Goal: Transaction & Acquisition: Purchase product/service

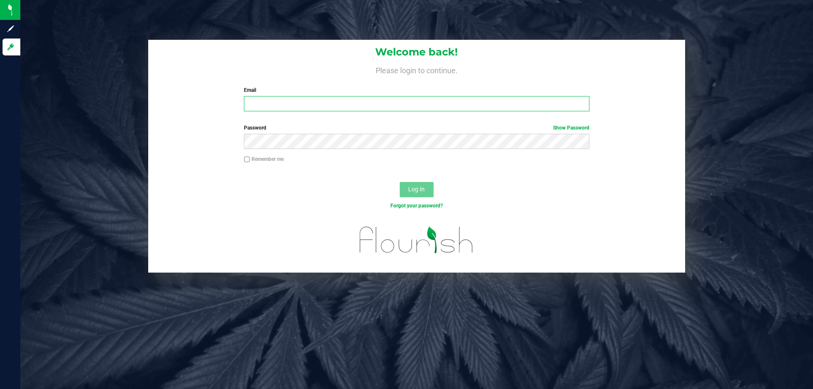
click at [276, 102] on input "Email" at bounding box center [416, 103] width 345 height 15
type input "[EMAIL_ADDRESS][DOMAIN_NAME]"
click at [400, 182] on button "Log In" at bounding box center [417, 189] width 34 height 15
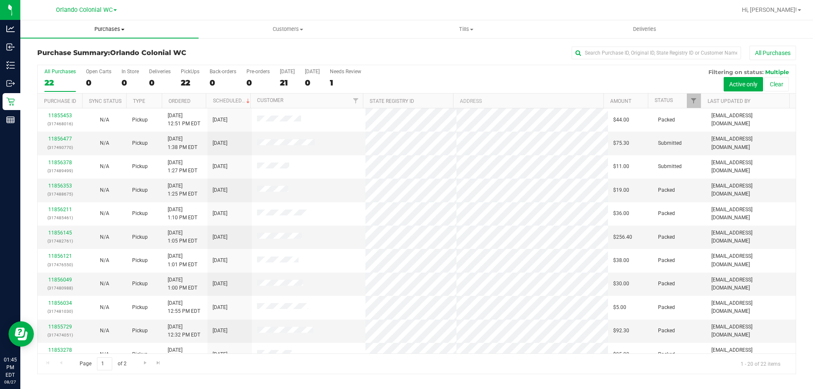
click at [113, 29] on span "Purchases" at bounding box center [109, 29] width 178 height 8
click at [78, 63] on li "Fulfillment" at bounding box center [109, 61] width 178 height 10
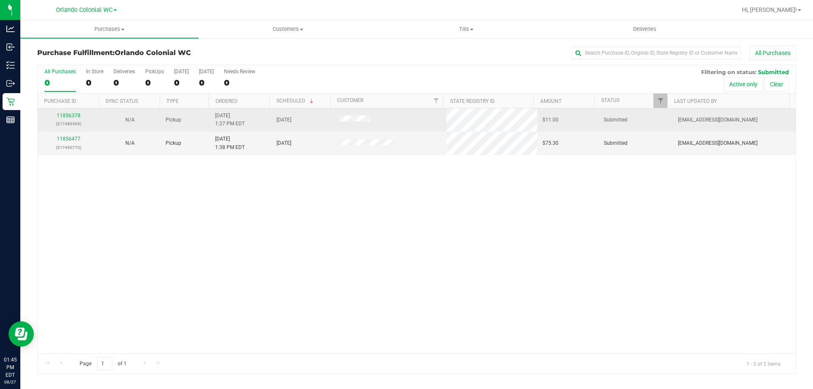
click at [63, 111] on td "11856378 (317489499)" at bounding box center [68, 119] width 61 height 23
click at [64, 113] on link "11856378" at bounding box center [69, 116] width 24 height 6
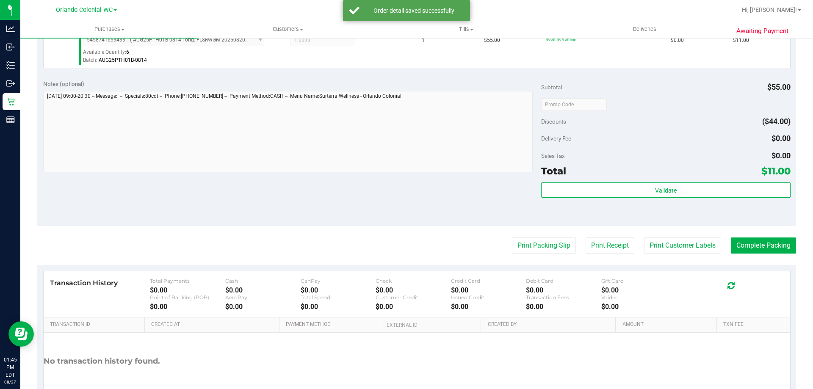
scroll to position [296, 0]
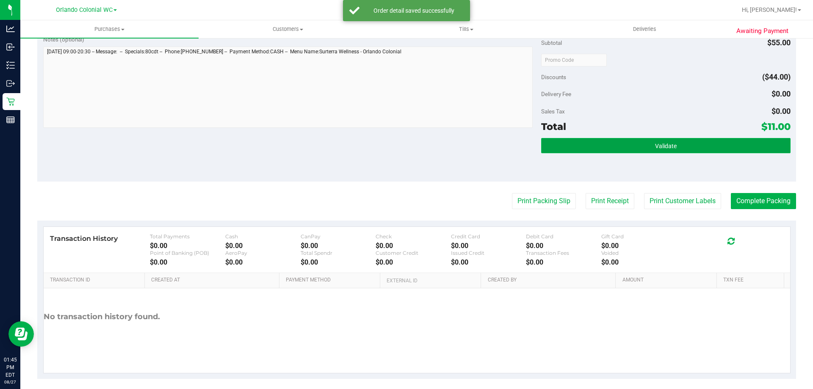
click at [639, 149] on button "Validate" at bounding box center [665, 145] width 249 height 15
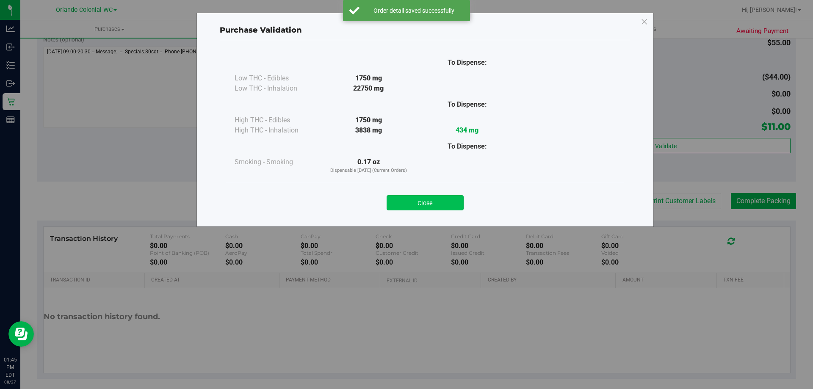
click at [442, 201] on button "Close" at bounding box center [424, 202] width 77 height 15
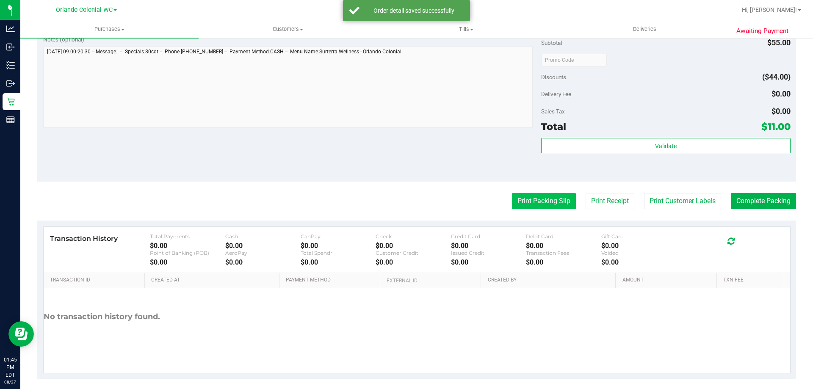
click at [561, 201] on button "Print Packing Slip" at bounding box center [544, 201] width 64 height 16
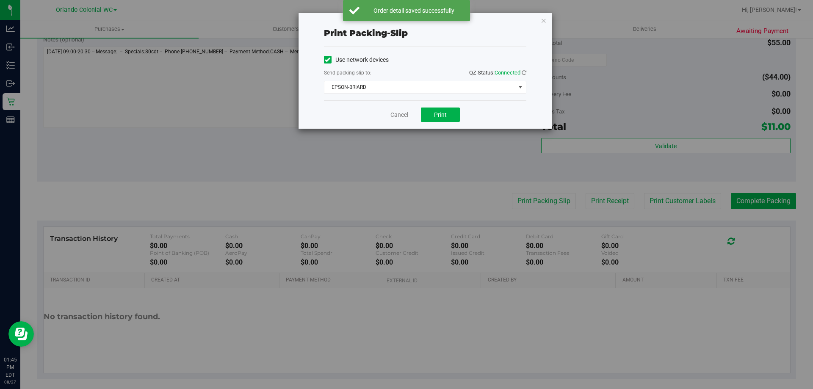
click at [441, 107] on div "Cancel Print" at bounding box center [425, 114] width 202 height 28
click at [425, 86] on span "EPSON-BRIARD" at bounding box center [419, 87] width 191 height 12
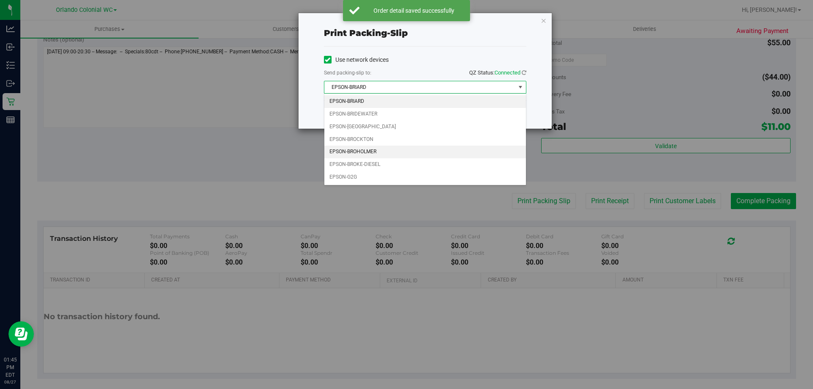
click at [390, 152] on li "EPSON-BROHOLMER" at bounding box center [424, 152] width 201 height 13
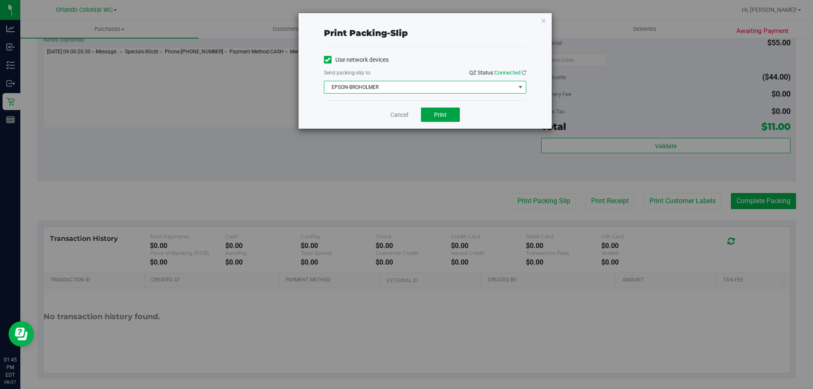
click at [440, 120] on button "Print" at bounding box center [440, 115] width 39 height 14
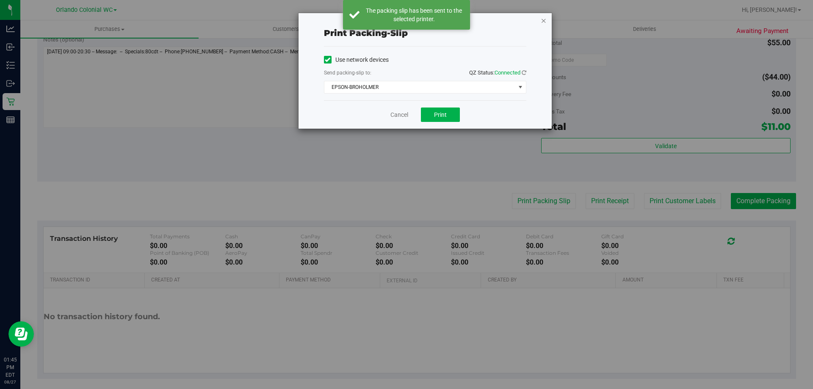
click at [543, 20] on icon "button" at bounding box center [543, 20] width 6 height 10
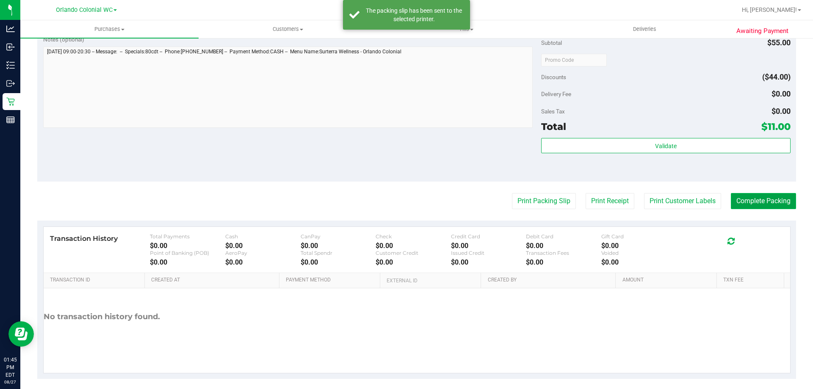
click at [775, 194] on button "Complete Packing" at bounding box center [762, 201] width 65 height 16
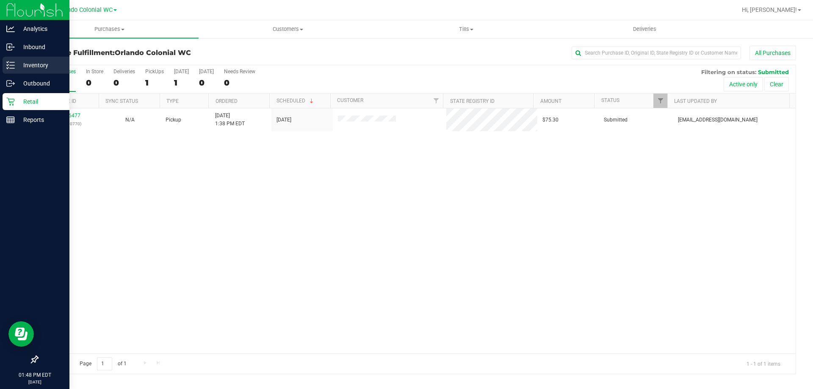
click at [23, 66] on p "Inventory" at bounding box center [40, 65] width 51 height 10
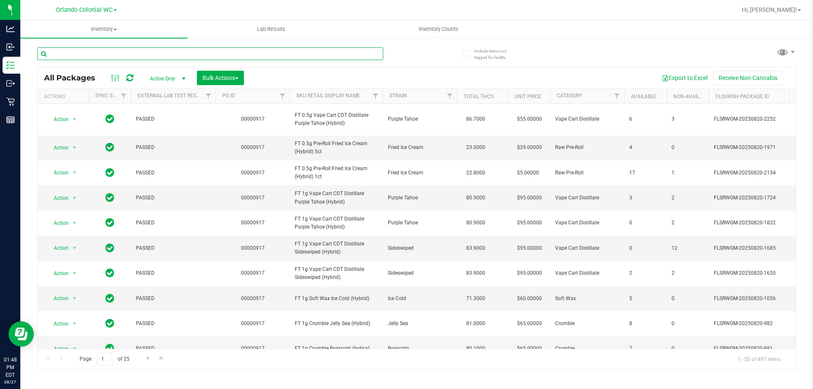
click at [129, 51] on input "text" at bounding box center [210, 53] width 346 height 13
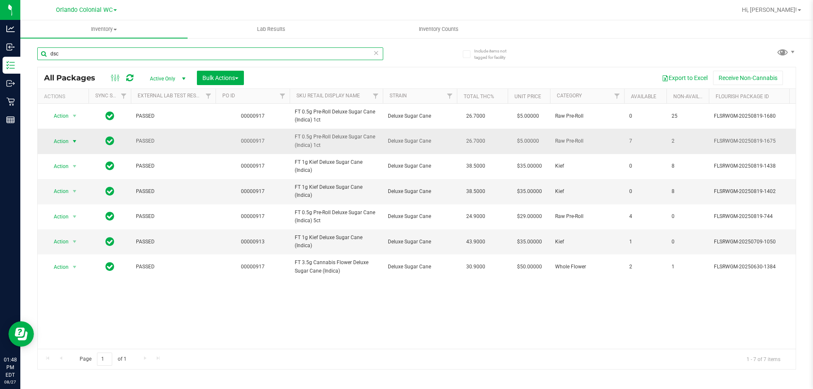
type input "dsc"
click at [71, 141] on span "select" at bounding box center [74, 141] width 11 height 12
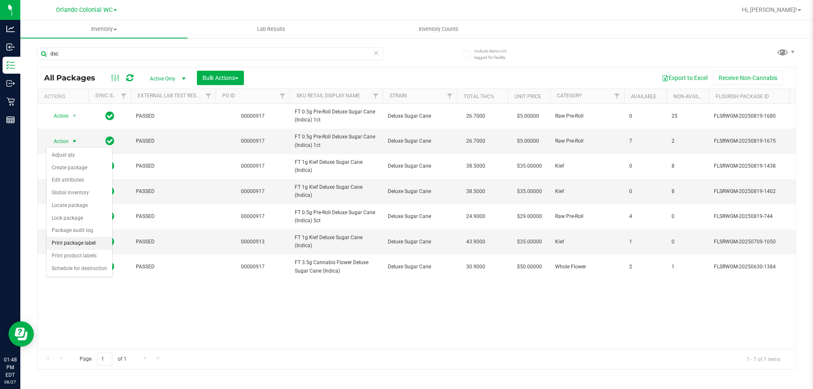
click at [95, 240] on li "Print package label" at bounding box center [80, 243] width 66 height 13
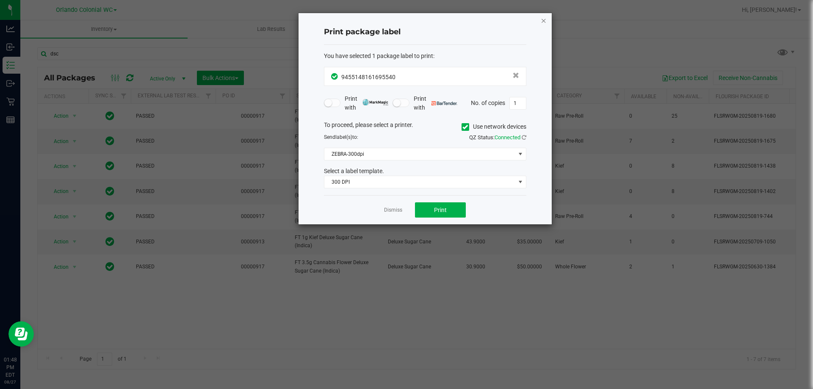
click at [541, 22] on icon "button" at bounding box center [543, 20] width 6 height 10
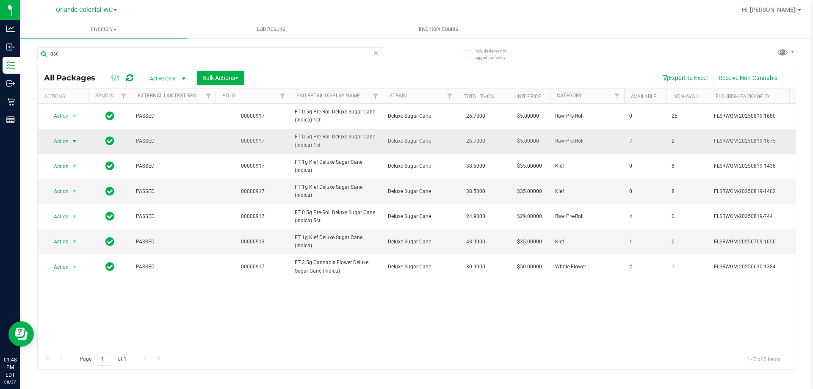
click at [66, 144] on span "Action" at bounding box center [57, 141] width 23 height 12
click at [102, 253] on li "Print product labels" at bounding box center [80, 256] width 66 height 13
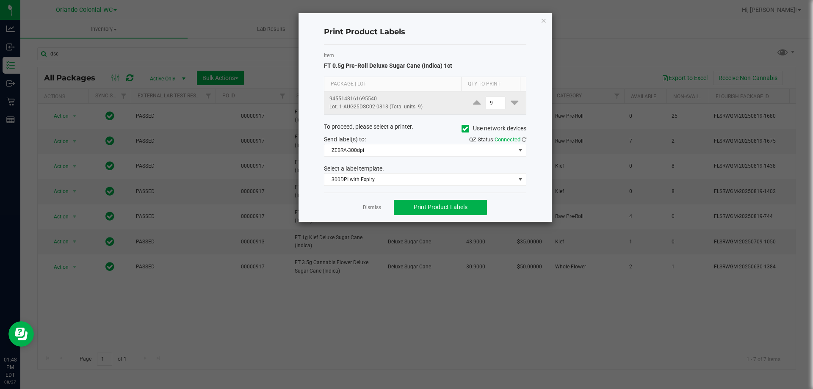
click at [470, 104] on div "9" at bounding box center [495, 102] width 50 height 13
drag, startPoint x: 491, startPoint y: 102, endPoint x: 460, endPoint y: 115, distance: 33.0
click at [454, 99] on tr "9455148161695540 Lot: 1-AUG25DSC02-0813 (Total units: 9) 19" at bounding box center [424, 102] width 201 height 23
type input "1"
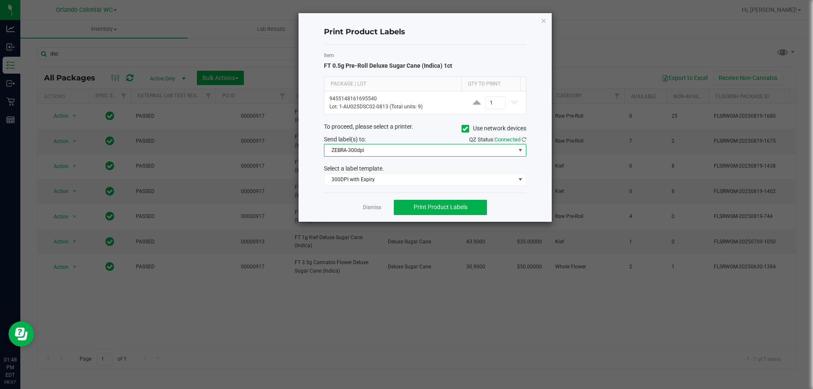
click at [414, 150] on span "ZEBRA-300dpi" at bounding box center [419, 150] width 191 height 12
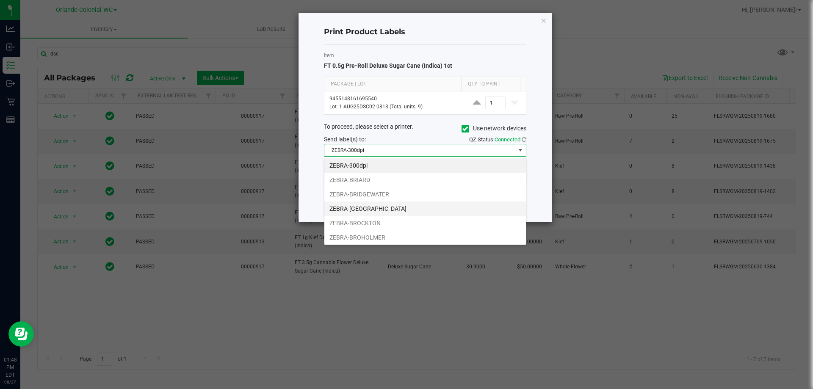
scroll to position [16, 0]
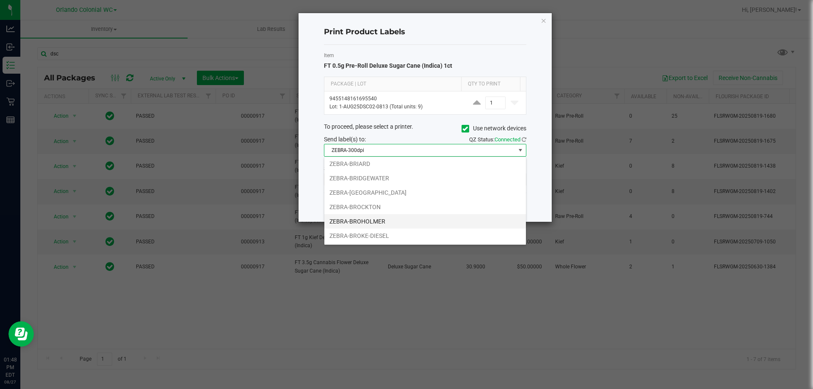
click at [391, 222] on li "ZEBRA-BROHOLMER" at bounding box center [424, 221] width 201 height 14
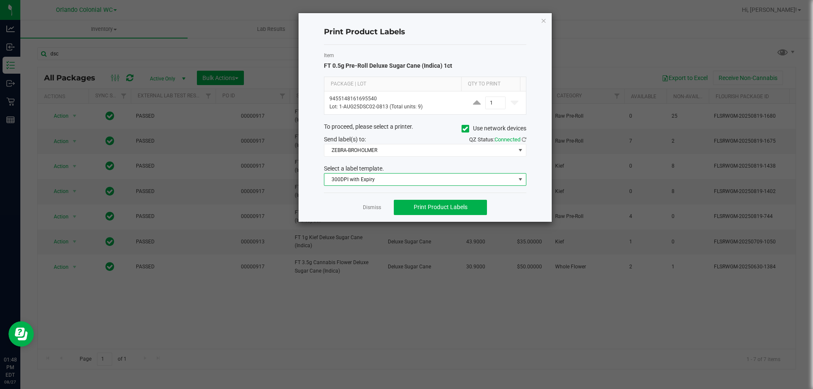
click at [388, 184] on span "300DPI with Expiry" at bounding box center [419, 180] width 191 height 12
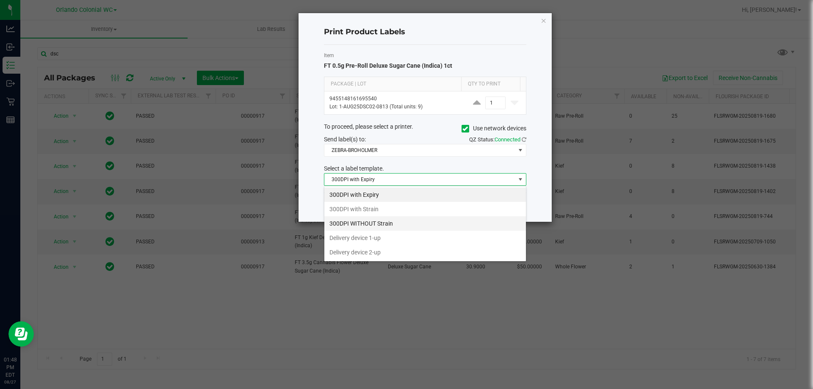
scroll to position [13, 202]
click at [378, 202] on li "300DPI with Strain" at bounding box center [424, 209] width 201 height 14
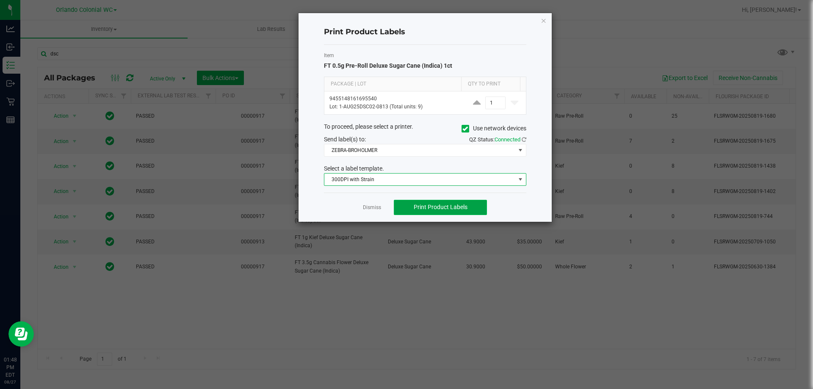
click at [428, 204] on span "Print Product Labels" at bounding box center [440, 207] width 54 height 7
click at [543, 25] on icon "button" at bounding box center [543, 20] width 6 height 10
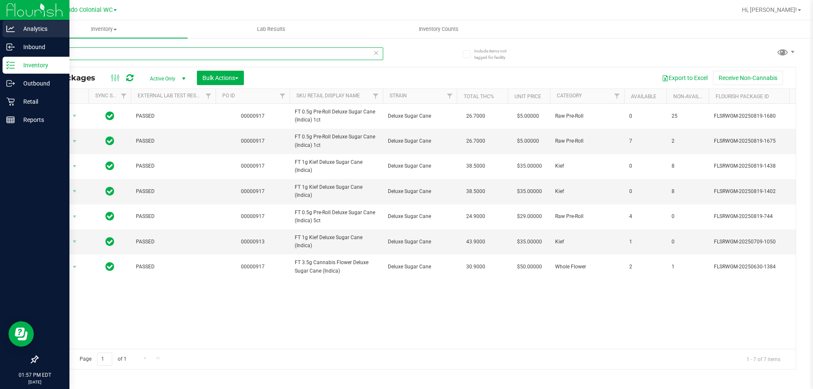
drag, startPoint x: 166, startPoint y: 55, endPoint x: 0, endPoint y: 21, distance: 169.2
click at [0, 26] on div "Analytics Inbound Inventory Outbound Retail Reports 01:57 PM EDT 08/27/2025 08/…" at bounding box center [406, 194] width 813 height 389
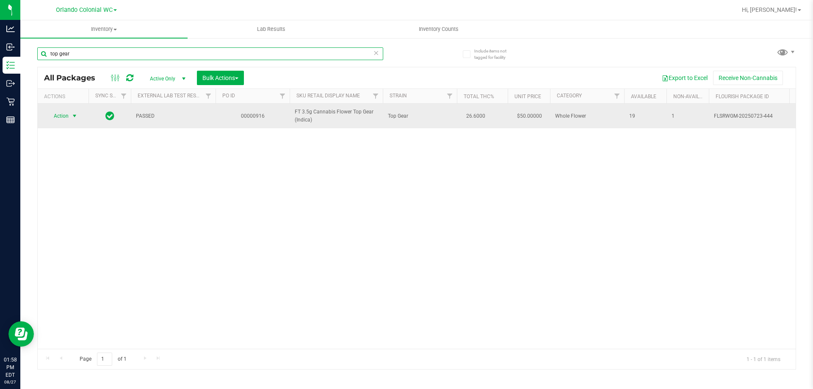
type input "top gear"
click at [73, 114] on span "select" at bounding box center [74, 116] width 7 height 7
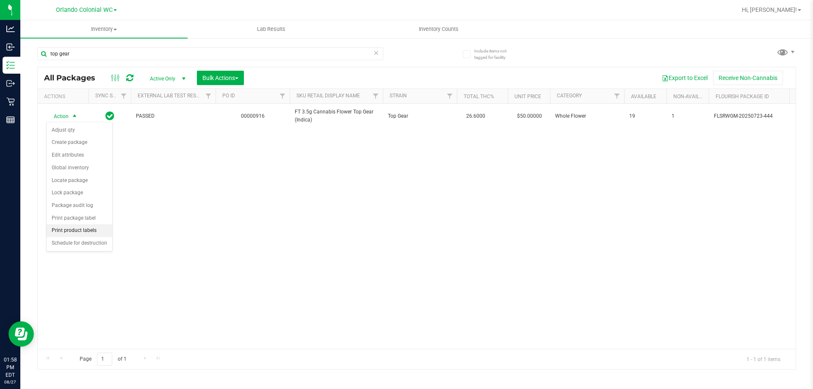
click at [107, 231] on li "Print product labels" at bounding box center [80, 230] width 66 height 13
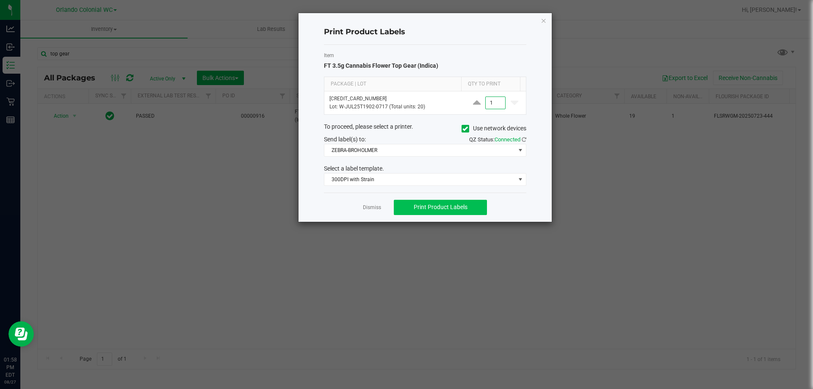
type input "1"
click at [466, 207] on span "Print Product Labels" at bounding box center [440, 207] width 54 height 7
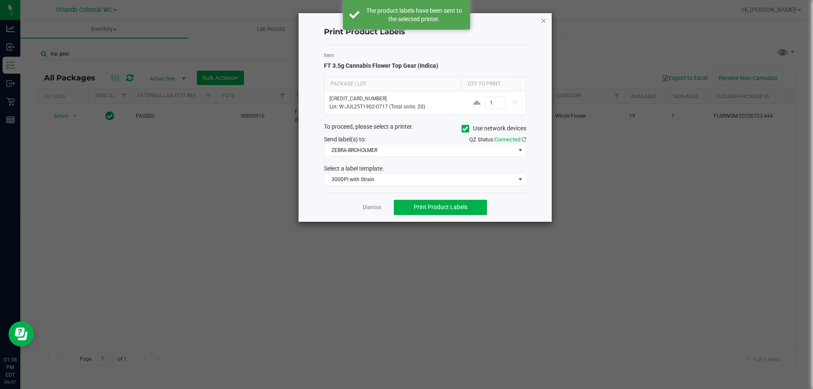
click at [544, 20] on icon "button" at bounding box center [543, 20] width 6 height 10
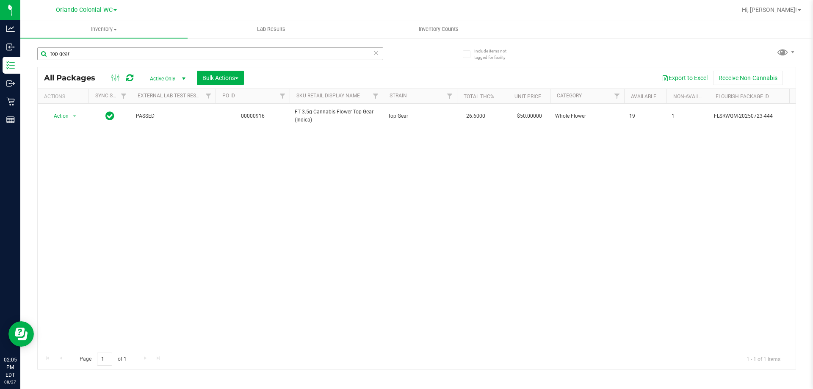
drag, startPoint x: 146, startPoint y: 61, endPoint x: 130, endPoint y: 54, distance: 17.3
click at [131, 54] on div "top gear" at bounding box center [210, 56] width 346 height 19
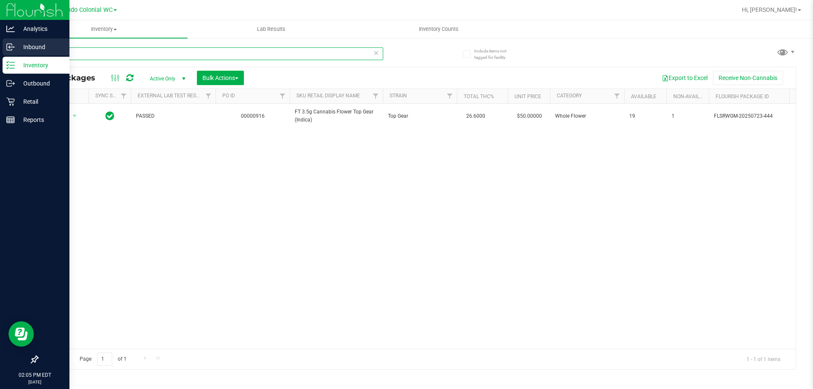
drag, startPoint x: 130, startPoint y: 54, endPoint x: 27, endPoint y: 55, distance: 103.3
click at [0, 50] on div "Analytics Inbound Inventory Outbound Retail Reports 02:05 PM EDT 08/27/2025 08/…" at bounding box center [406, 194] width 813 height 389
paste input "FT 0.5g Vape Cart CDT Distillate Green Bay Garlic (Hybrid)"
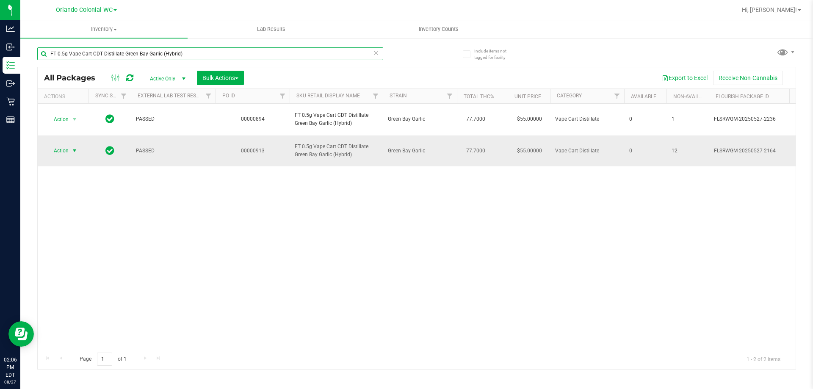
type input "FT 0.5g Vape Cart CDT Distillate Green Bay Garlic (Hybrid)"
click at [76, 152] on span "select" at bounding box center [74, 150] width 7 height 7
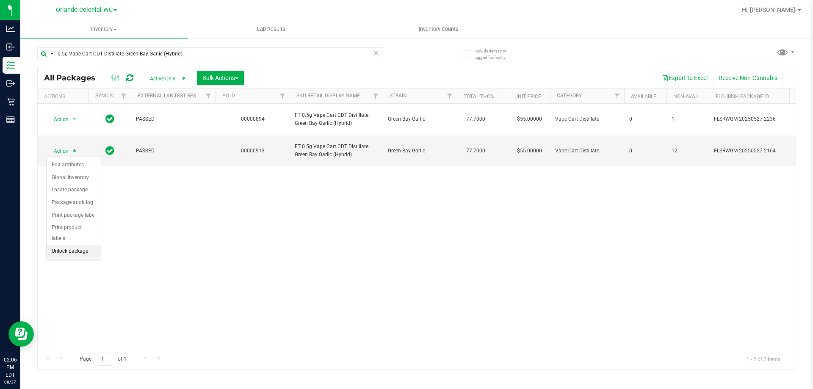
click at [83, 245] on li "Unlock package" at bounding box center [74, 251] width 54 height 13
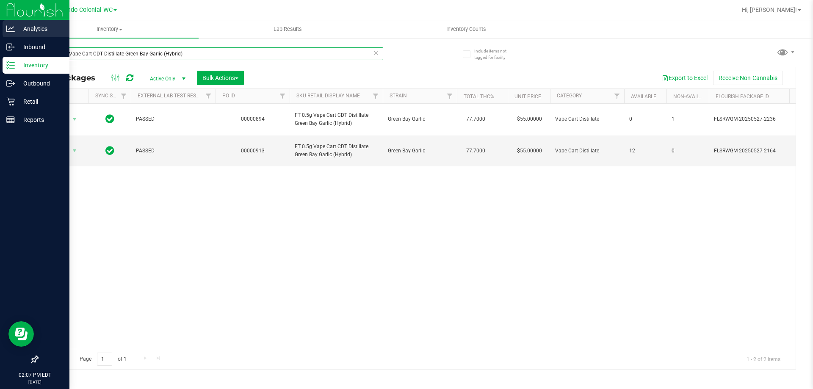
drag, startPoint x: 0, startPoint y: 29, endPoint x: 0, endPoint y: 14, distance: 15.2
click at [0, 27] on div "Analytics Inbound Inventory Outbound Retail Reports 02:07 PM EDT 08/27/2025 08/…" at bounding box center [406, 194] width 813 height 389
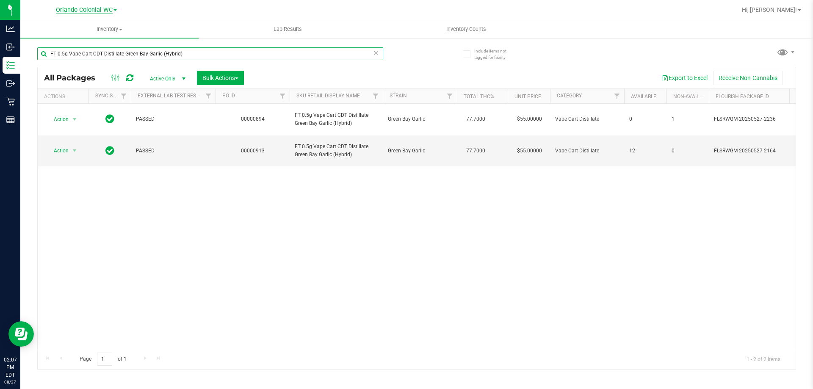
paste input "1g Kief Deluxe Sugar Cane (Indica"
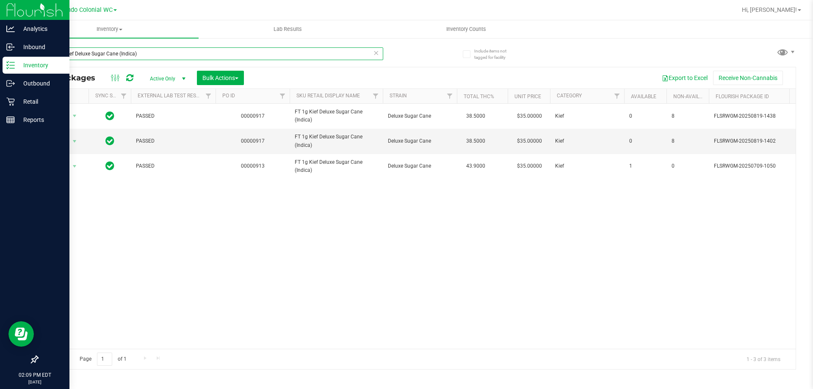
drag, startPoint x: 162, startPoint y: 53, endPoint x: 0, endPoint y: 4, distance: 169.2
click at [0, 12] on div "Analytics Inbound Inventory Outbound Retail Reports 02:09 PM EDT 08/27/2025 08/…" at bounding box center [406, 194] width 813 height 389
paste input "HT 2.5mg Blackberry Mints (THC) 40ct"
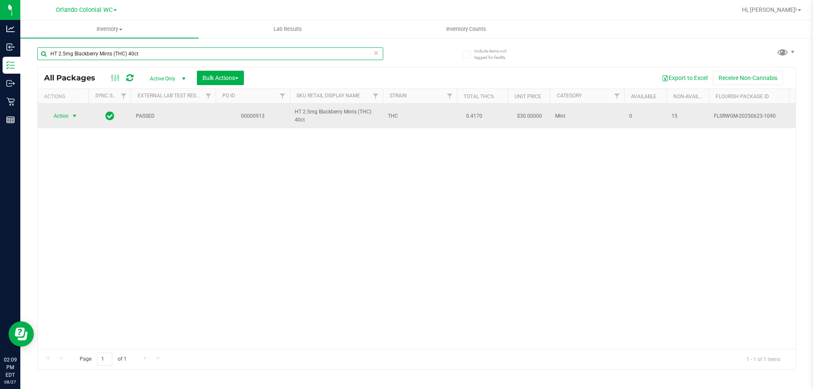
type input "HT 2.5mg Blackberry Mints (THC) 40ct"
click at [67, 120] on span "Action" at bounding box center [57, 116] width 23 height 12
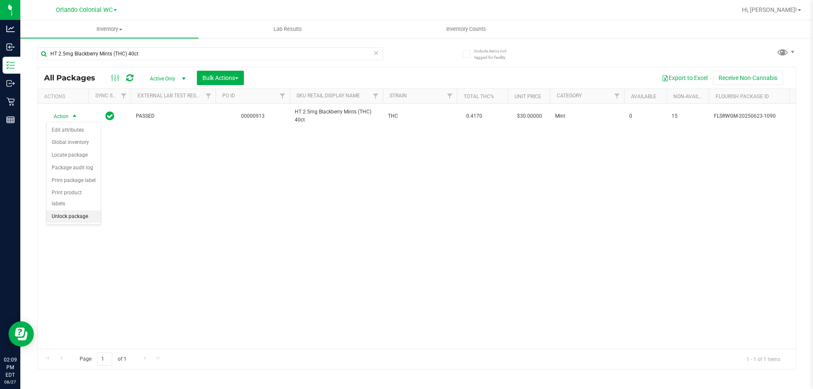
drag, startPoint x: 90, startPoint y: 203, endPoint x: 86, endPoint y: 209, distance: 6.8
click at [89, 210] on li "Unlock package" at bounding box center [74, 216] width 54 height 13
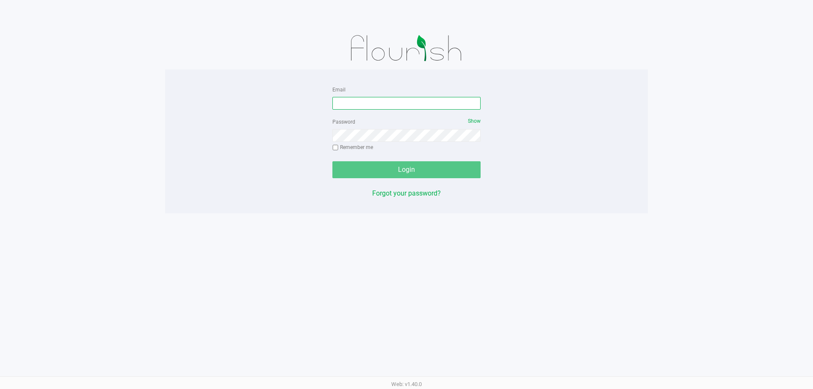
click at [423, 102] on input "Email" at bounding box center [406, 103] width 148 height 13
type input "relewis@liveparallel.com"
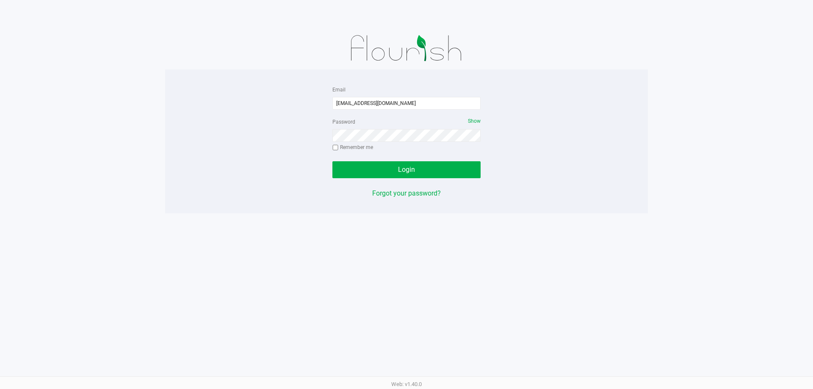
click at [366, 145] on label "Remember me" at bounding box center [352, 147] width 41 height 8
click at [338, 145] on input "Remember me" at bounding box center [335, 148] width 6 height 6
checkbox input "true"
click at [373, 175] on button "Login" at bounding box center [406, 169] width 148 height 17
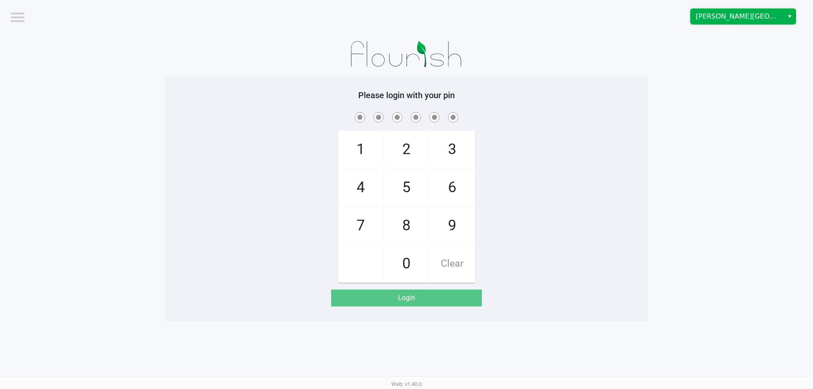
click at [761, 12] on span "Merritt Island WC" at bounding box center [736, 16] width 83 height 10
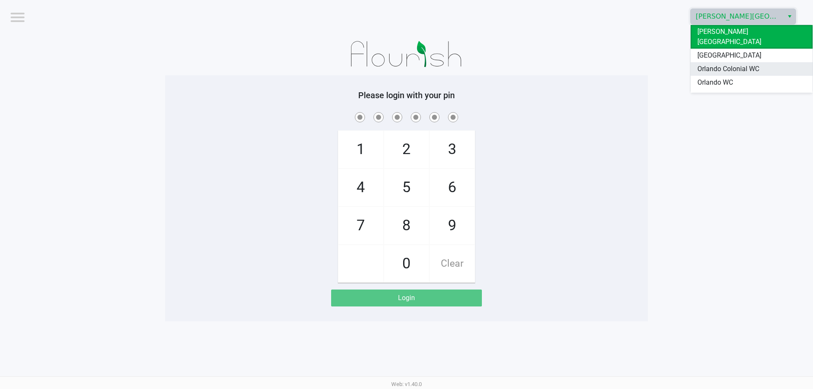
click at [749, 64] on span "Orlando Colonial WC" at bounding box center [728, 69] width 62 height 10
click at [714, 81] on app-pos-login-wrapper "Logout Merritt Island WC Please login with your pin 1 4 7 2 5 8 0 3 6 9 Clear L…" at bounding box center [406, 160] width 813 height 321
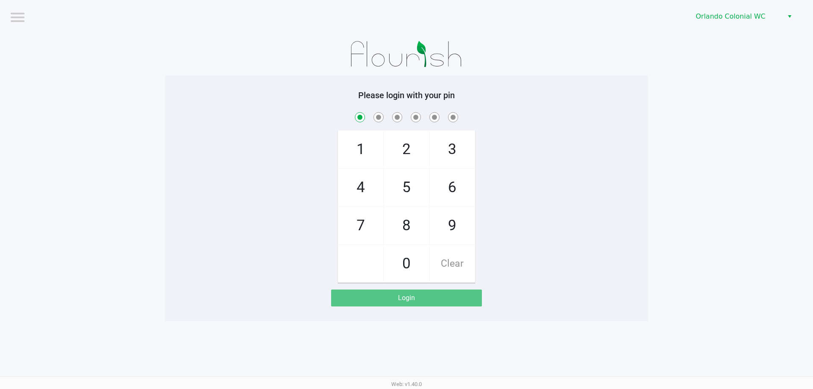
checkbox input "true"
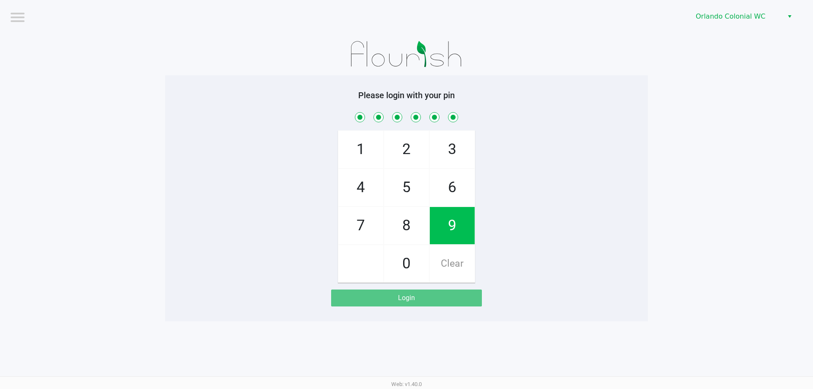
checkbox input "true"
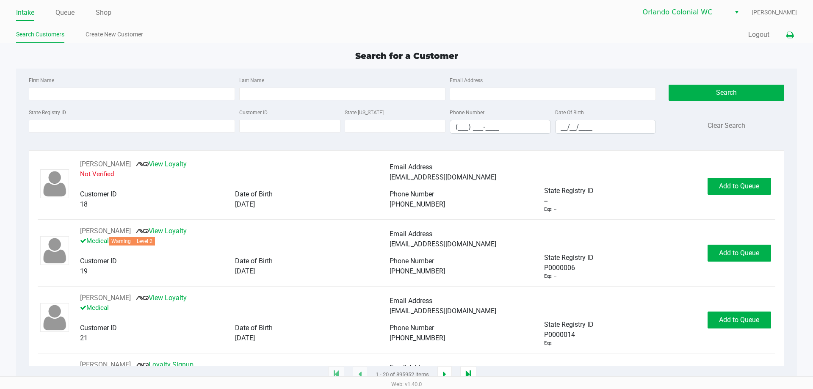
click at [789, 36] on icon at bounding box center [789, 35] width 7 height 6
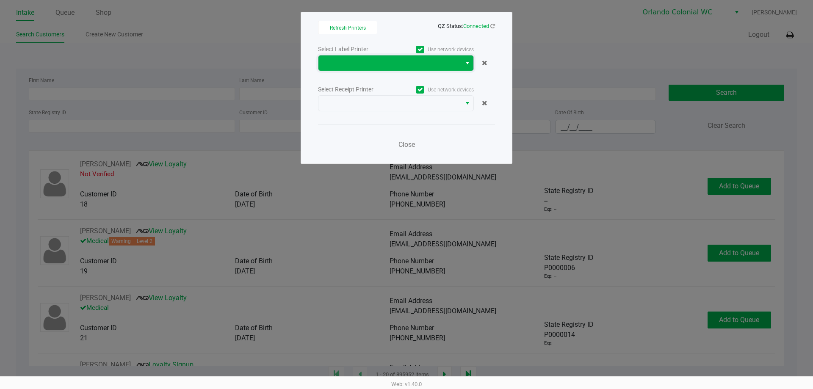
click at [358, 68] on span at bounding box center [389, 63] width 132 height 10
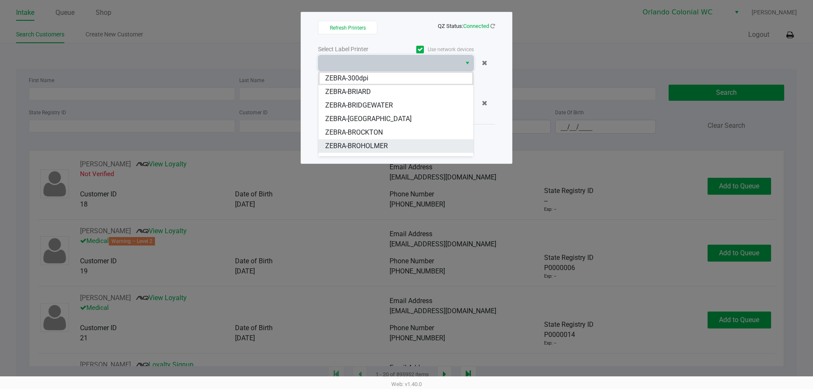
click at [385, 149] on span "ZEBRA-BROHOLMER" at bounding box center [356, 146] width 63 height 10
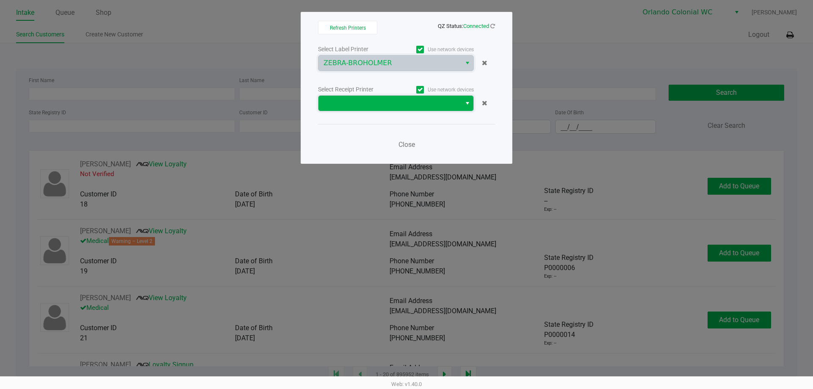
click at [369, 101] on span at bounding box center [389, 103] width 132 height 10
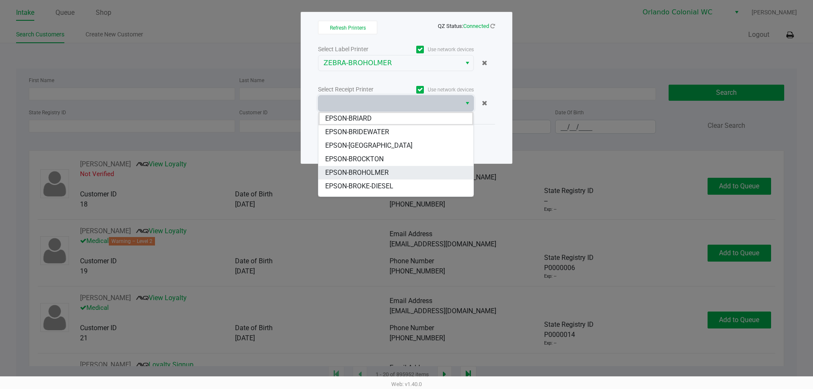
click at [388, 176] on span "EPSON-BROHOLMER" at bounding box center [356, 173] width 63 height 10
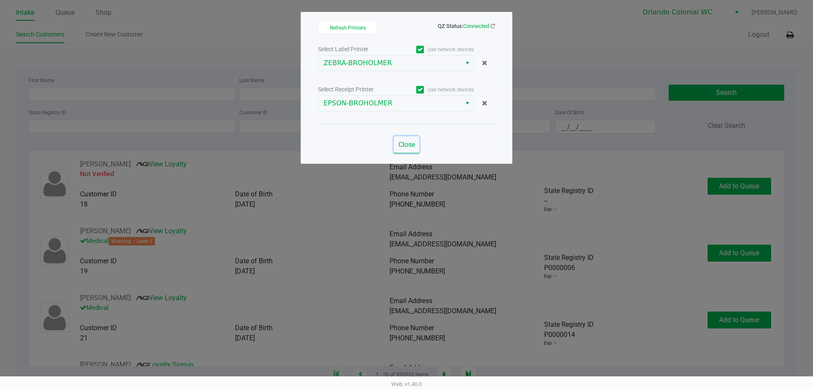
click at [407, 149] on button "Close" at bounding box center [406, 144] width 25 height 17
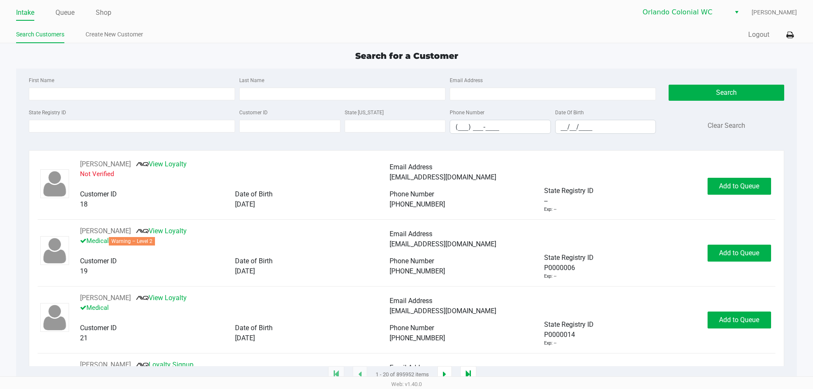
click at [253, 57] on div "Search for a Customer" at bounding box center [406, 56] width 793 height 13
click at [156, 129] on input "State Registry ID" at bounding box center [132, 126] width 206 height 13
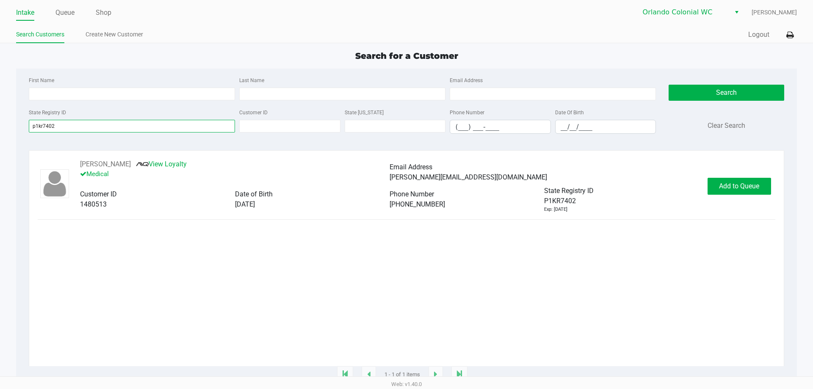
type input "p1kr7402"
click at [729, 188] on span "Add to Queue" at bounding box center [739, 186] width 40 height 8
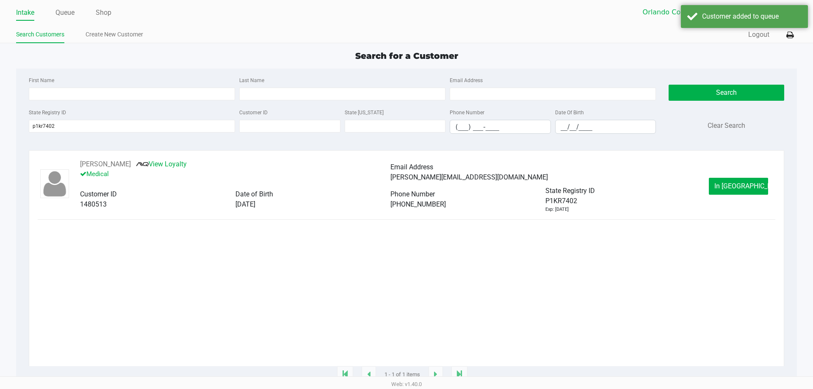
click at [730, 185] on span "In Queue" at bounding box center [749, 186] width 71 height 8
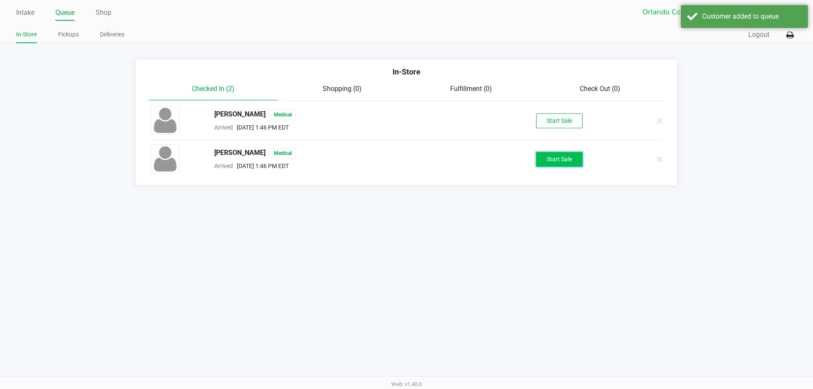
click at [578, 157] on button "Start Sale" at bounding box center [559, 159] width 47 height 15
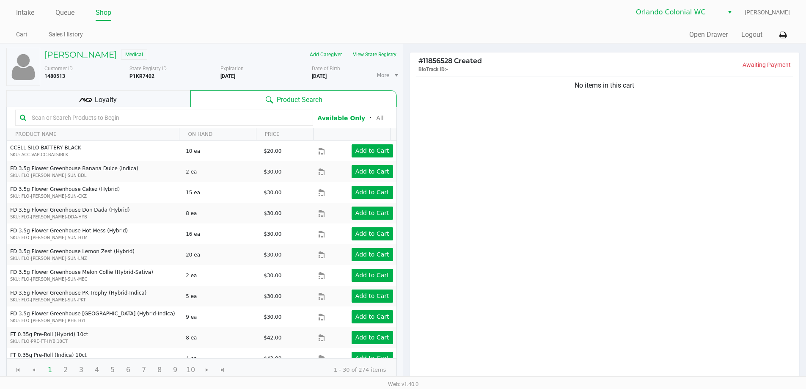
click at [255, 120] on input "text" at bounding box center [168, 117] width 280 height 13
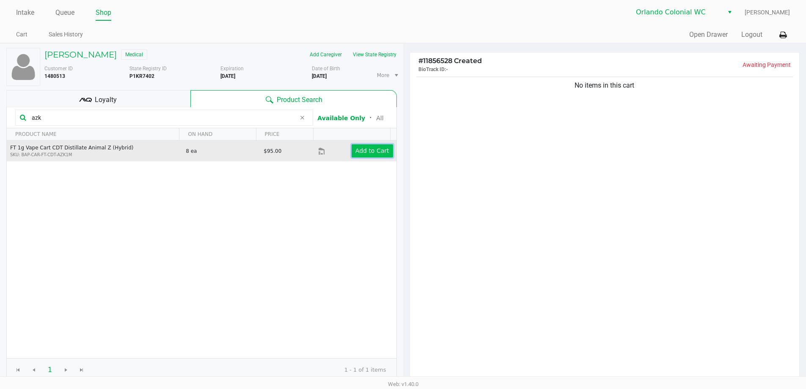
click at [375, 150] on app-button-loader "Add to Cart" at bounding box center [373, 150] width 34 height 7
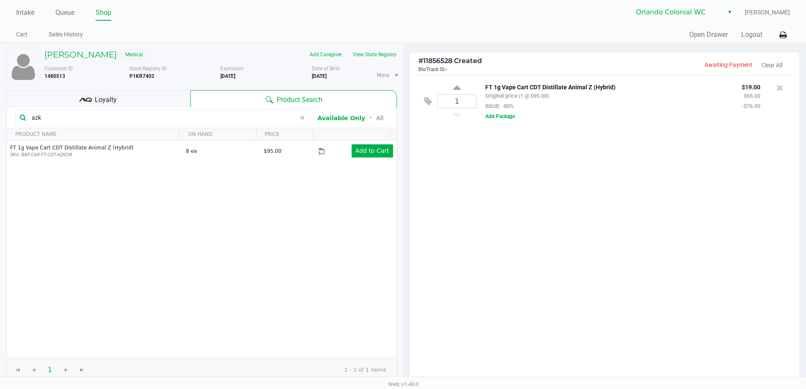
drag, startPoint x: 54, startPoint y: 118, endPoint x: 0, endPoint y: 45, distance: 90.7
click at [0, 69] on div "JONATHAN LAM Medical Add Caregiver View State Registry Customer ID 1480513 Stat…" at bounding box center [201, 260] width 403 height 432
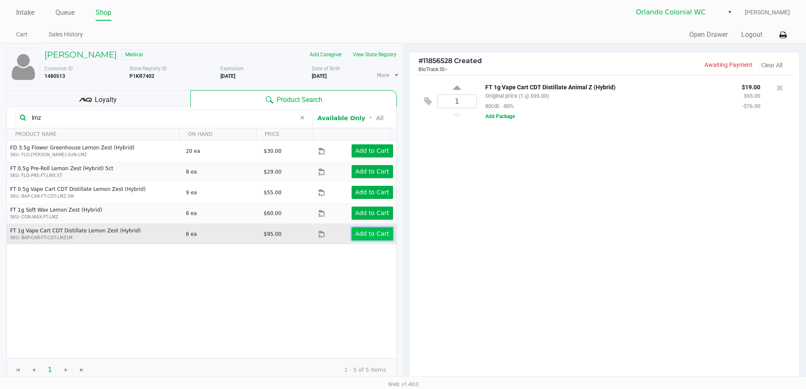
click at [369, 234] on app-button-loader "Add to Cart" at bounding box center [373, 233] width 34 height 7
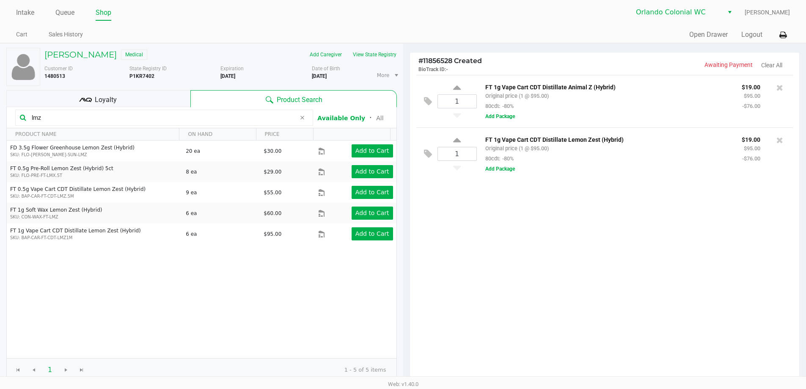
drag, startPoint x: 53, startPoint y: 118, endPoint x: 0, endPoint y: 119, distance: 53.3
click at [0, 119] on div "JONATHAN LAM Medical Add Caregiver View State Registry Customer ID 1480513 Stat…" at bounding box center [201, 260] width 403 height 432
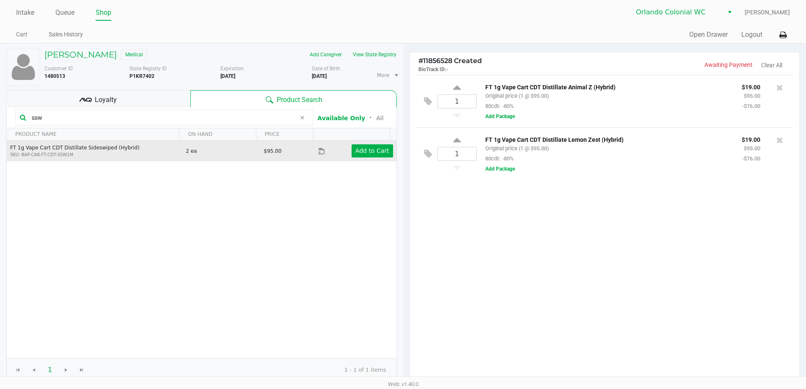
click at [341, 144] on div "Add to Cart" at bounding box center [364, 150] width 69 height 13
click at [372, 150] on app-button-loader "Add to Cart" at bounding box center [373, 150] width 34 height 7
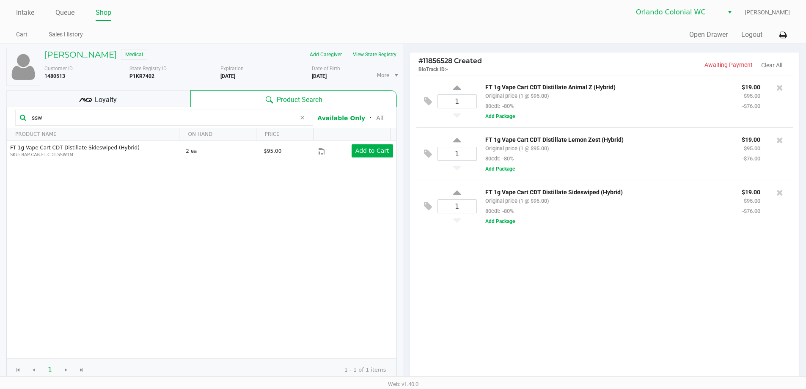
drag, startPoint x: 65, startPoint y: 116, endPoint x: 0, endPoint y: 104, distance: 65.8
click at [0, 104] on div "JONATHAN LAM Medical Add Caregiver View State Registry Customer ID 1480513 Stat…" at bounding box center [201, 260] width 403 height 432
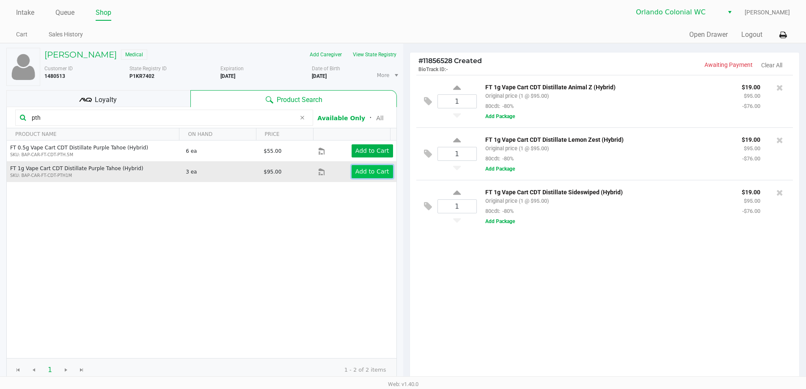
click at [370, 168] on app-button-loader "Add to Cart" at bounding box center [373, 171] width 34 height 7
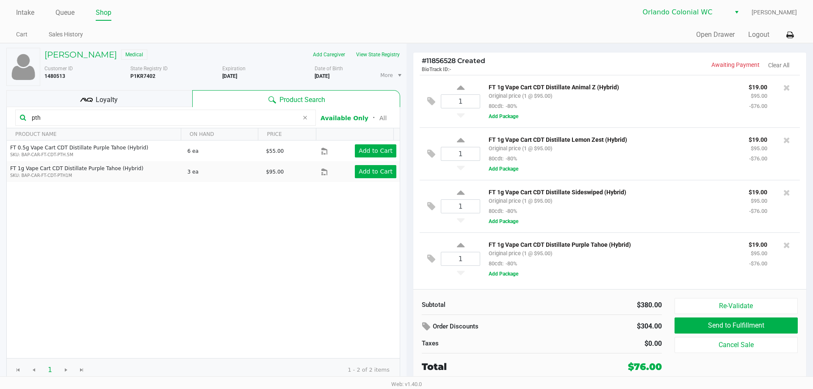
click at [602, 268] on div "FT 1g Vape Cart CDT Distillate Purple Tahoe (Hybrid) Original price (1 @ $95.00…" at bounding box center [612, 253] width 260 height 29
drag, startPoint x: 82, startPoint y: 116, endPoint x: 252, endPoint y: 25, distance: 193.7
click at [0, 95] on div "JONATHAN LAM Medical Add Caregiver View State Registry Customer ID 1480513 Stat…" at bounding box center [203, 215] width 406 height 342
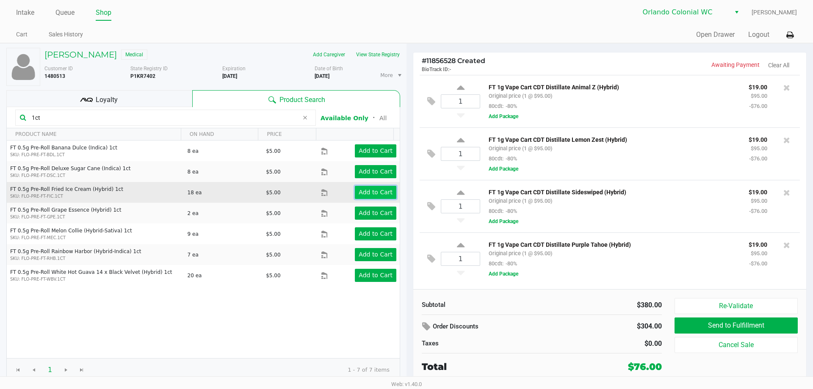
click at [376, 193] on app-button-loader "Add to Cart" at bounding box center [375, 192] width 34 height 7
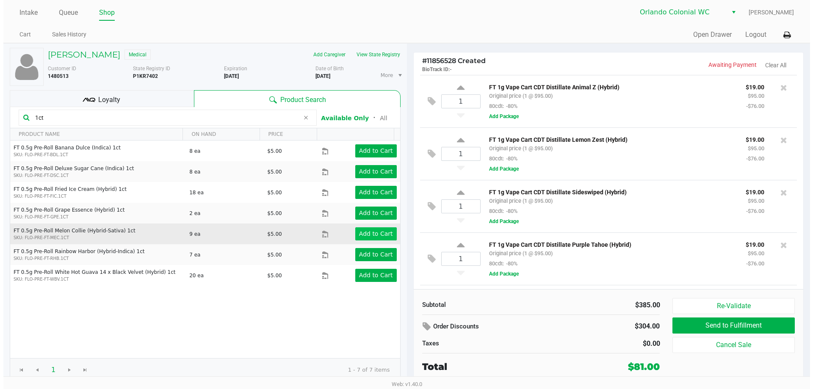
scroll to position [47, 0]
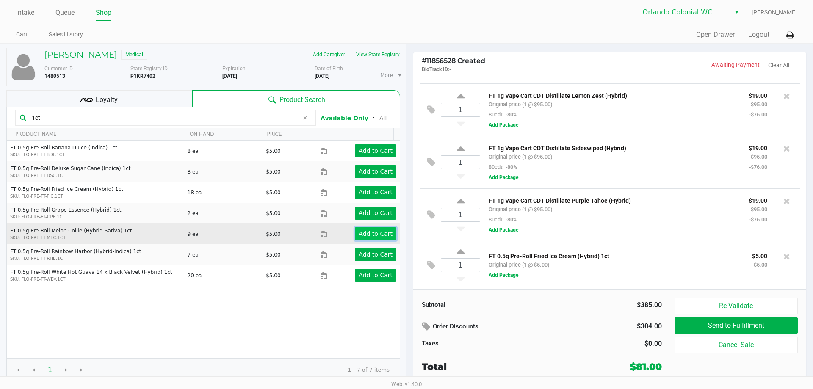
click at [376, 232] on app-button-loader "Add to Cart" at bounding box center [375, 233] width 34 height 7
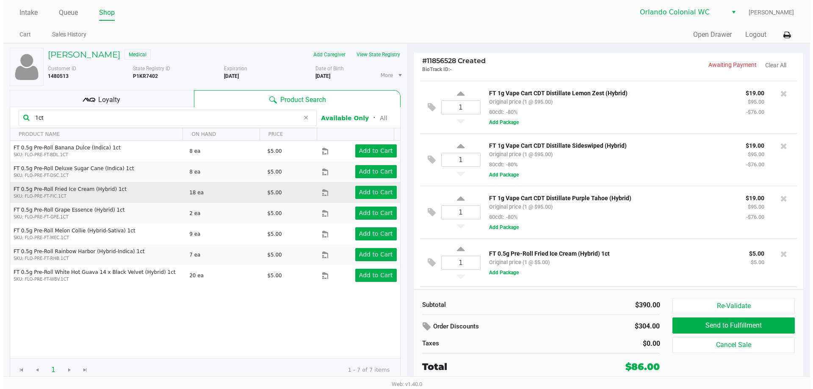
scroll to position [96, 0]
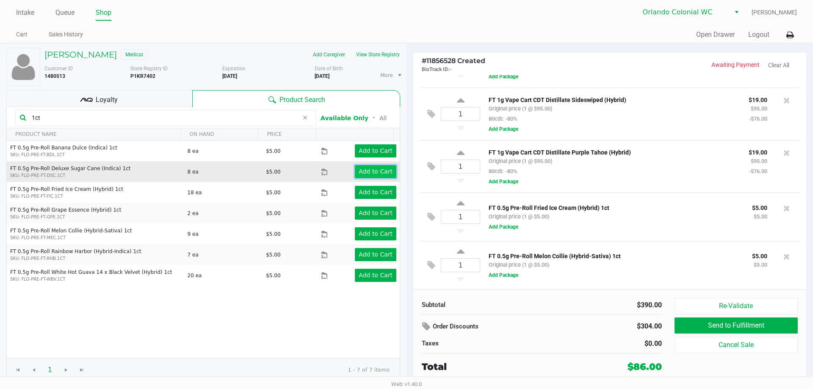
click at [359, 175] on app-button-loader "Add to Cart" at bounding box center [375, 171] width 34 height 7
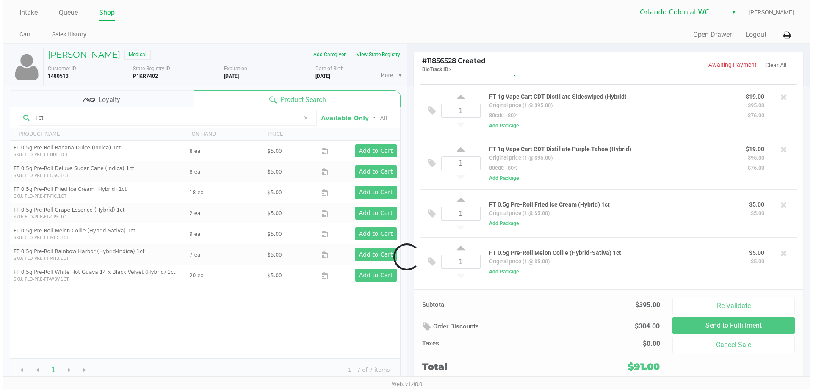
scroll to position [145, 0]
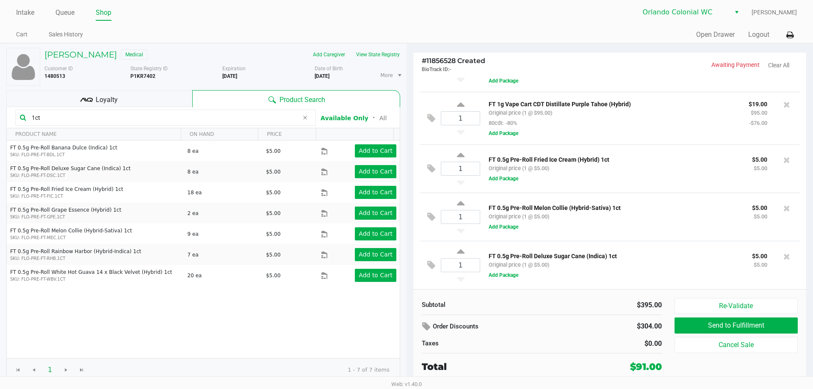
drag, startPoint x: 67, startPoint y: 116, endPoint x: 0, endPoint y: 105, distance: 68.3
click at [0, 106] on div "JONATHAN LAM Medical Add Caregiver View State Registry Customer ID 1480513 Stat…" at bounding box center [203, 215] width 406 height 342
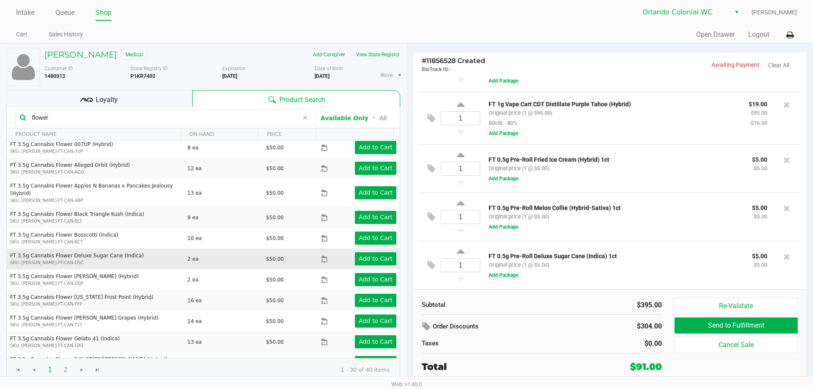
scroll to position [296, 0]
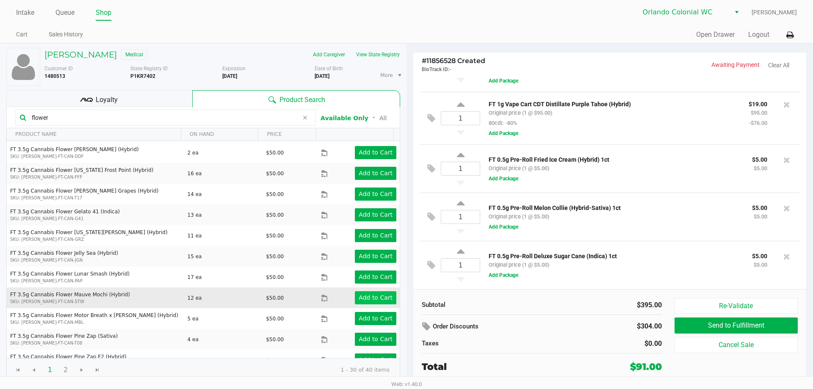
type input "flower"
click at [378, 294] on app-button-loader "Add to Cart" at bounding box center [375, 297] width 34 height 7
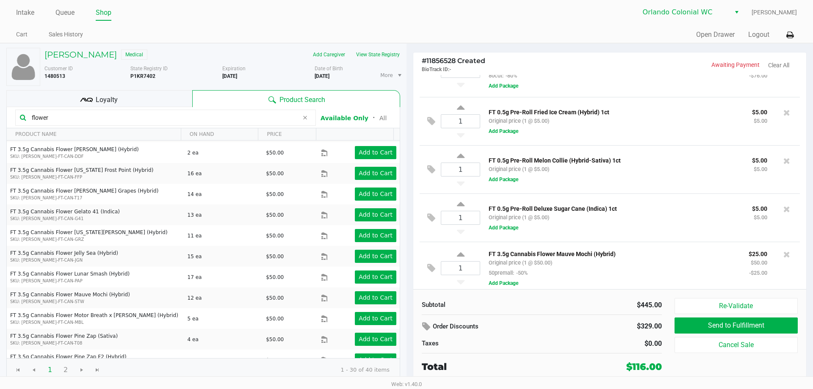
scroll to position [198, 0]
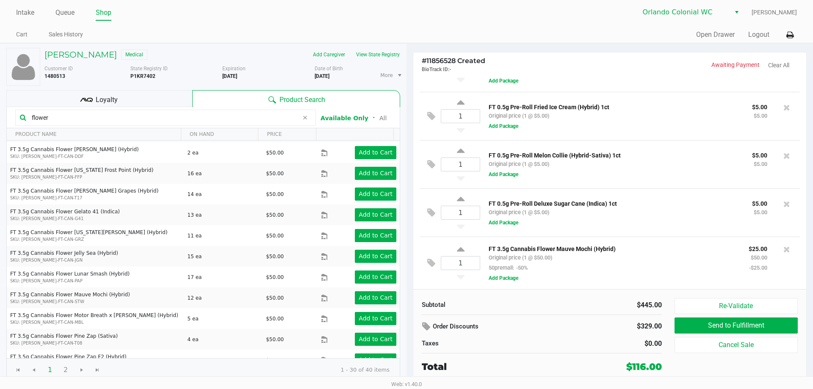
click at [686, 229] on div "1 FT 0.5g Pre-Roll Deluxe Sugar Cane (Indica) 1ct Original price (1 @ $5.00) $5…" at bounding box center [609, 212] width 380 height 48
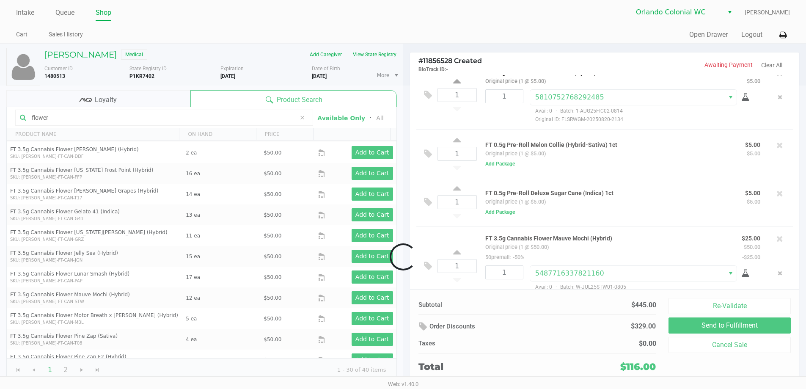
scroll to position [245, 0]
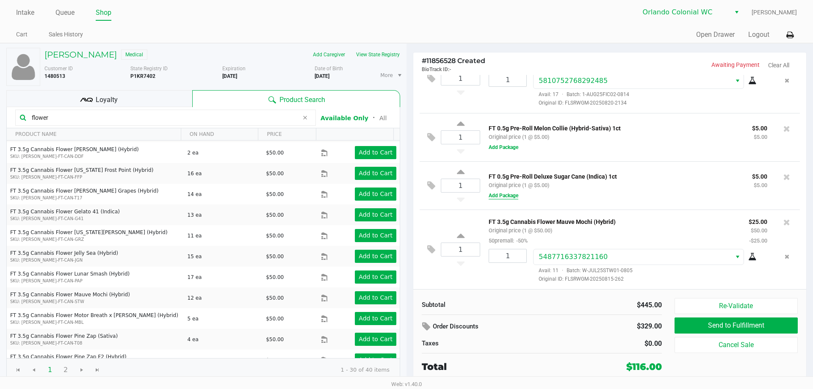
click at [505, 196] on button "Add Package" at bounding box center [503, 196] width 30 height 8
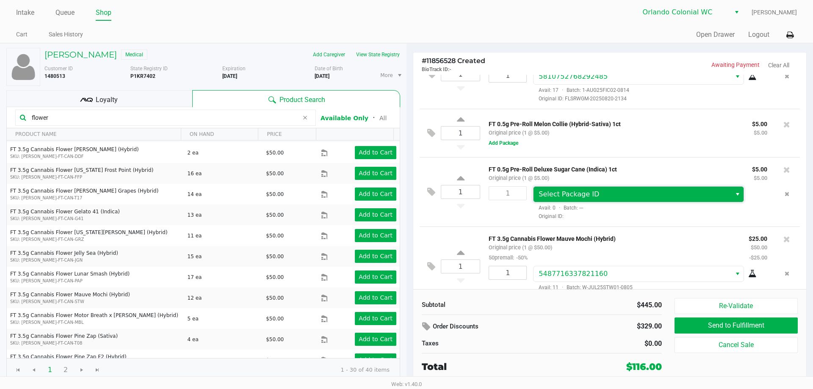
click at [629, 199] on span "Select Package ID" at bounding box center [631, 194] width 187 height 10
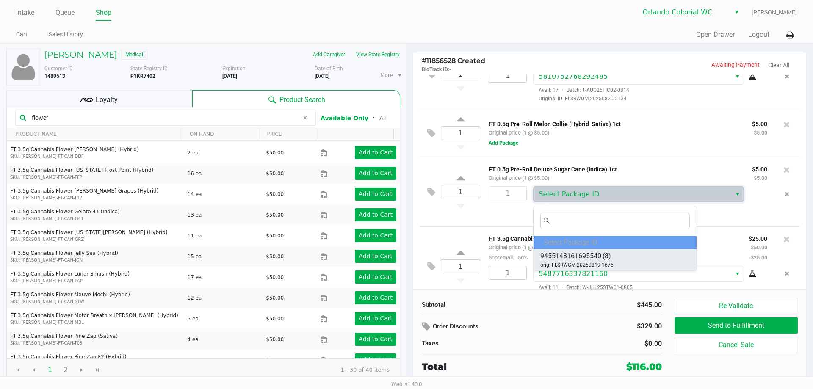
click at [627, 256] on li "9455148161695540 (8) orig: FLSRWGM-20250819-1675" at bounding box center [614, 259] width 163 height 21
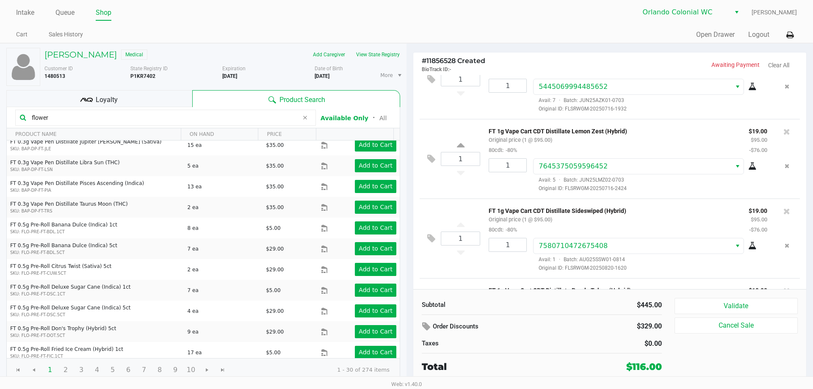
scroll to position [0, 0]
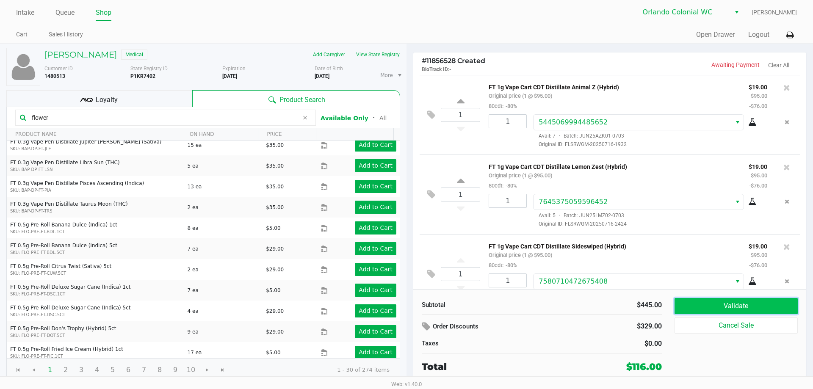
click at [725, 298] on button "Validate" at bounding box center [735, 306] width 123 height 16
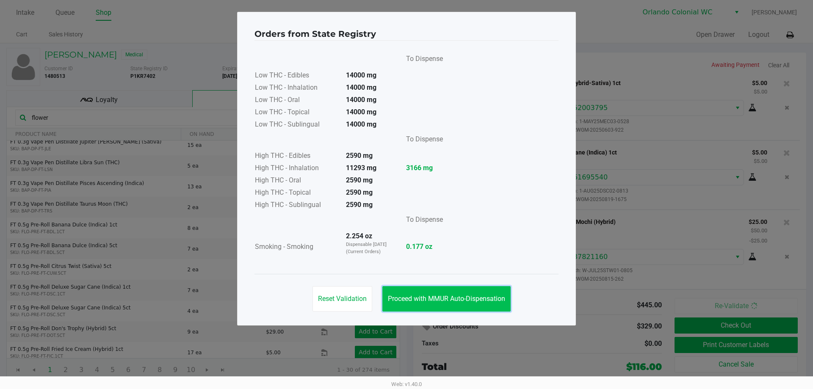
drag, startPoint x: 476, startPoint y: 305, endPoint x: 492, endPoint y: 298, distance: 17.8
click at [476, 302] on button "Proceed with MMUR Auto-Dispensation" at bounding box center [446, 298] width 128 height 25
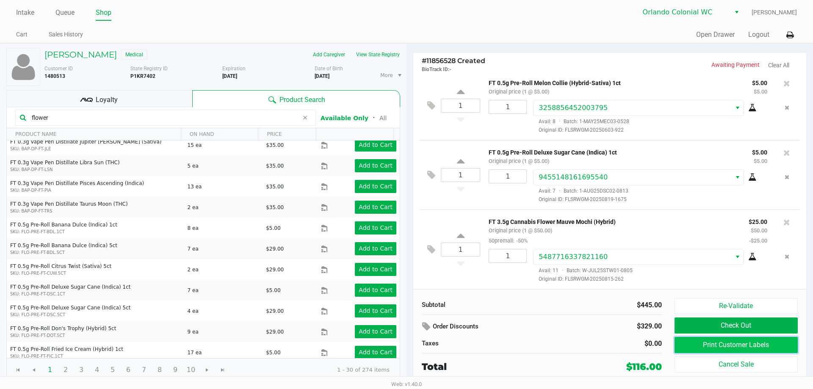
click at [729, 347] on button "Print Customer Labels" at bounding box center [735, 345] width 123 height 16
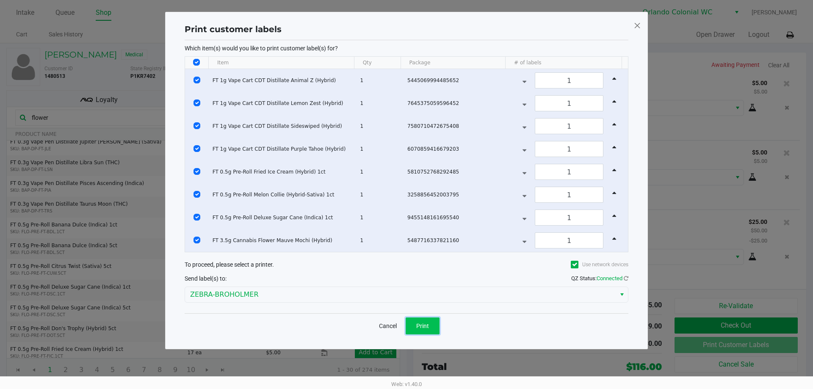
click at [418, 327] on span "Print" at bounding box center [422, 326] width 13 height 7
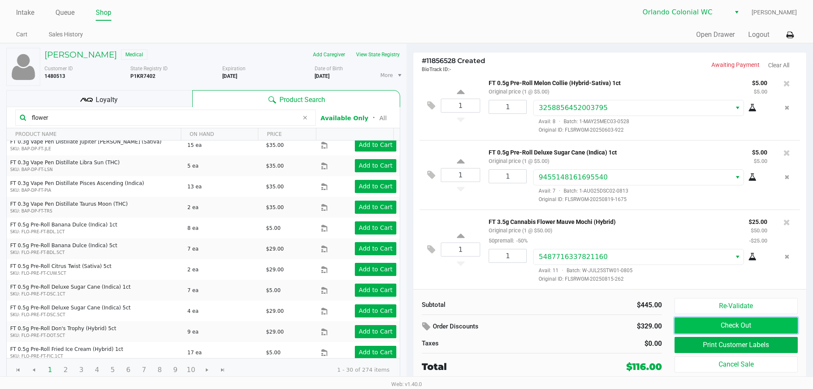
click at [745, 325] on button "Check Out" at bounding box center [735, 325] width 123 height 16
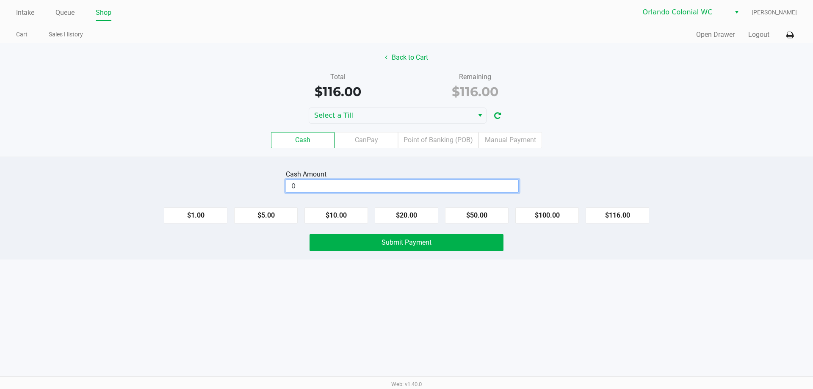
drag, startPoint x: 314, startPoint y: 183, endPoint x: 323, endPoint y: 129, distance: 54.8
click at [314, 183] on input "0" at bounding box center [402, 186] width 232 height 12
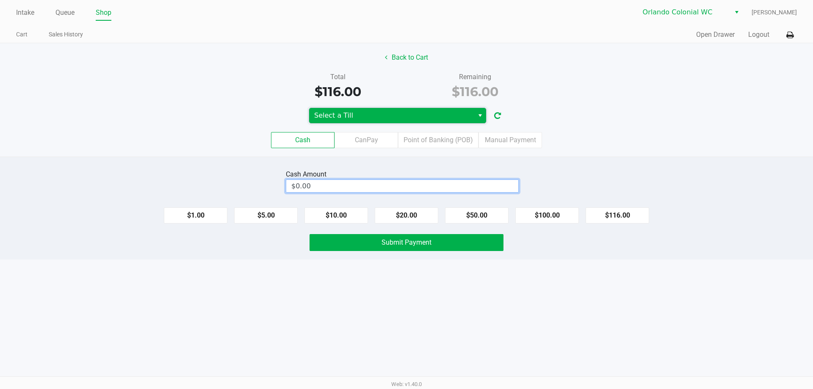
click at [330, 119] on span "Select a Till" at bounding box center [391, 115] width 154 height 10
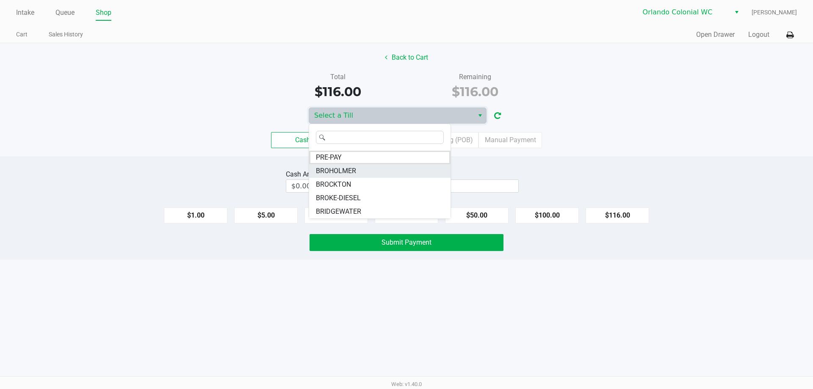
click at [372, 168] on li "BROHOLMER" at bounding box center [379, 171] width 141 height 14
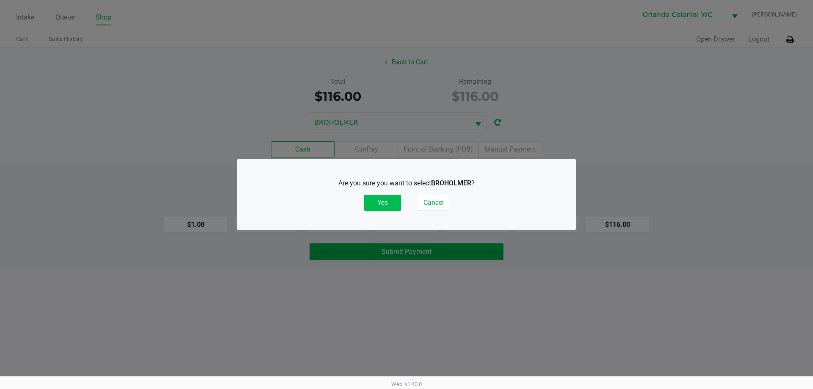
click at [391, 209] on div "Are you sure you want to select BROHOLMER ? Yes Cancel" at bounding box center [406, 194] width 304 height 53
click at [392, 207] on button "Yes" at bounding box center [382, 203] width 37 height 16
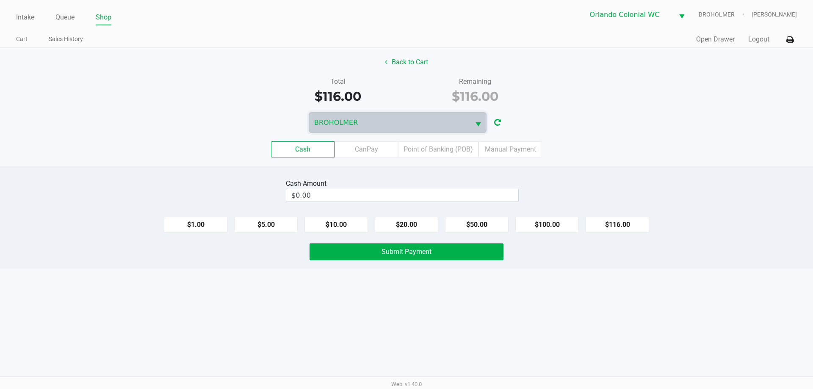
click at [409, 185] on div "Cash Amount" at bounding box center [402, 184] width 233 height 10
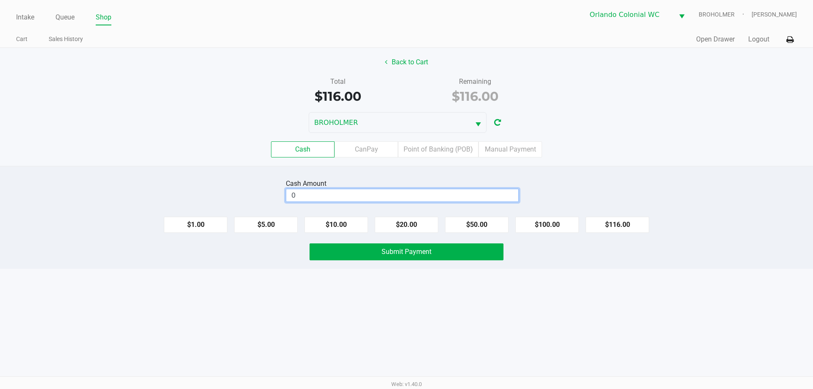
click at [403, 197] on input "0" at bounding box center [402, 195] width 232 height 12
click at [349, 197] on input "0" at bounding box center [402, 195] width 232 height 12
click at [367, 249] on button "Submit Payment" at bounding box center [406, 251] width 194 height 17
type input "$120.00"
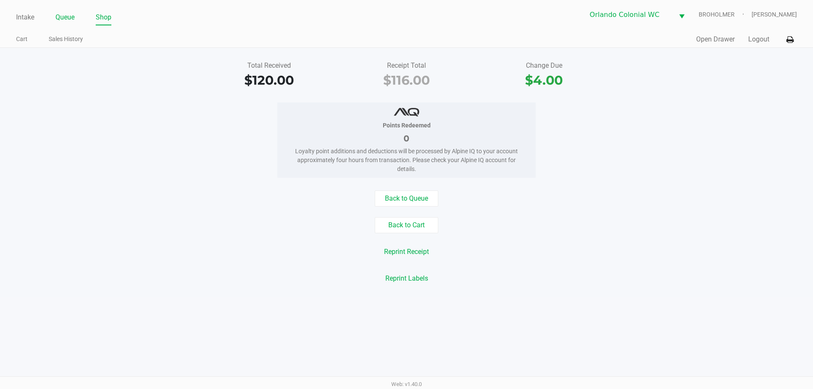
click at [58, 17] on link "Queue" at bounding box center [64, 17] width 19 height 12
click at [67, 22] on link "Queue" at bounding box center [64, 17] width 19 height 12
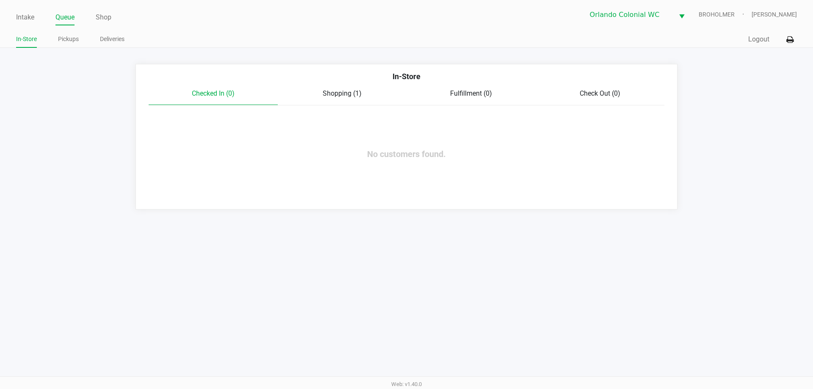
click at [70, 39] on link "Pickups" at bounding box center [68, 39] width 21 height 11
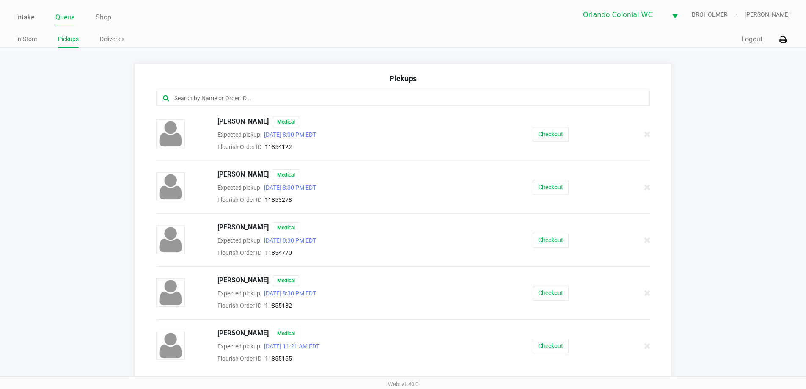
click at [256, 94] on input "text" at bounding box center [390, 99] width 433 height 10
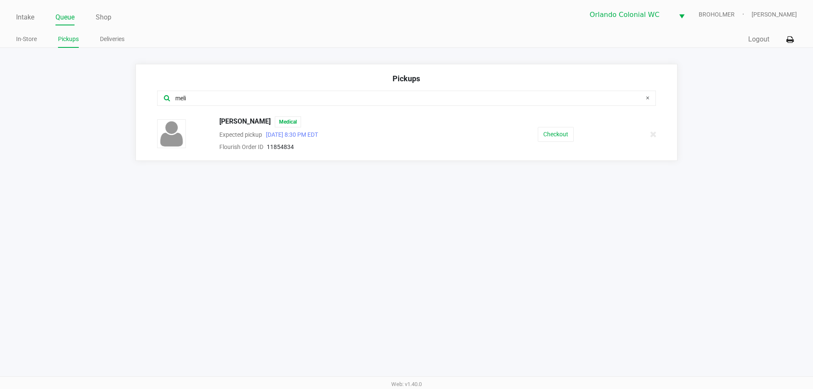
type input "meli"
click at [557, 135] on button "Checkout" at bounding box center [556, 134] width 36 height 15
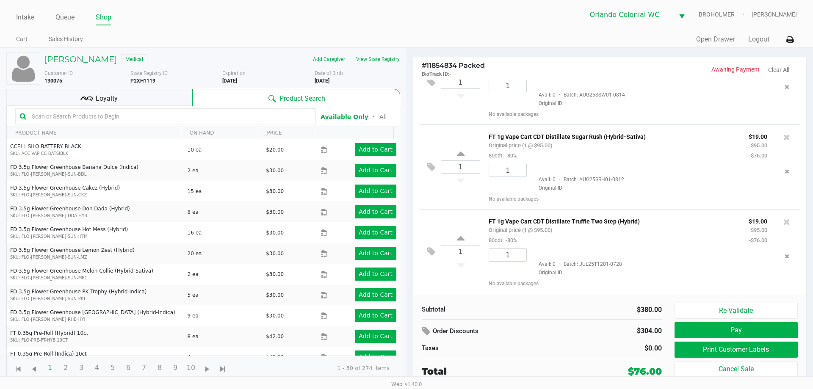
click at [724, 357] on button "Print Customer Labels" at bounding box center [735, 350] width 123 height 16
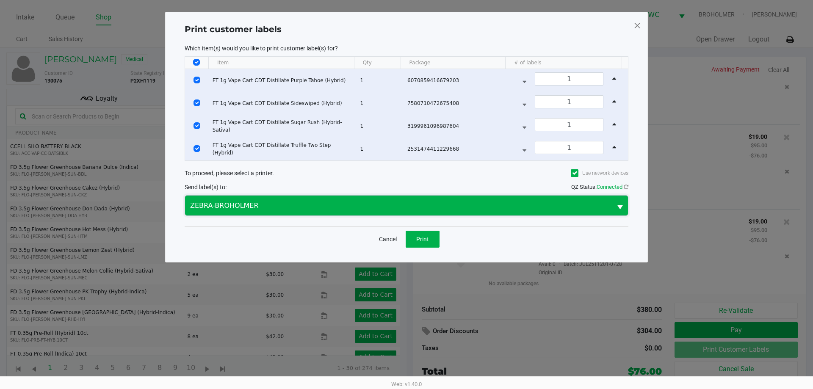
click at [419, 212] on span "ZEBRA-BROHOLMER" at bounding box center [398, 206] width 427 height 20
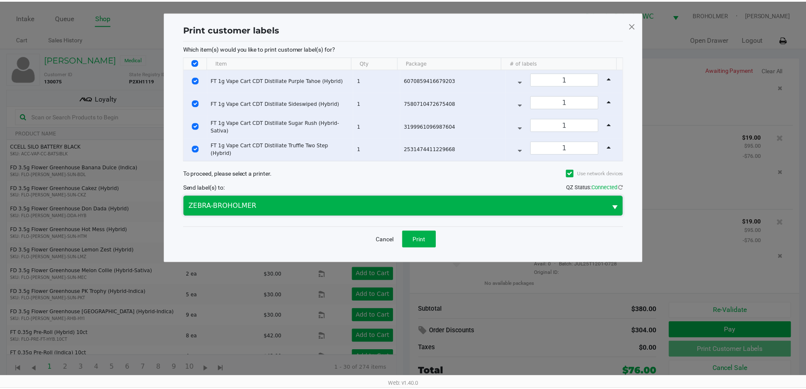
scroll to position [124, 0]
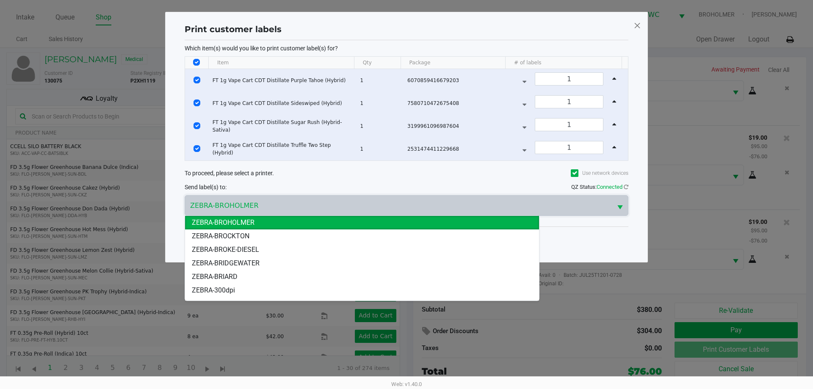
click at [334, 181] on div "Send label(s) to: QZ Status: Connected" at bounding box center [407, 187] width 444 height 12
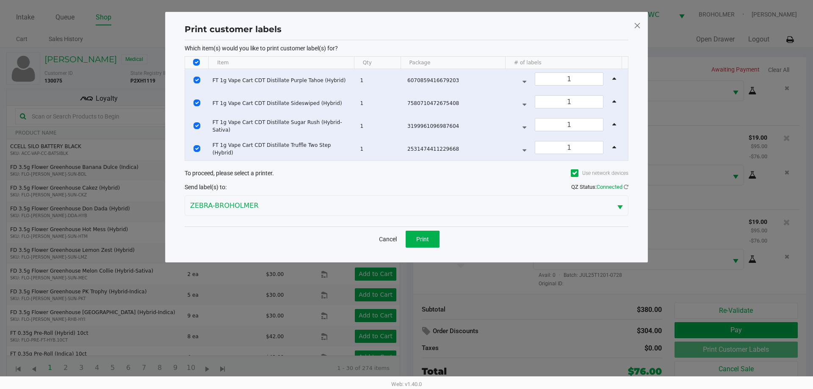
click at [418, 244] on button "Print" at bounding box center [422, 239] width 34 height 17
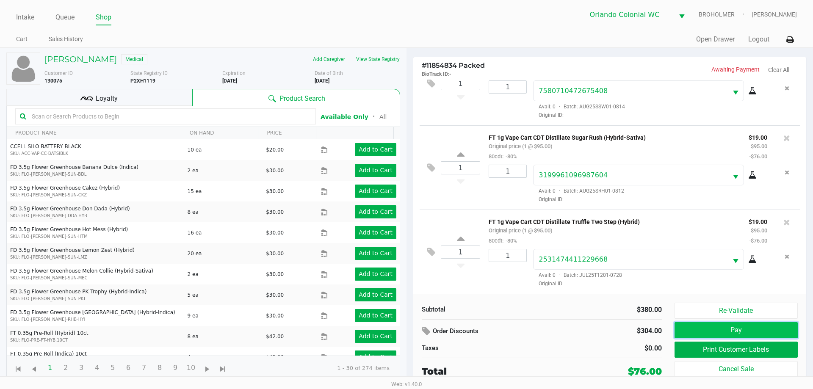
click at [714, 334] on button "Pay" at bounding box center [735, 330] width 123 height 16
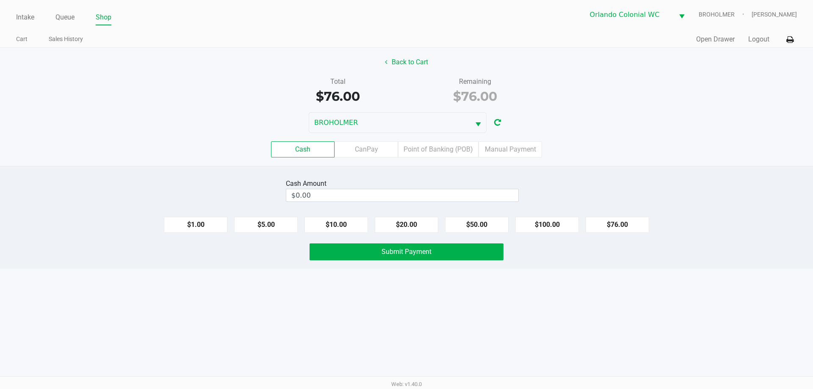
click at [343, 219] on button "$10.00" at bounding box center [335, 225] width 63 height 16
click at [356, 182] on div "Cash Amount" at bounding box center [387, 184] width 203 height 10
click at [376, 192] on input "$10.00" at bounding box center [387, 195] width 202 height 12
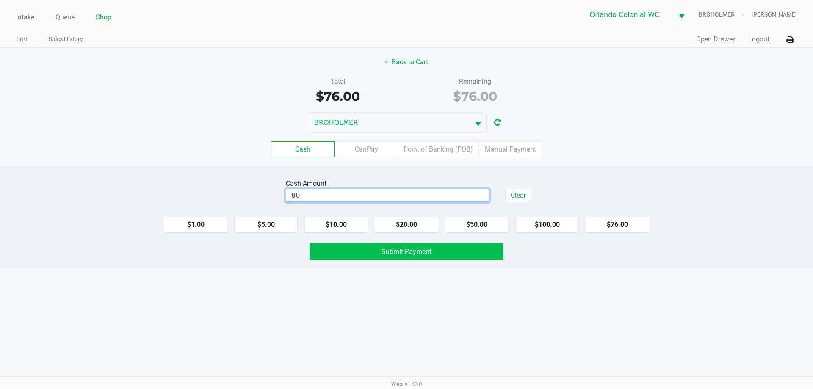
click at [396, 257] on button "Submit Payment" at bounding box center [406, 251] width 194 height 17
type input "$80.00"
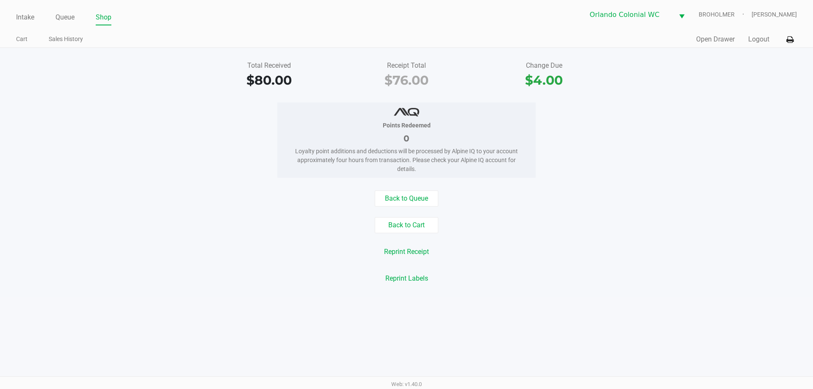
click at [24, 21] on link "Intake" at bounding box center [25, 17] width 18 height 12
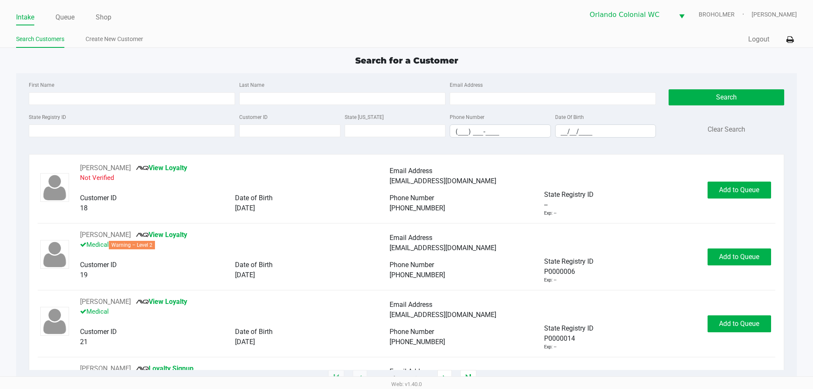
click at [87, 58] on div "Search for a Customer" at bounding box center [406, 60] width 793 height 13
click at [67, 18] on link "Queue" at bounding box center [64, 17] width 19 height 12
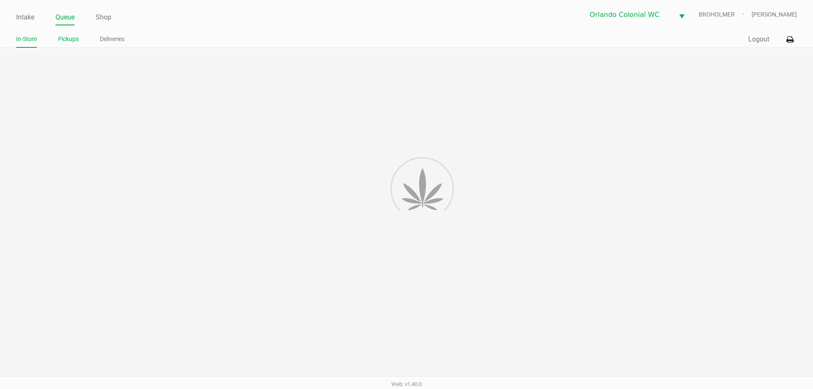
click at [69, 42] on link "Pickups" at bounding box center [68, 39] width 21 height 11
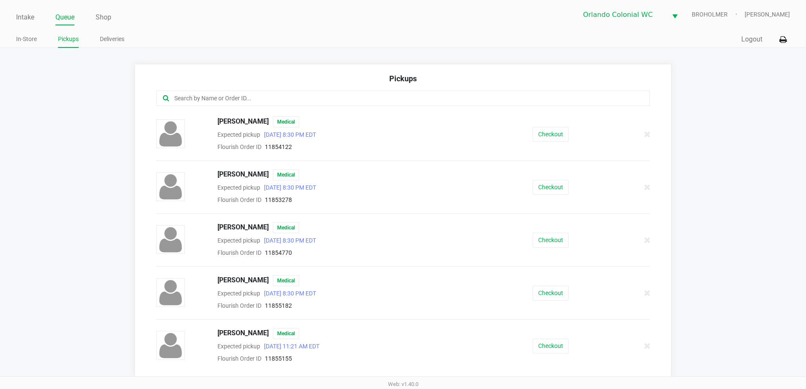
click at [229, 95] on input "text" at bounding box center [390, 99] width 433 height 10
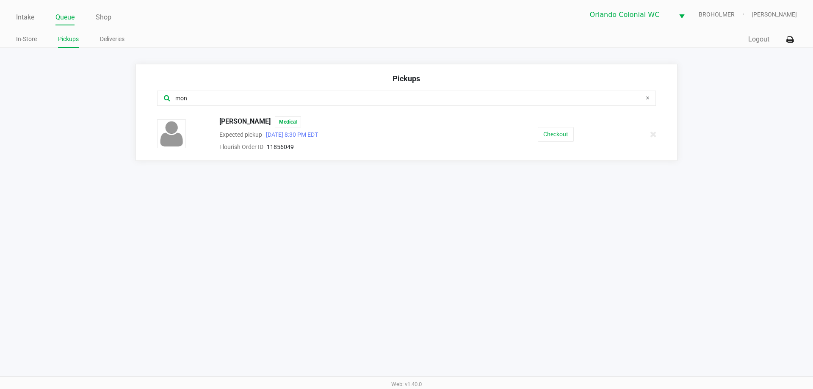
type input "mon"
click at [552, 130] on button "Checkout" at bounding box center [556, 134] width 36 height 15
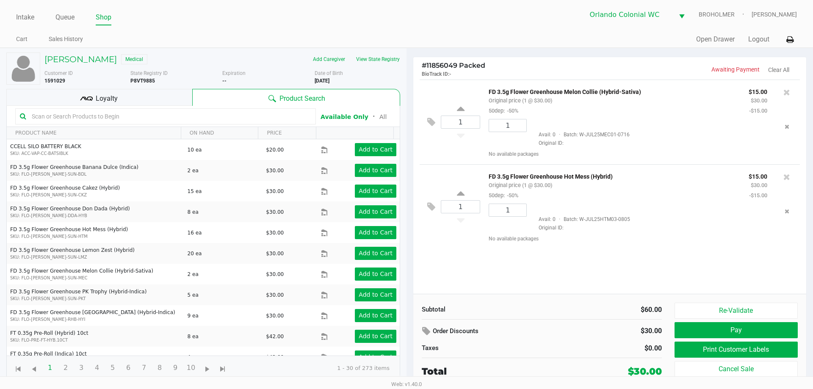
click at [476, 273] on div "1 FD 3.5g Flower Greenhouse Melon Collie (Hybrid-Sativa) Original price (1 @ $3…" at bounding box center [609, 187] width 393 height 214
click at [93, 118] on input "text" at bounding box center [169, 116] width 283 height 13
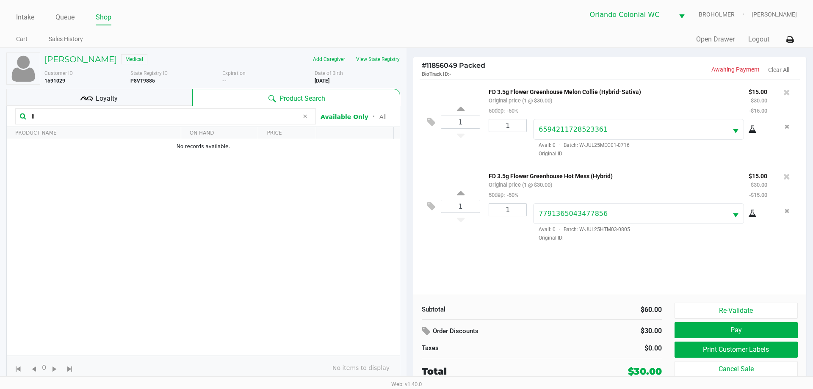
type input "l"
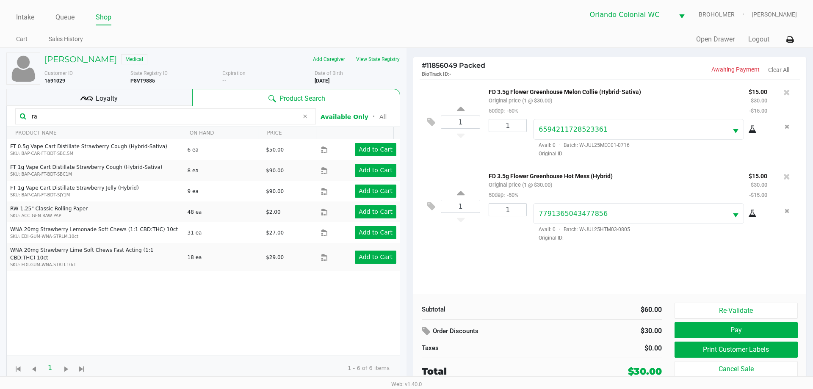
type input "r"
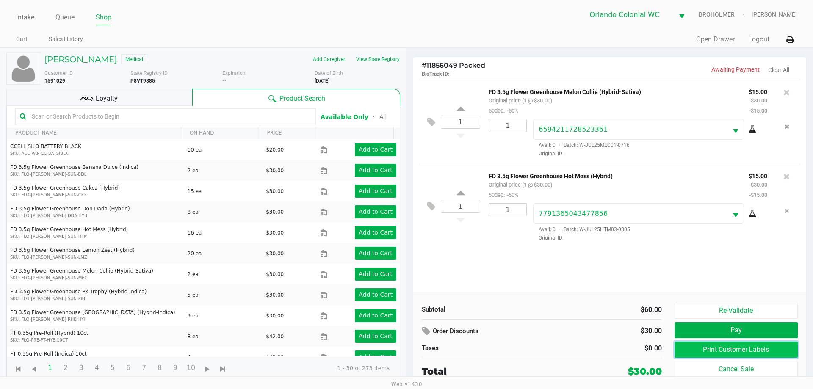
click at [711, 347] on button "Print Customer Labels" at bounding box center [735, 350] width 123 height 16
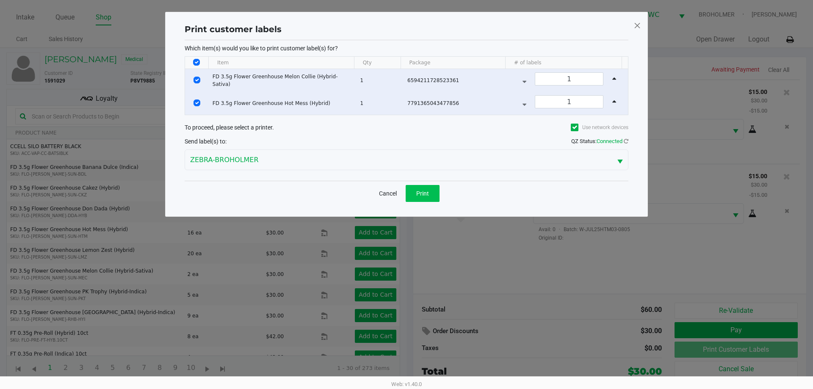
click at [420, 187] on button "Print" at bounding box center [422, 193] width 34 height 17
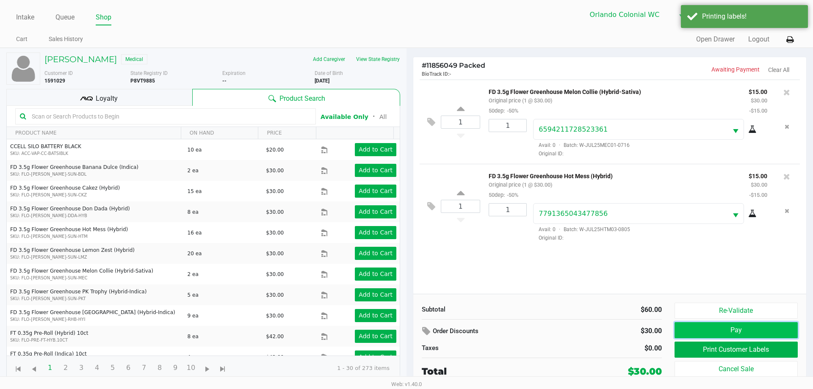
click at [713, 325] on button "Pay" at bounding box center [735, 330] width 123 height 16
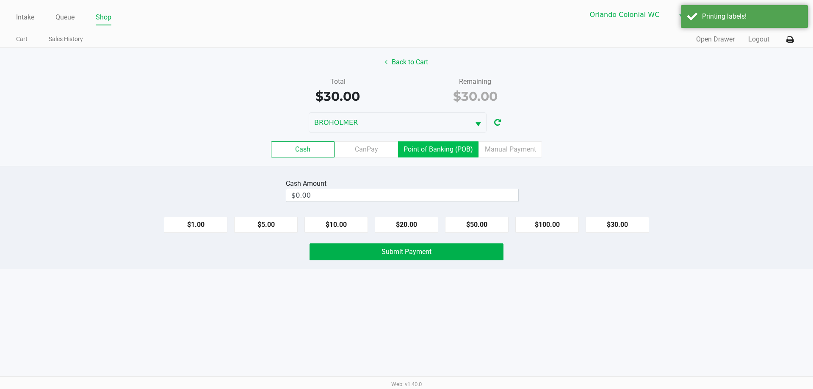
click at [426, 149] on label "Point of Banking (POB)" at bounding box center [438, 149] width 80 height 16
click at [0, 0] on 7 "Point of Banking (POB)" at bounding box center [0, 0] width 0 height 0
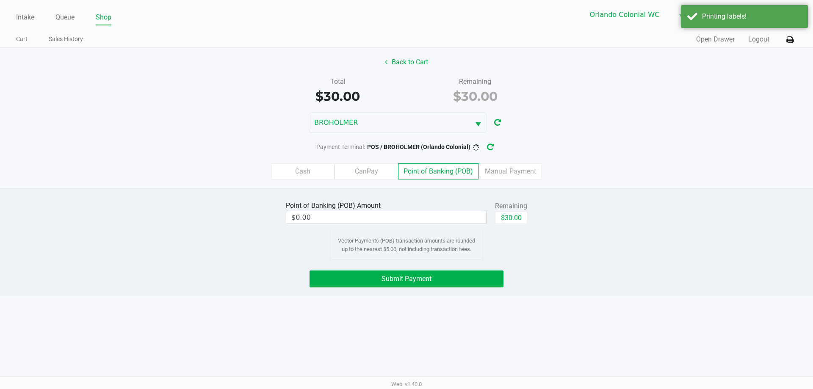
click at [509, 219] on button "$30.00" at bounding box center [511, 217] width 32 height 13
type input "$30.00"
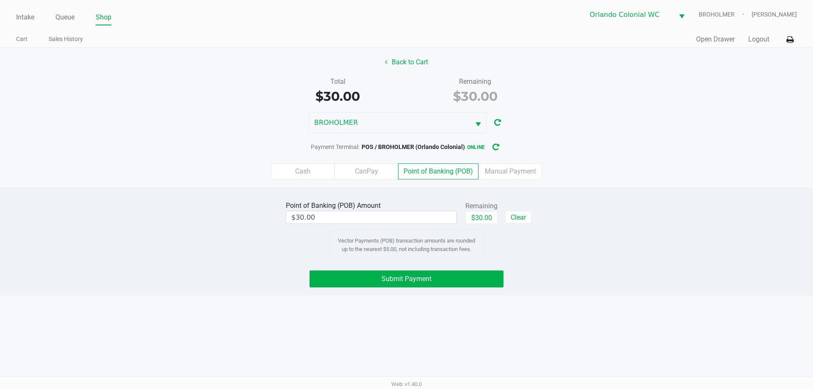
click at [411, 263] on div "Point of Banking (POB) Amount $30.00 Remaining $30.00 Clear Vector Payments (PO…" at bounding box center [406, 242] width 813 height 108
click at [395, 285] on button "Submit Payment" at bounding box center [406, 278] width 194 height 17
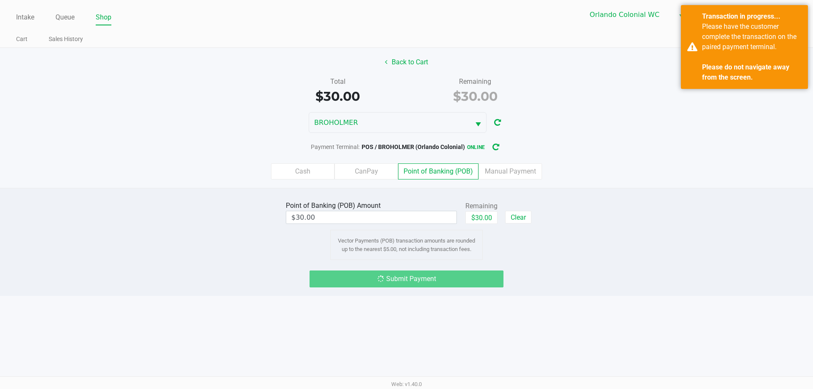
click at [585, 77] on div "Total $30.00 Remaining $30.00" at bounding box center [406, 91] width 825 height 29
click at [591, 96] on div "Total $30.00 Remaining $30.00" at bounding box center [406, 91] width 825 height 29
click at [574, 134] on div "Back to Cart Total $30.00 Remaining $30.00 BROHOLMER Payment Terminal: POS / BR…" at bounding box center [406, 118] width 813 height 140
click at [564, 122] on div "BROHOLMER" at bounding box center [406, 122] width 813 height 21
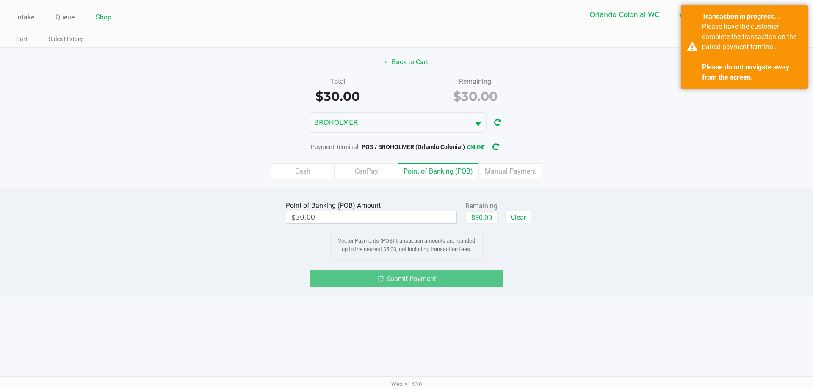
click at [612, 150] on div "Payment Terminal: POS / BROHOLMER (Orlando Colonial) online" at bounding box center [406, 147] width 813 height 16
click at [591, 100] on div "Total $30.00 Remaining $30.00" at bounding box center [406, 91] width 825 height 29
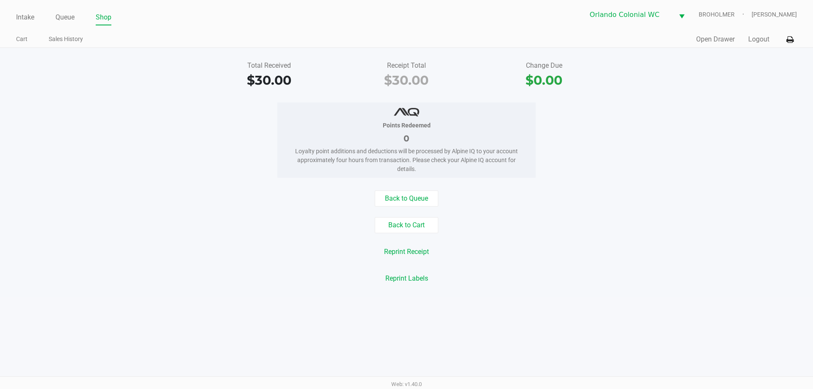
click at [27, 14] on link "Intake" at bounding box center [25, 17] width 18 height 12
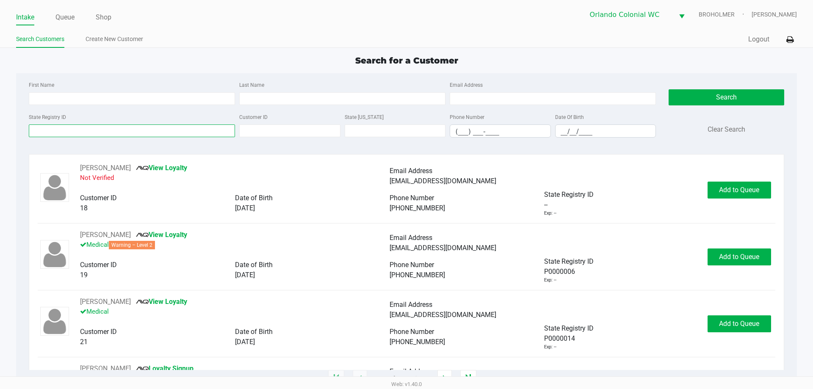
click at [109, 130] on input "State Registry ID" at bounding box center [132, 130] width 206 height 13
click at [95, 93] on input "First Name" at bounding box center [132, 98] width 206 height 13
type input "a"
type input "steven"
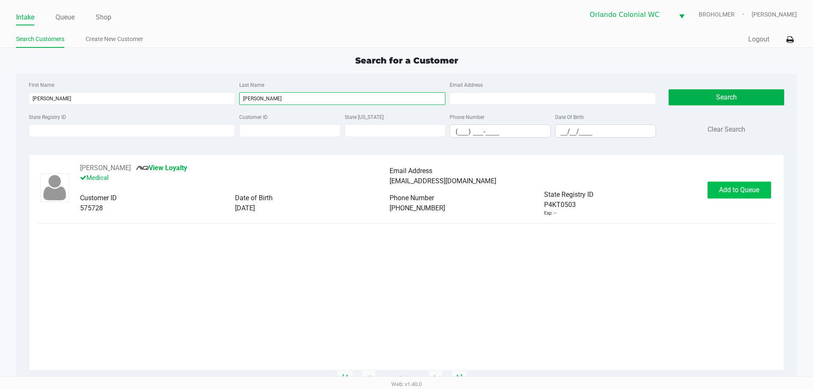
type input "garza"
click at [747, 193] on span "Add to Queue" at bounding box center [739, 190] width 40 height 8
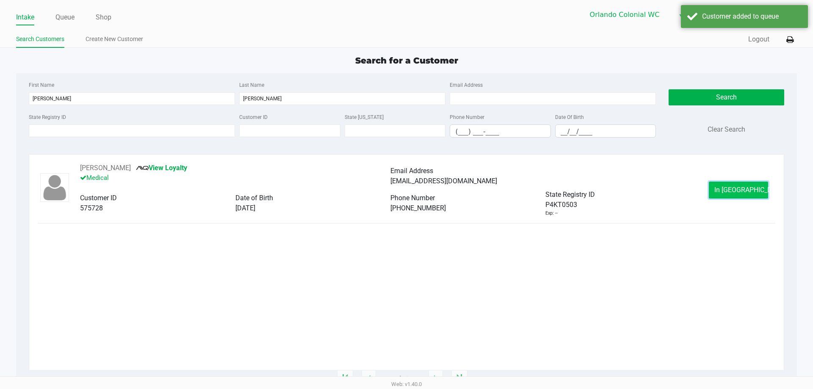
click at [749, 190] on span "In Queue" at bounding box center [749, 190] width 71 height 8
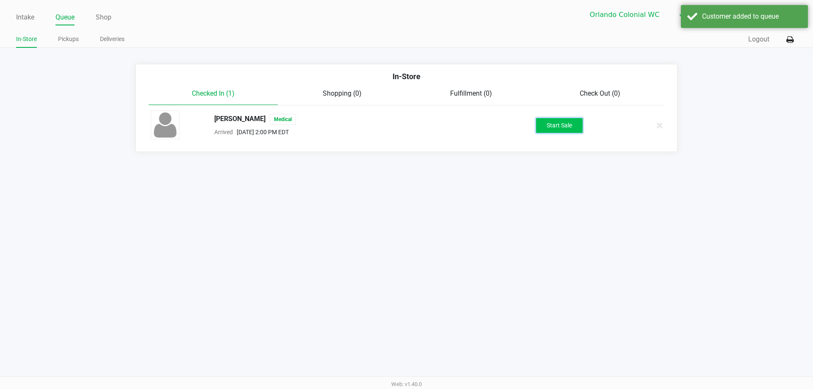
click at [553, 128] on button "Start Sale" at bounding box center [559, 125] width 47 height 15
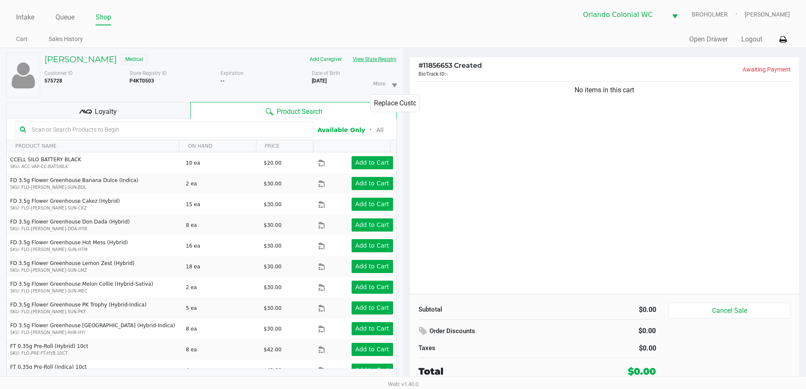
click at [376, 62] on button "View State Registry" at bounding box center [372, 59] width 50 height 14
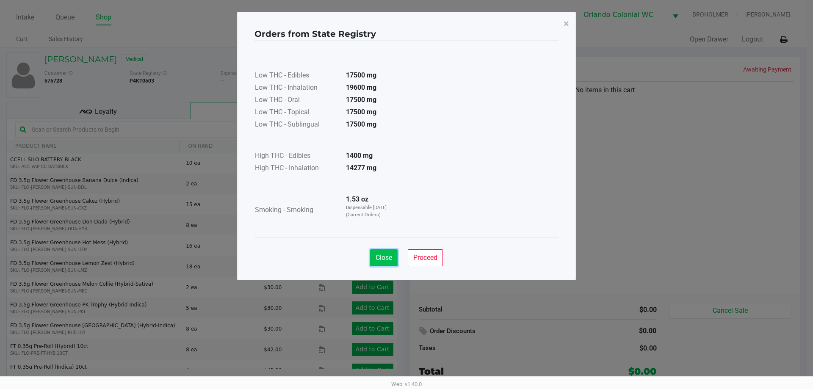
click at [378, 259] on span "Close" at bounding box center [383, 258] width 17 height 8
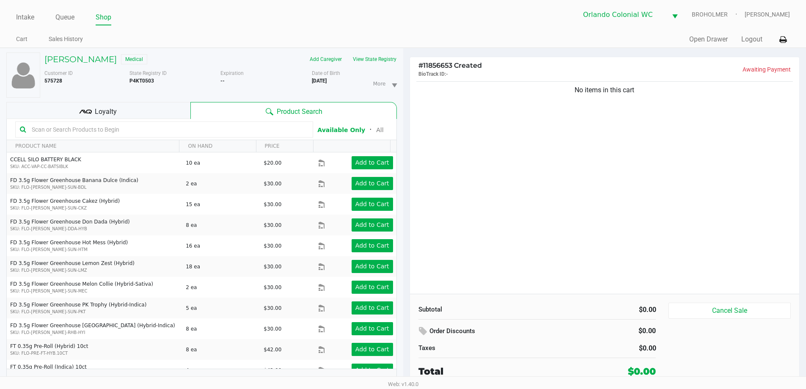
click at [135, 130] on input "text" at bounding box center [168, 129] width 280 height 13
click at [135, 139] on kendo-grid-toolbar "Available Only ᛫ All" at bounding box center [202, 129] width 390 height 21
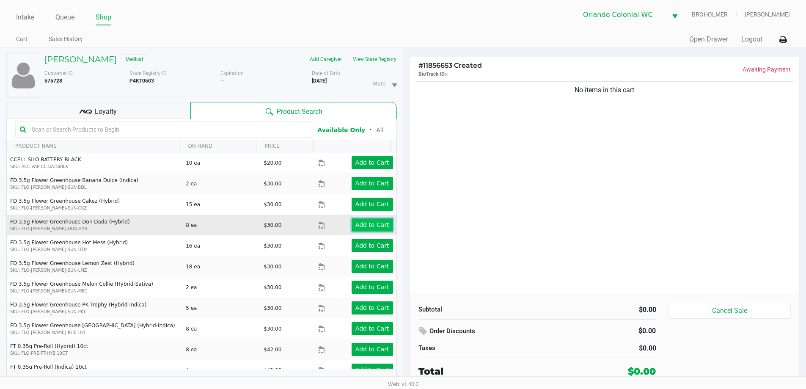
click at [367, 231] on button "Add to Cart" at bounding box center [372, 224] width 41 height 13
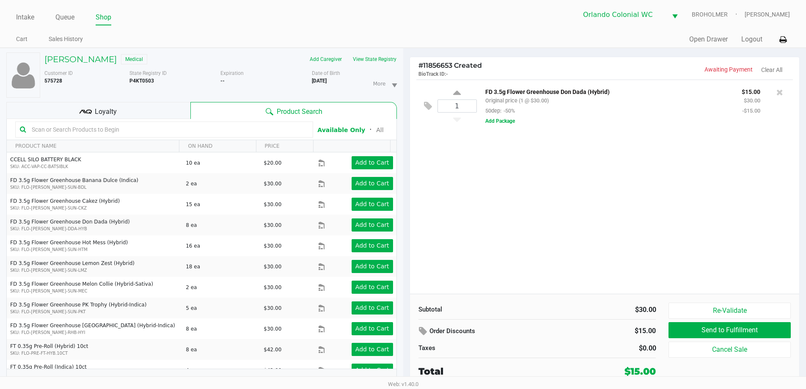
click at [147, 130] on input "text" at bounding box center [168, 129] width 280 height 13
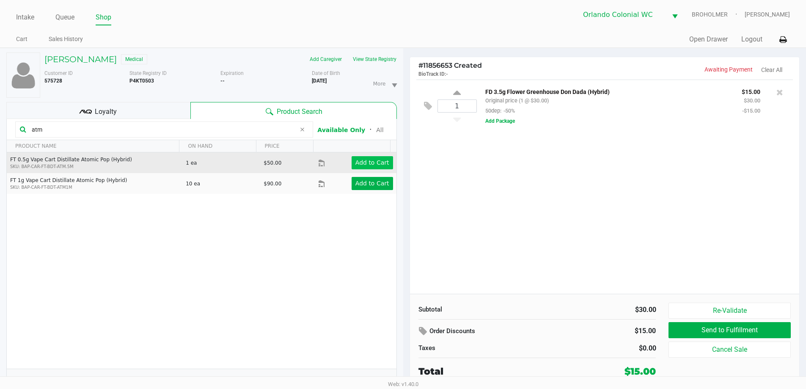
type input "atm"
click at [373, 164] on app-button-loader "Add to Cart" at bounding box center [373, 162] width 34 height 7
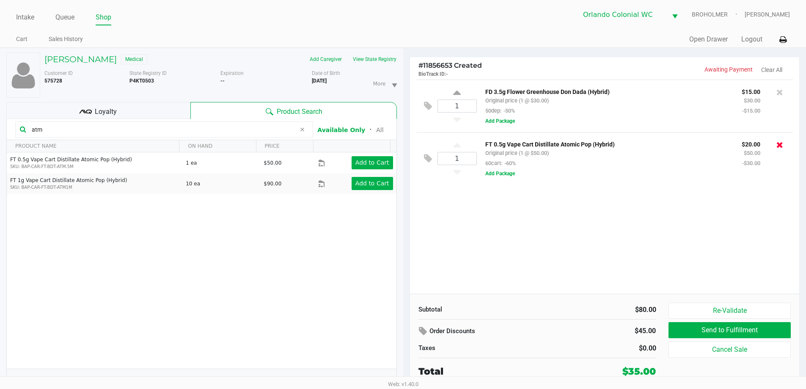
click at [781, 145] on icon at bounding box center [780, 145] width 7 height 8
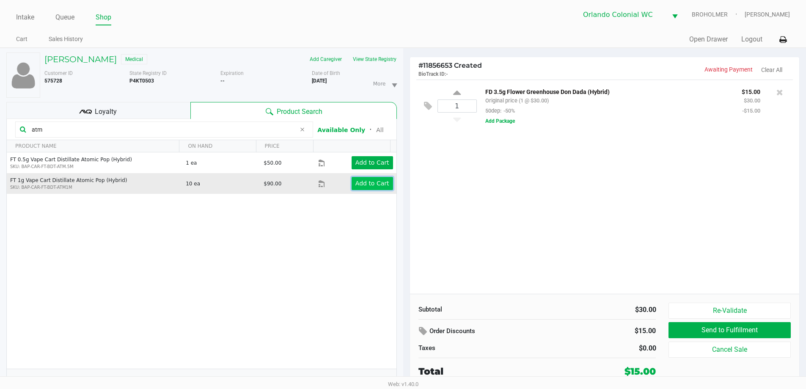
click at [367, 183] on app-button-loader "Add to Cart" at bounding box center [373, 183] width 34 height 7
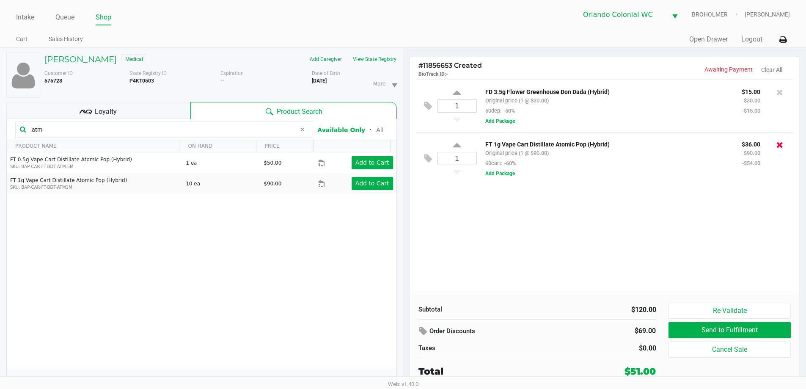
click at [778, 144] on icon at bounding box center [780, 145] width 7 height 8
drag, startPoint x: 53, startPoint y: 127, endPoint x: 0, endPoint y: 105, distance: 57.5
click at [0, 116] on div "Steven Garza Medical Add Caregiver View State Registry Customer ID 575728 State…" at bounding box center [201, 223] width 403 height 350
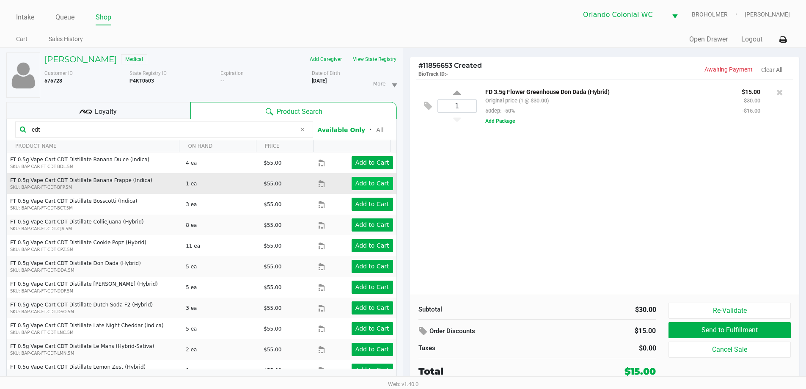
type input "cdt"
click at [359, 182] on app-button-loader "Add to Cart" at bounding box center [373, 183] width 34 height 7
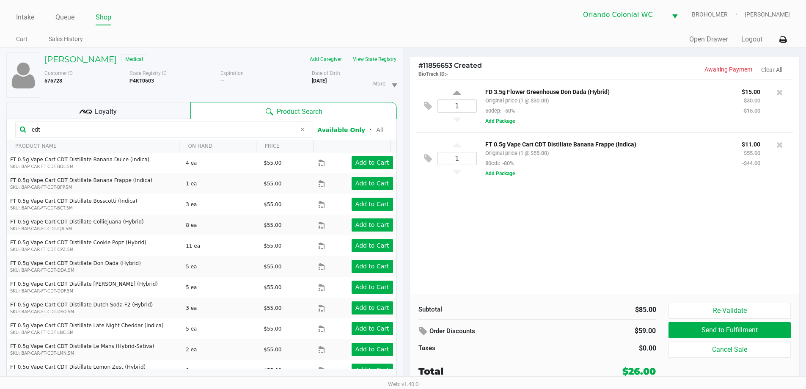
click at [538, 217] on div "1 FD 3.5g Flower Greenhouse Don Dada (Hybrid) Original price (1 @ $30.00) 50dep…" at bounding box center [605, 187] width 390 height 214
click at [557, 228] on div "1 FD 3.5g Flower Greenhouse Don Dada (Hybrid) Original price (1 @ $30.00) 50dep…" at bounding box center [605, 187] width 390 height 214
click at [565, 232] on div "1 FD 3.5g Flower Greenhouse Don Dada (Hybrid) Original price (1 @ $30.00) 50dep…" at bounding box center [605, 187] width 390 height 214
click at [567, 234] on div "1 FD 3.5g Flower Greenhouse Don Dada (Hybrid) Original price (1 @ $30.00) 50dep…" at bounding box center [605, 187] width 390 height 214
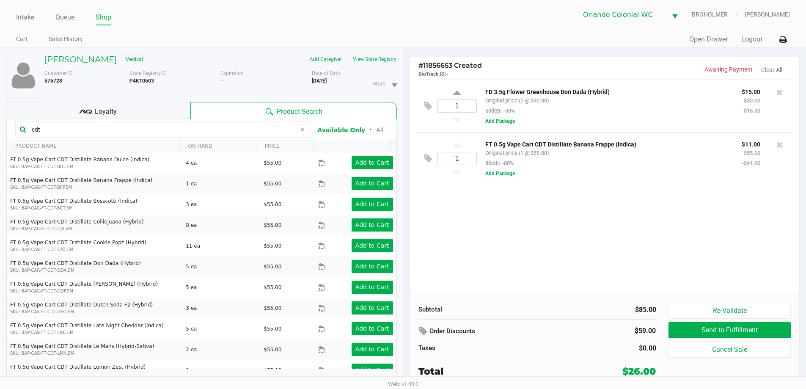
click at [557, 211] on div "1 FD 3.5g Flower Greenhouse Don Dada (Hybrid) Original price (1 @ $30.00) 50dep…" at bounding box center [605, 187] width 390 height 214
click at [546, 224] on div "1 FD 3.5g Flower Greenhouse Don Dada (Hybrid) Original price (1 @ $30.00) 50dep…" at bounding box center [605, 187] width 390 height 214
click at [501, 231] on div "1 FD 3.5g Flower Greenhouse Don Dada (Hybrid) Original price (1 @ $30.00) 50dep…" at bounding box center [605, 187] width 390 height 214
click at [532, 211] on div "1 FD 3.5g Flower Greenhouse Don Dada (Hybrid) Original price (1 @ $30.00) 50dep…" at bounding box center [605, 187] width 390 height 214
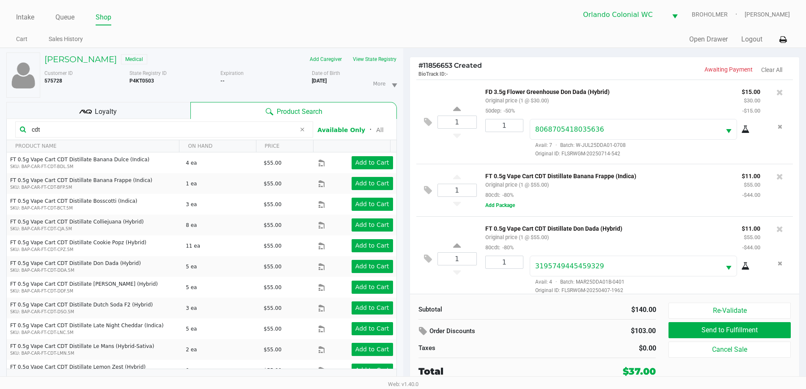
scroll to position [8, 0]
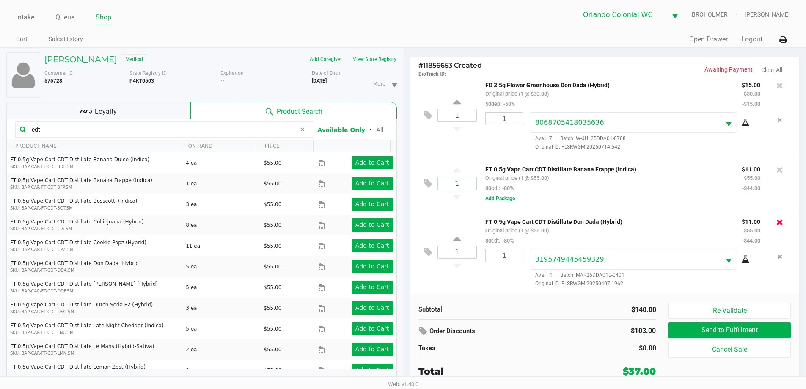
click at [777, 221] on icon at bounding box center [780, 222] width 7 height 8
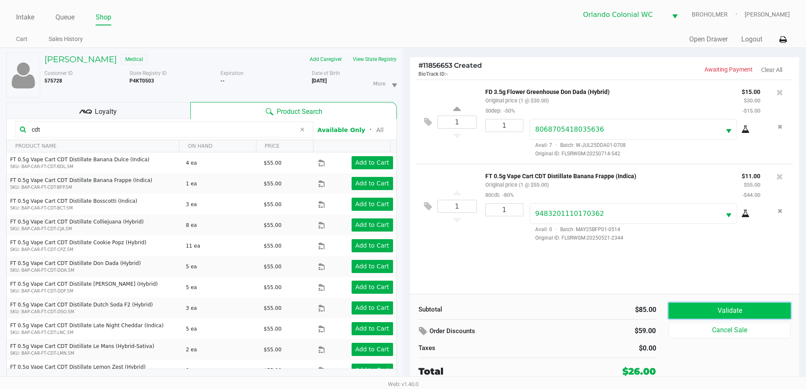
click at [733, 311] on button "Validate" at bounding box center [730, 311] width 122 height 16
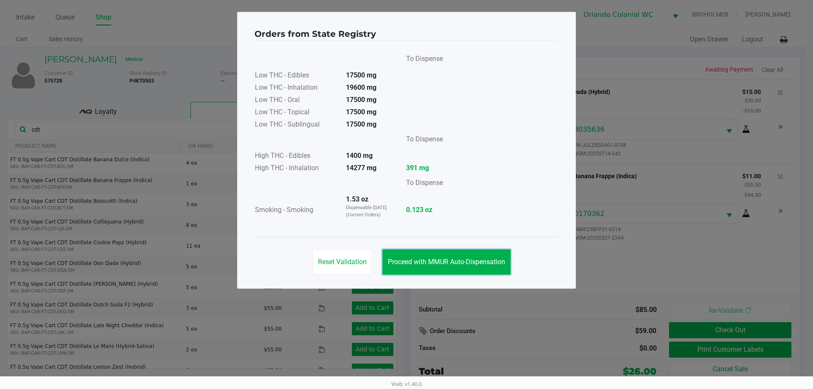
click at [492, 261] on span "Proceed with MMUR Auto-Dispensation" at bounding box center [446, 262] width 117 height 8
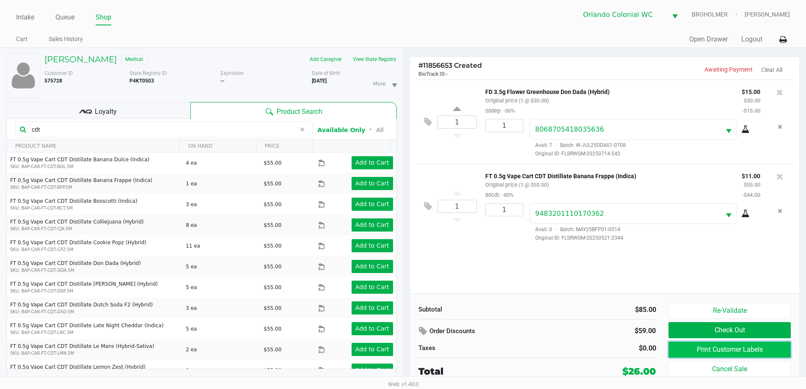
click at [708, 349] on button "Print Customer Labels" at bounding box center [730, 350] width 122 height 16
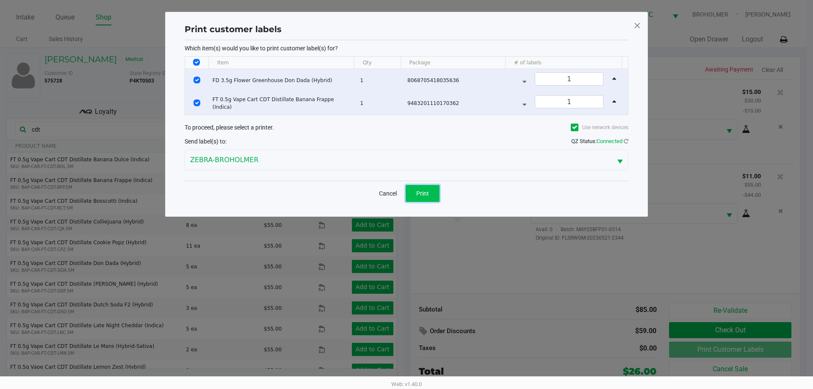
click at [428, 187] on button "Print" at bounding box center [422, 193] width 34 height 17
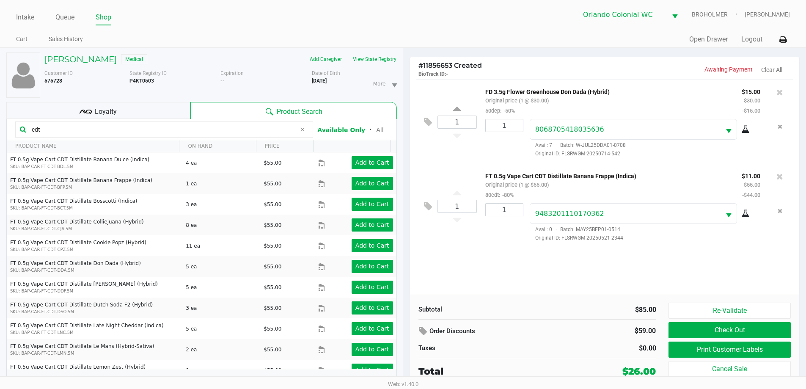
click at [720, 323] on button "Check Out" at bounding box center [730, 330] width 122 height 16
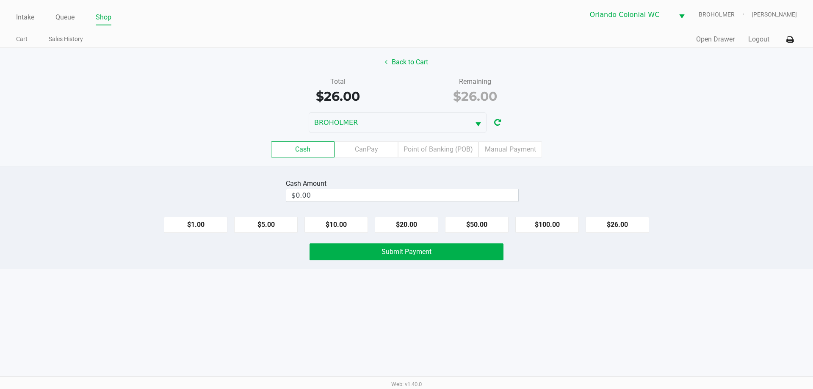
click at [427, 150] on label "Point of Banking (POB)" at bounding box center [438, 149] width 80 height 16
click at [0, 0] on 7 "Point of Banking (POB)" at bounding box center [0, 0] width 0 height 0
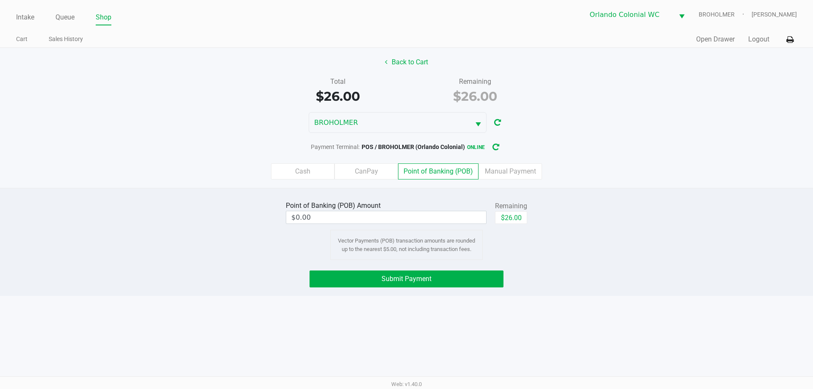
click at [515, 217] on button "$26.00" at bounding box center [511, 217] width 32 height 13
type input "$26.00"
click at [413, 275] on span "Submit Payment" at bounding box center [406, 279] width 50 height 8
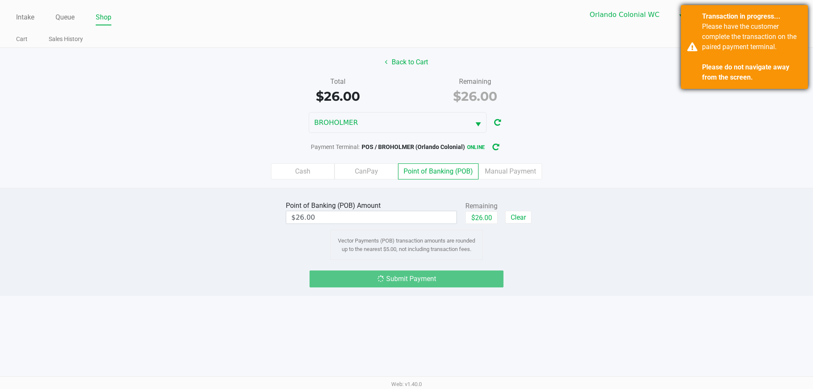
click at [766, 56] on div "Please have the customer complete the transaction on the paired payment termina…" at bounding box center [751, 52] width 99 height 61
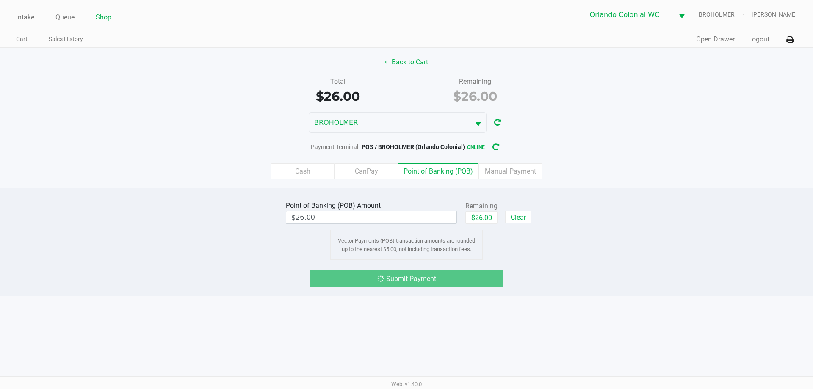
click at [651, 155] on div "Cash CanPay Point of Banking (POB) Manual Payment" at bounding box center [406, 171] width 825 height 33
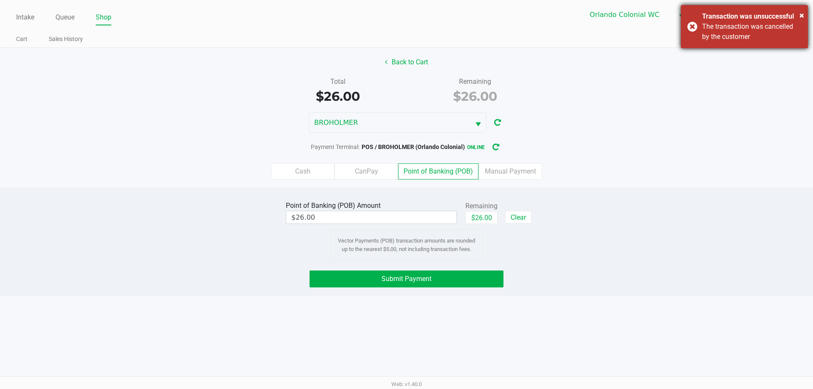
click at [717, 15] on div "Transaction was unsuccessful" at bounding box center [751, 16] width 99 height 10
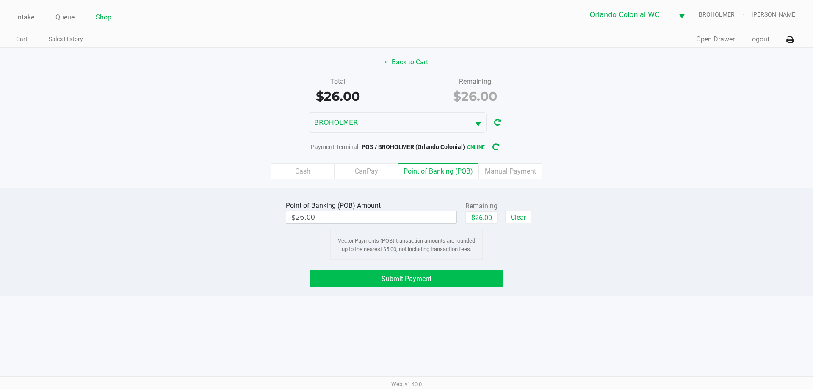
click at [424, 271] on button "Submit Payment" at bounding box center [406, 278] width 194 height 17
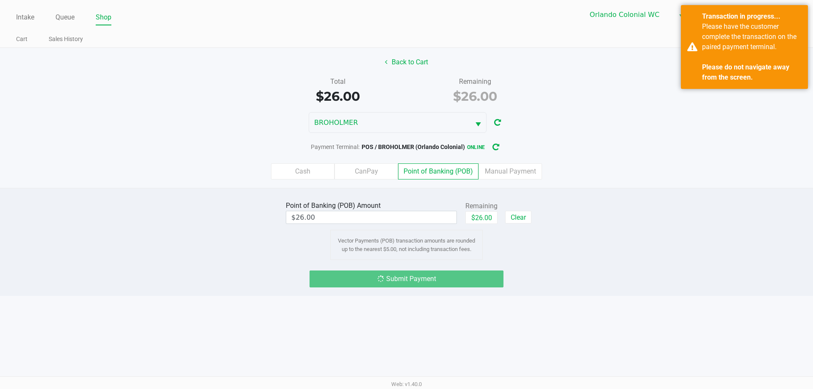
click at [609, 113] on div "BROHOLMER" at bounding box center [406, 122] width 813 height 21
click at [562, 132] on div "BROHOLMER" at bounding box center [406, 122] width 813 height 21
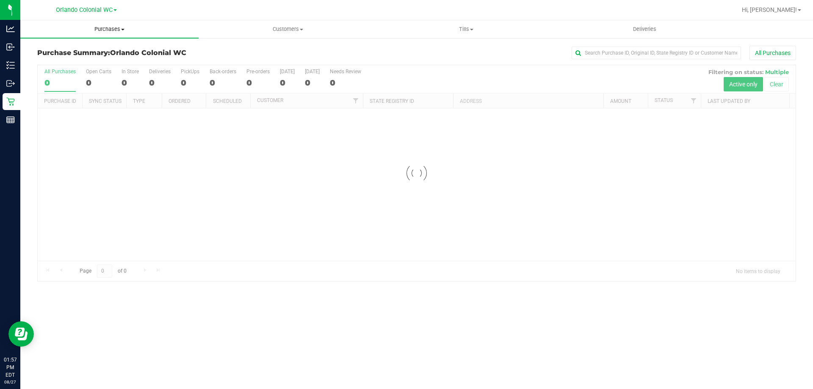
click at [118, 30] on span "Purchases" at bounding box center [109, 29] width 178 height 8
click at [101, 61] on li "Fulfillment" at bounding box center [109, 61] width 178 height 10
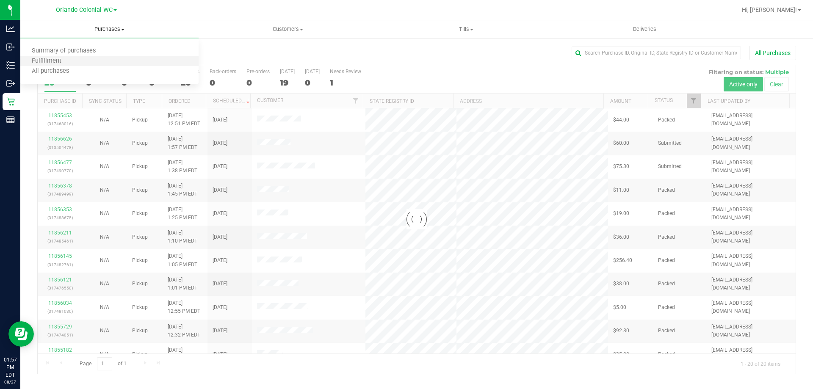
click at [101, 61] on li "Fulfillment" at bounding box center [109, 61] width 178 height 10
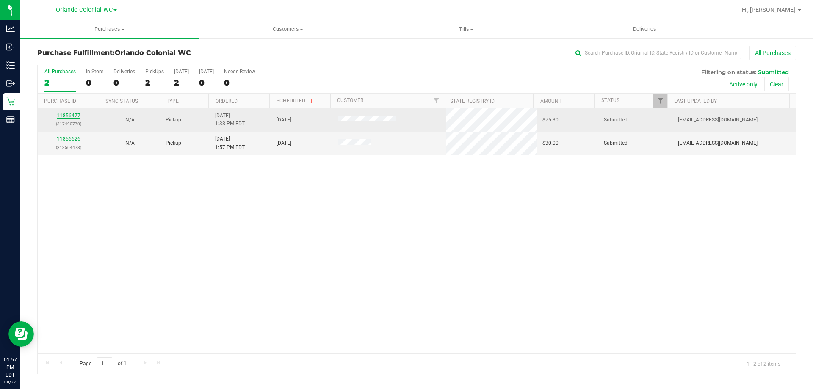
click at [66, 115] on link "11856477" at bounding box center [69, 116] width 24 height 6
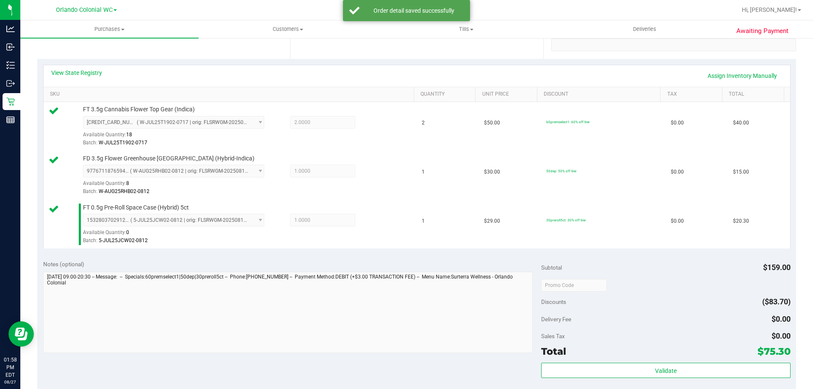
scroll to position [296, 0]
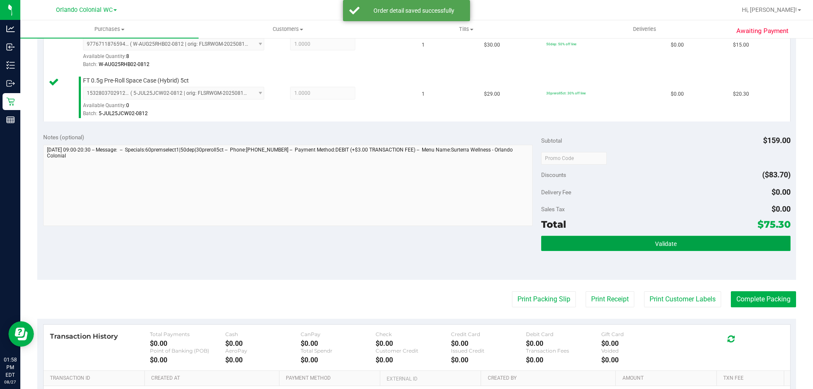
click at [645, 240] on button "Validate" at bounding box center [665, 243] width 249 height 15
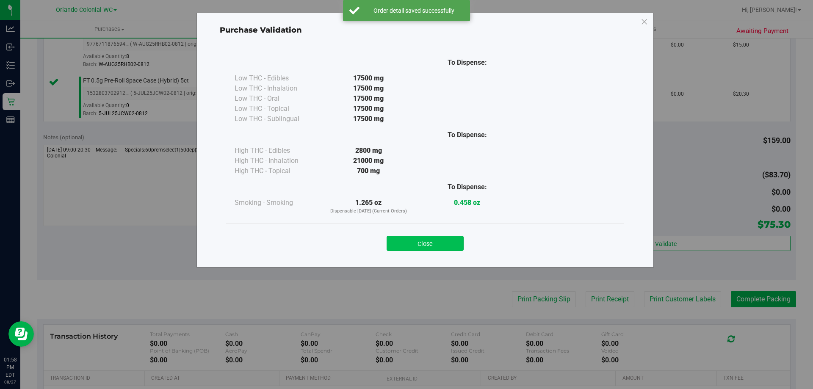
drag, startPoint x: 467, startPoint y: 244, endPoint x: 461, endPoint y: 243, distance: 6.0
click at [462, 244] on div "Close" at bounding box center [424, 240] width 385 height 21
click at [460, 243] on button "Close" at bounding box center [424, 243] width 77 height 15
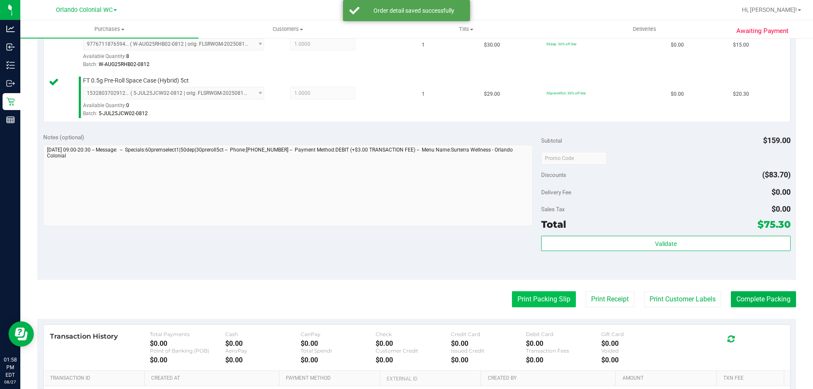
click at [542, 301] on button "Print Packing Slip" at bounding box center [544, 299] width 64 height 16
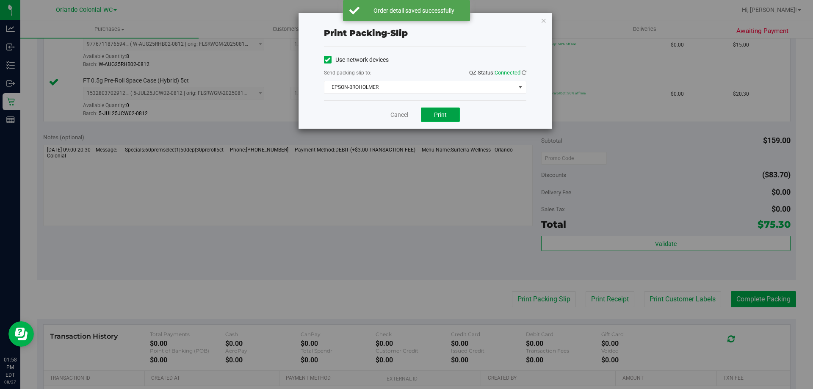
click at [447, 110] on button "Print" at bounding box center [440, 115] width 39 height 14
click at [543, 17] on icon "button" at bounding box center [543, 20] width 6 height 10
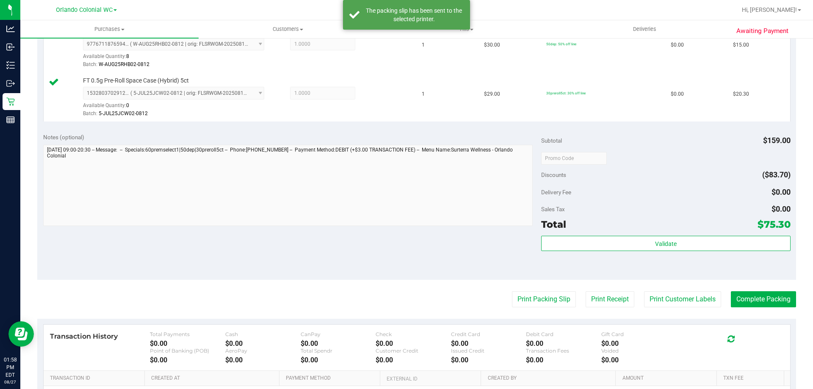
click at [766, 307] on purchase-details "Back Edit Purchase Cancel Purchase View Profile # 11856477 BioTrack ID: - Submi…" at bounding box center [416, 113] width 758 height 728
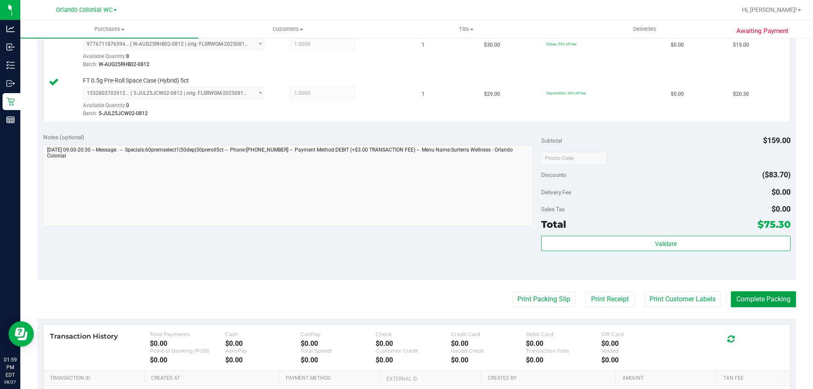
click at [741, 300] on button "Complete Packing" at bounding box center [762, 299] width 65 height 16
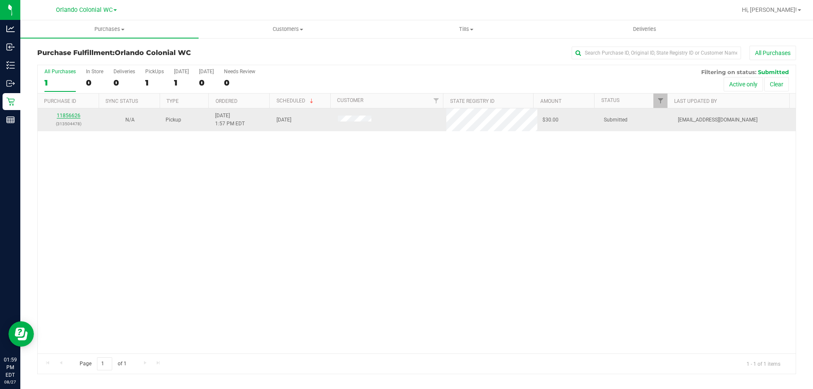
click at [71, 113] on link "11856626" at bounding box center [69, 116] width 24 height 6
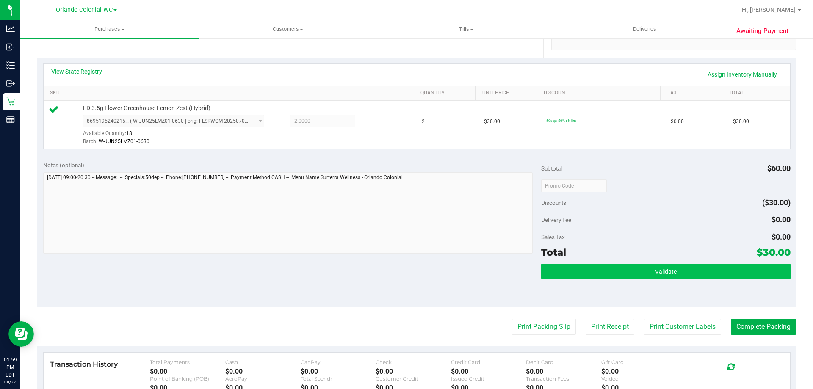
scroll to position [212, 0]
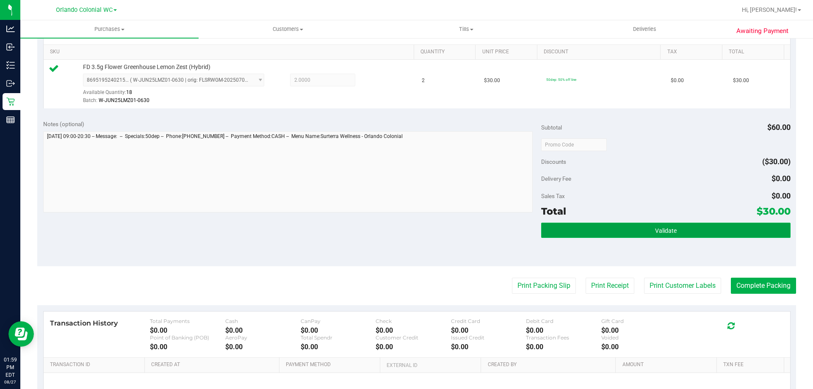
click at [623, 223] on button "Validate" at bounding box center [665, 230] width 249 height 15
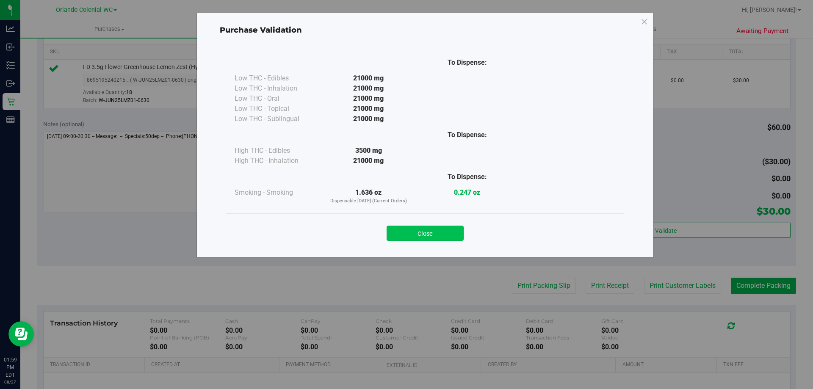
click at [458, 229] on button "Close" at bounding box center [424, 233] width 77 height 15
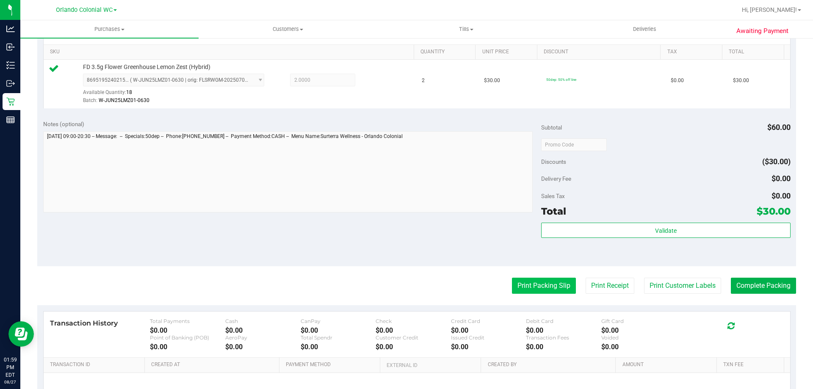
click at [535, 287] on button "Print Packing Slip" at bounding box center [544, 286] width 64 height 16
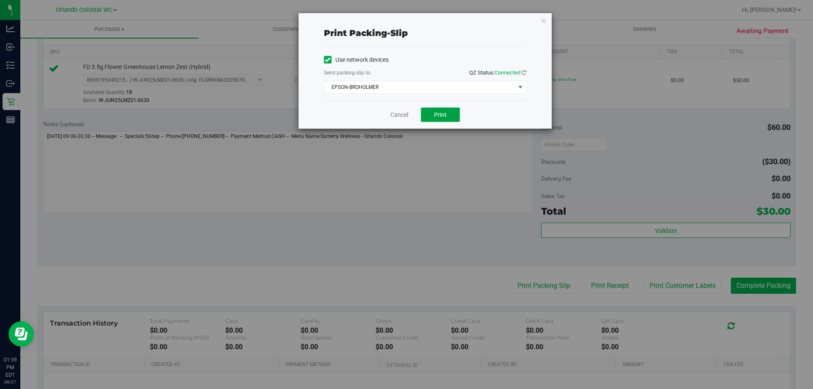
click at [445, 119] on button "Print" at bounding box center [440, 115] width 39 height 14
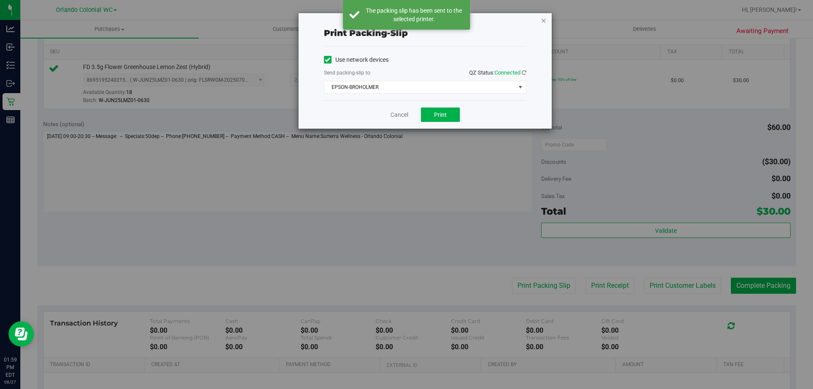
click at [542, 20] on icon "button" at bounding box center [543, 20] width 6 height 10
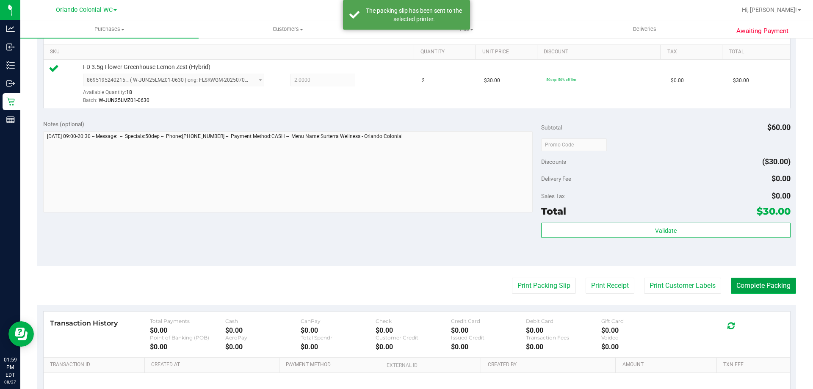
click at [769, 281] on button "Complete Packing" at bounding box center [762, 286] width 65 height 16
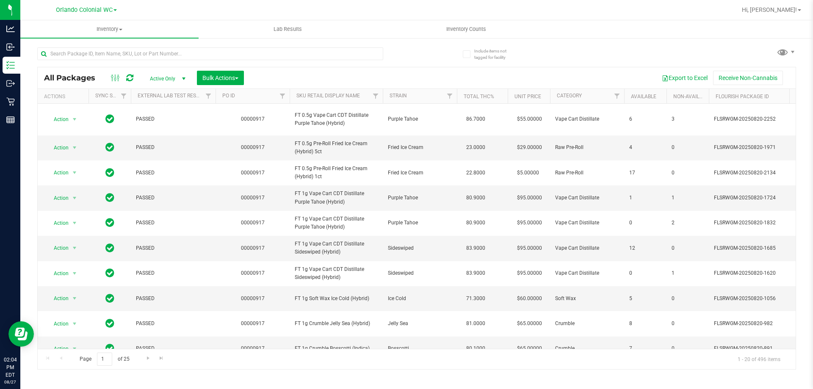
click at [192, 19] on nav "Orlando Colonial WC Hi, [PERSON_NAME]!" at bounding box center [416, 10] width 792 height 20
click at [317, 96] on link "SKU Retail Display Name" at bounding box center [327, 96] width 63 height 6
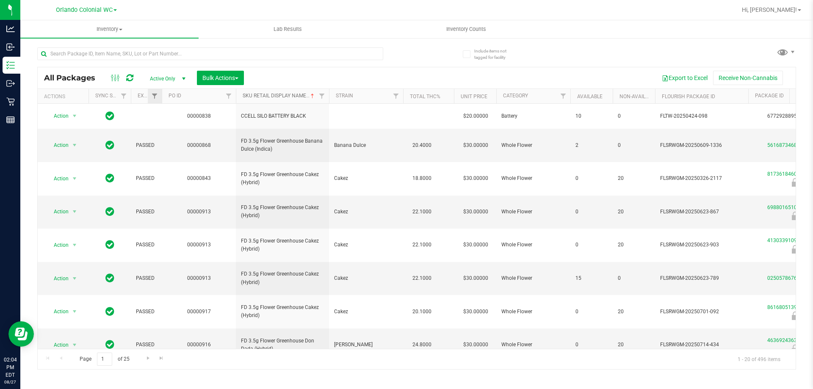
drag, startPoint x: 216, startPoint y: 95, endPoint x: 160, endPoint y: 99, distance: 55.6
click at [160, 99] on div "Actions Sync Status External Lab Test Result PO ID SKU Retail Display Name Stra…" at bounding box center [414, 96] width 752 height 14
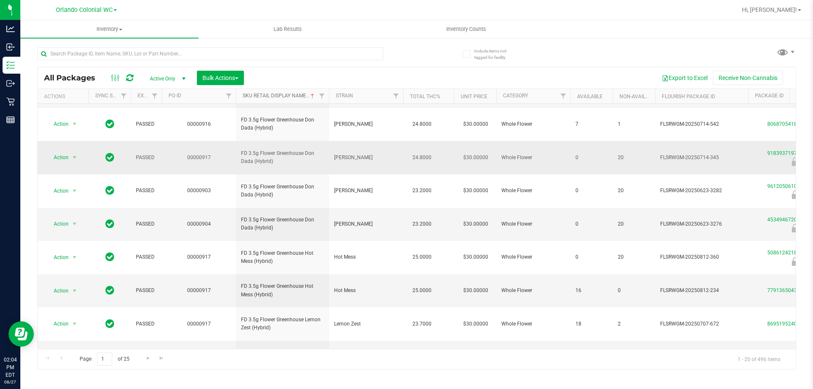
scroll to position [264, 0]
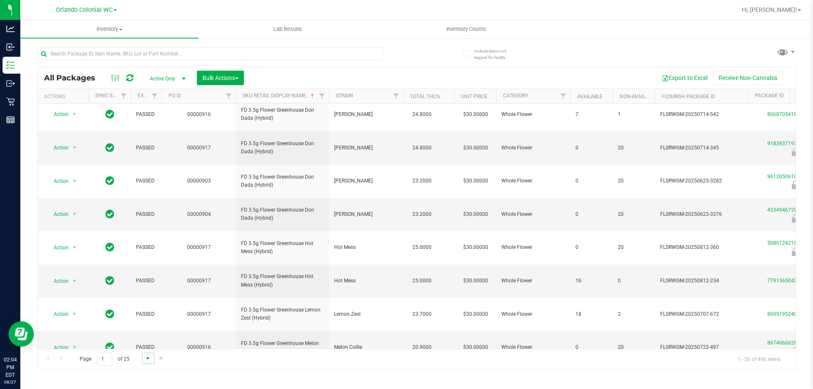
click at [149, 356] on span "Go to the next page" at bounding box center [148, 358] width 7 height 7
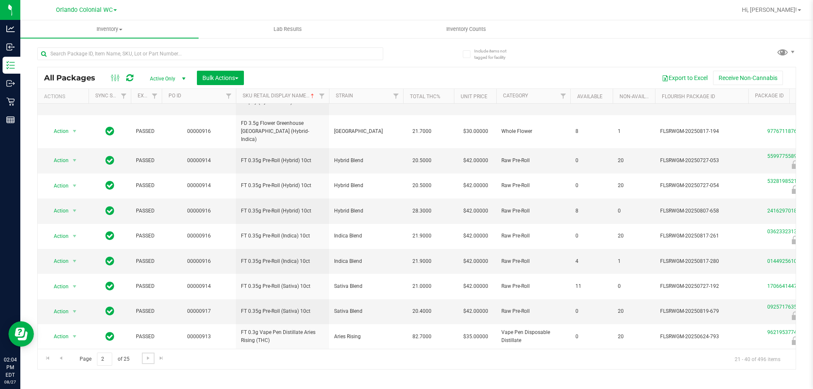
scroll to position [264, 0]
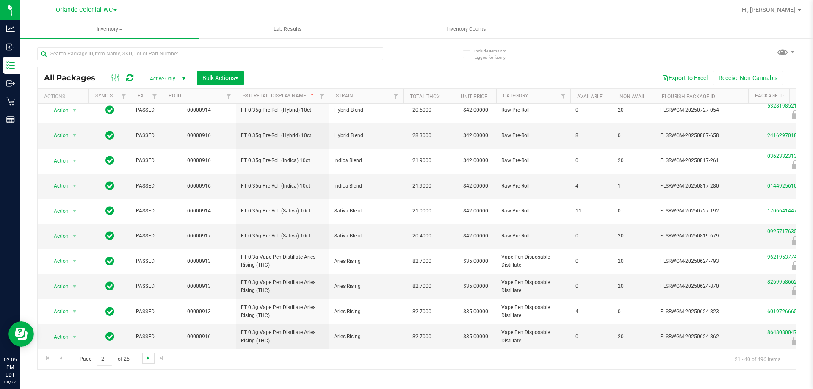
click at [148, 359] on span "Go to the next page" at bounding box center [148, 358] width 7 height 7
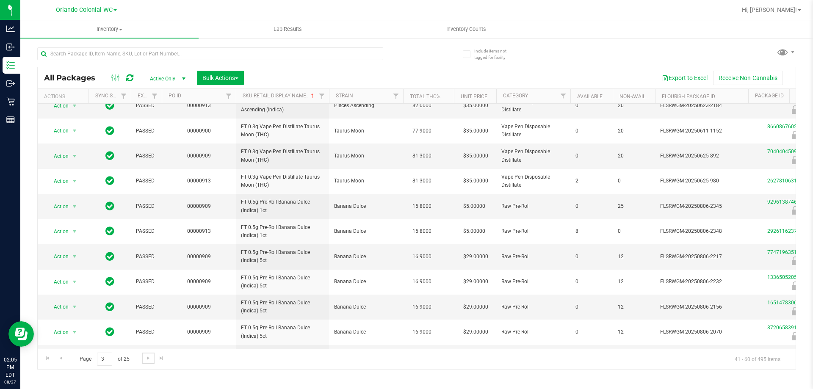
scroll to position [264, 0]
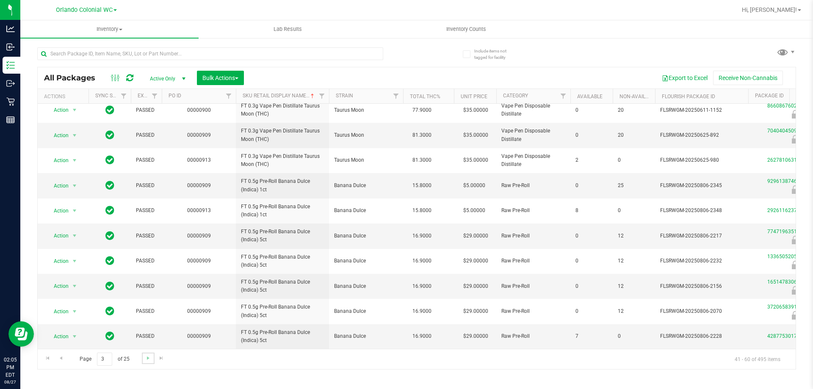
click at [143, 358] on link "Go to the next page" at bounding box center [148, 358] width 12 height 11
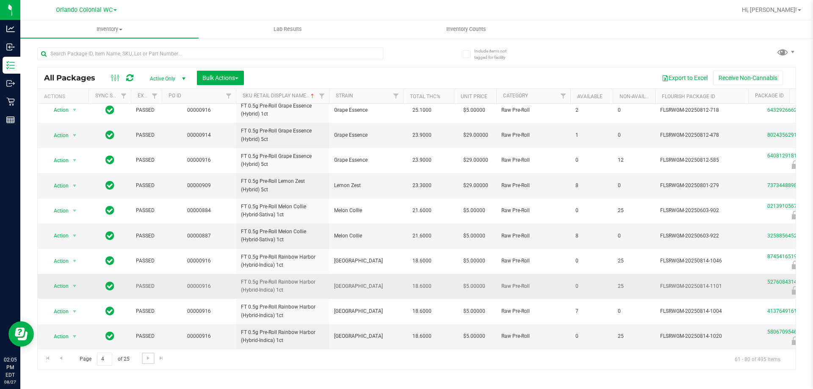
scroll to position [264, 0]
click at [150, 357] on span "Go to the next page" at bounding box center [148, 358] width 7 height 7
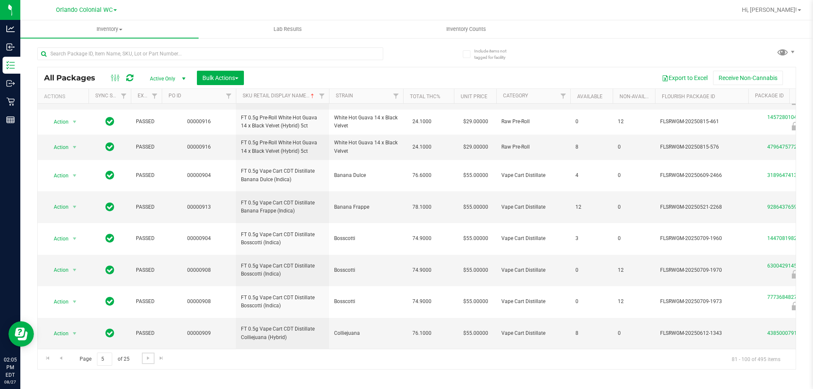
scroll to position [302, 0]
click at [151, 353] on link "Go to the next page" at bounding box center [148, 358] width 12 height 11
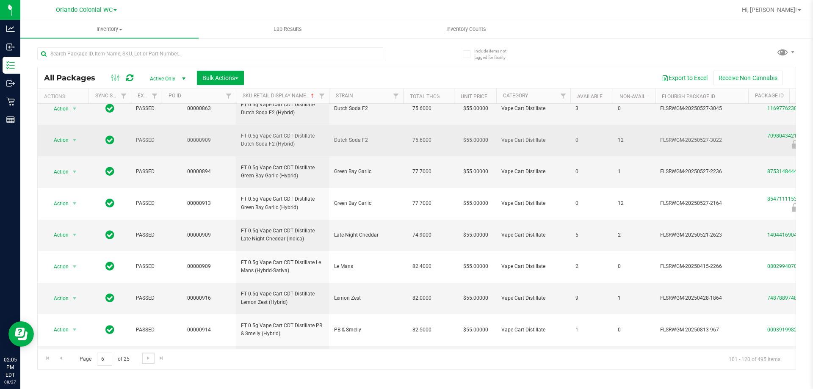
scroll to position [169, 0]
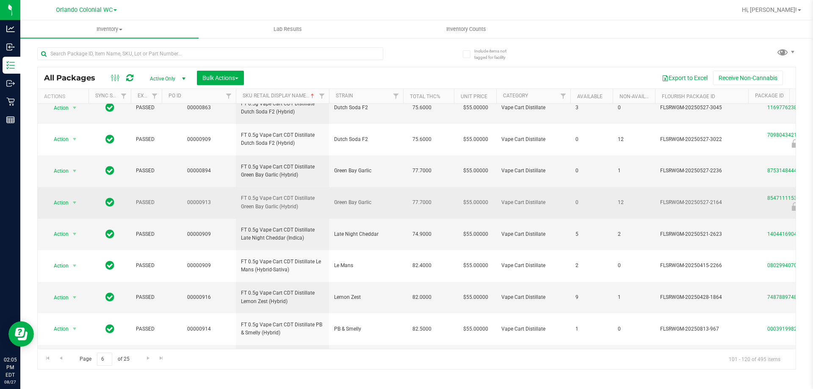
click at [269, 197] on span "FT 0.5g Vape Cart CDT Distillate Green Bay Garlic (Hybrid)" at bounding box center [282, 202] width 83 height 16
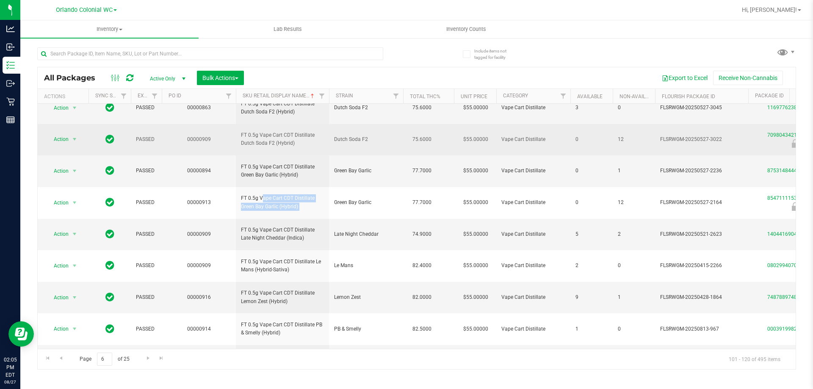
copy tr "FT 0.5g Vape Cart CDT Distillate Green Bay Garlic (Hybrid)"
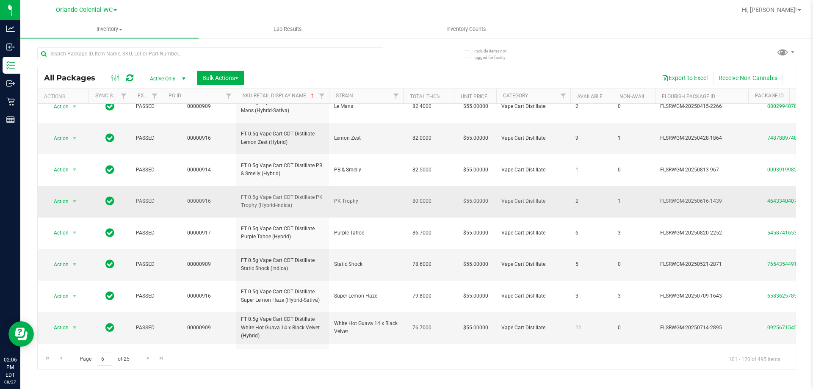
scroll to position [377, 0]
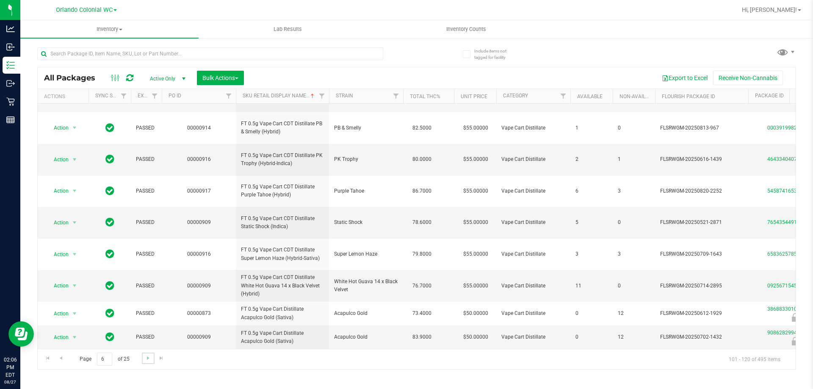
click at [151, 360] on link "Go to the next page" at bounding box center [148, 358] width 12 height 11
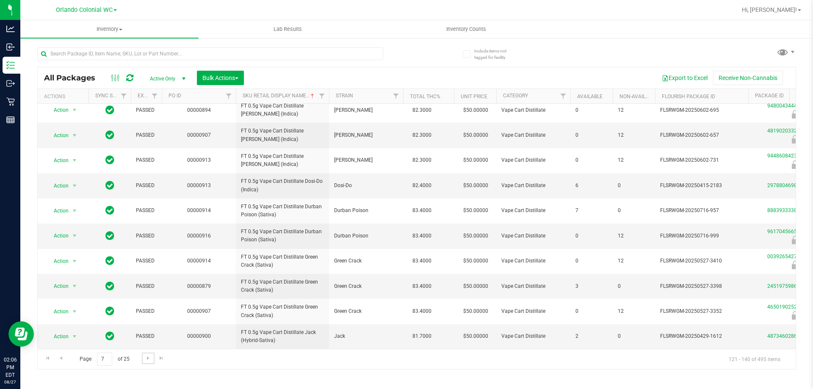
scroll to position [262, 0]
click at [149, 361] on span "Go to the next page" at bounding box center [148, 358] width 7 height 7
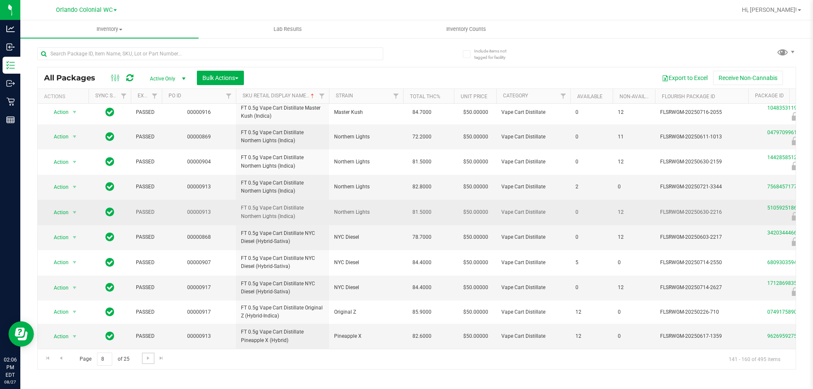
scroll to position [258, 0]
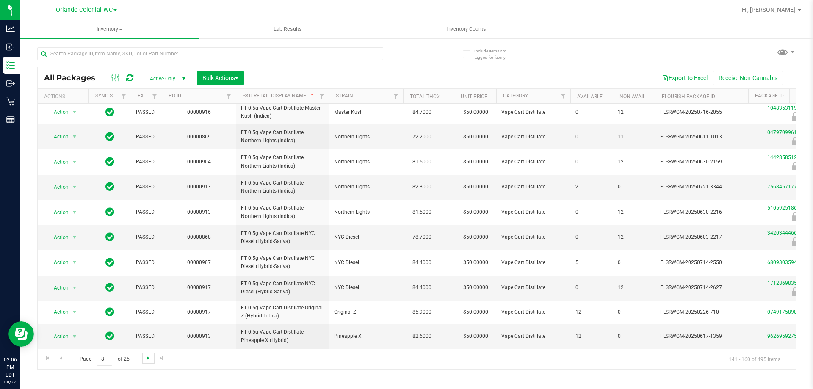
click at [146, 358] on span "Go to the next page" at bounding box center [148, 358] width 7 height 7
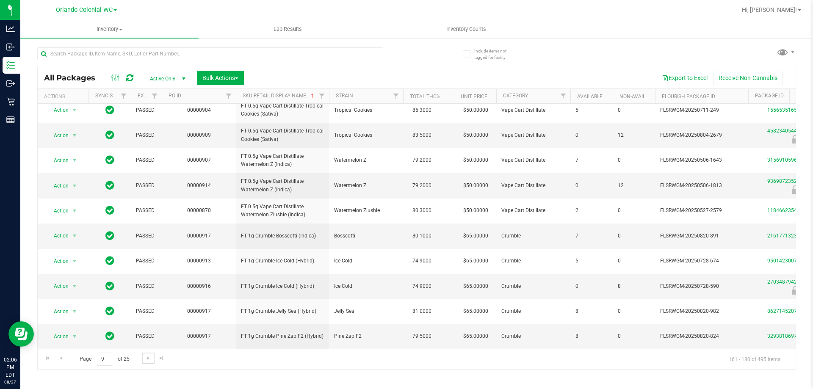
scroll to position [264, 0]
click at [146, 358] on span "Go to the next page" at bounding box center [148, 358] width 7 height 7
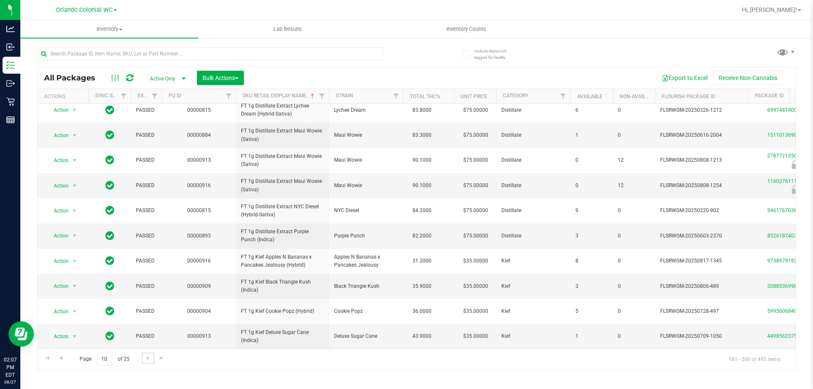
scroll to position [264, 0]
click at [148, 360] on span "Go to the next page" at bounding box center [148, 358] width 7 height 7
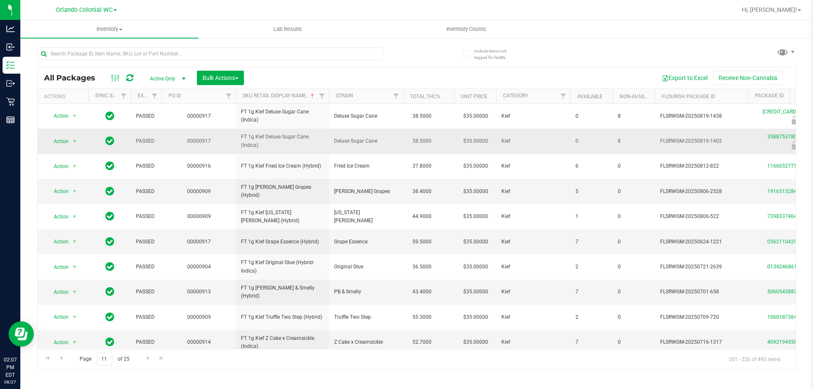
click at [267, 136] on span "FT 1g Kief Deluxe Sugar Cane (Indica)" at bounding box center [282, 141] width 83 height 16
copy tr "FT 1g Kief Deluxe Sugar Cane (Indica)"
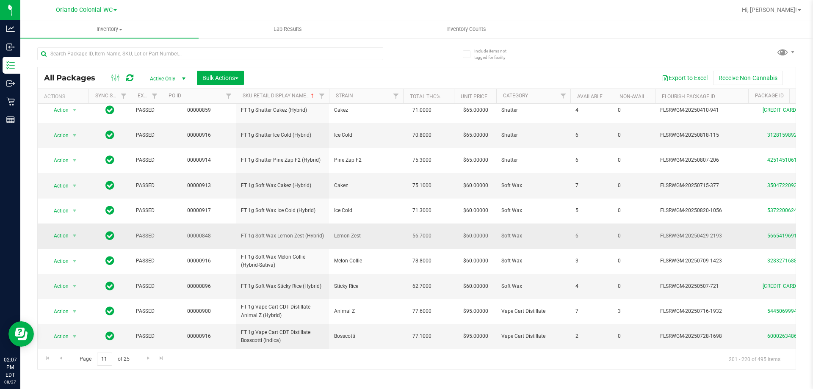
scroll to position [270, 0]
click at [150, 358] on span "Go to the next page" at bounding box center [148, 358] width 7 height 7
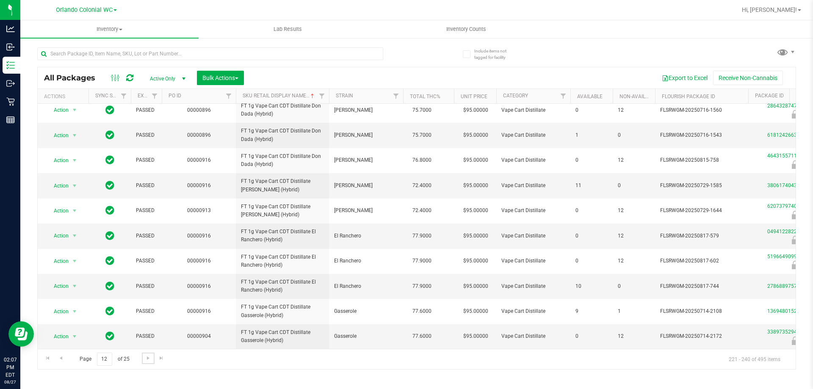
scroll to position [302, 0]
click at [149, 361] on span "Go to the next page" at bounding box center [148, 358] width 7 height 7
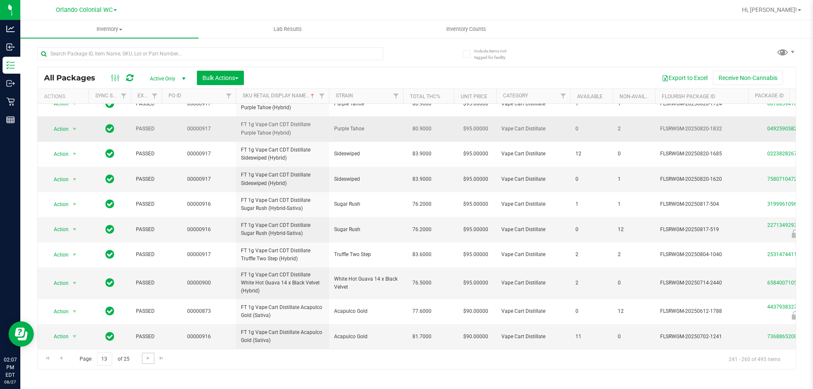
scroll to position [341, 0]
click at [149, 358] on span "Go to the next page" at bounding box center [148, 358] width 7 height 7
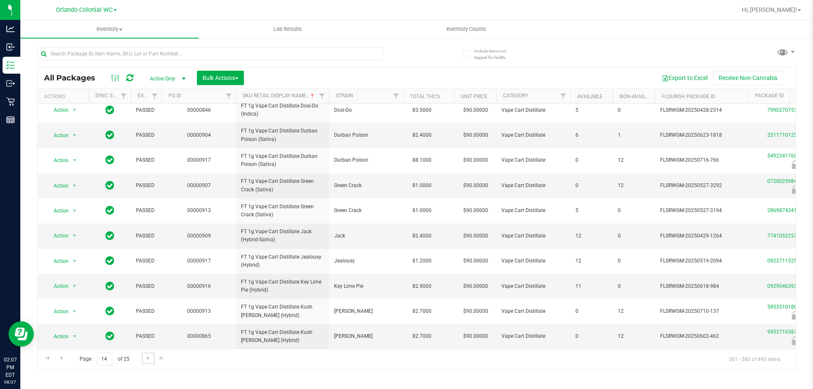
scroll to position [264, 0]
click at [147, 358] on span "Go to the next page" at bounding box center [148, 358] width 7 height 7
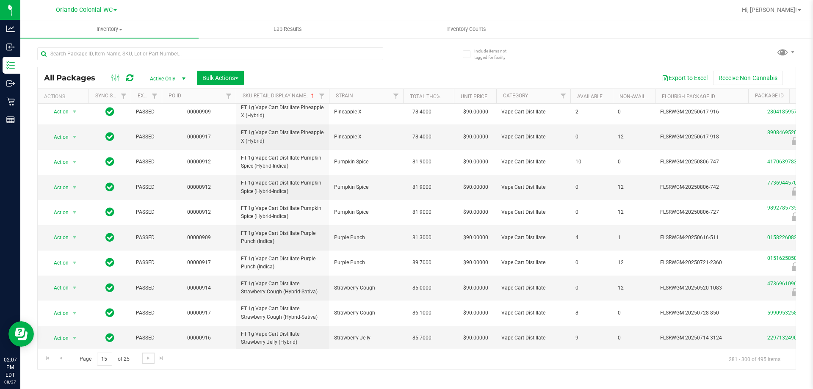
scroll to position [262, 0]
click at [149, 357] on span "Go to the next page" at bounding box center [148, 358] width 7 height 7
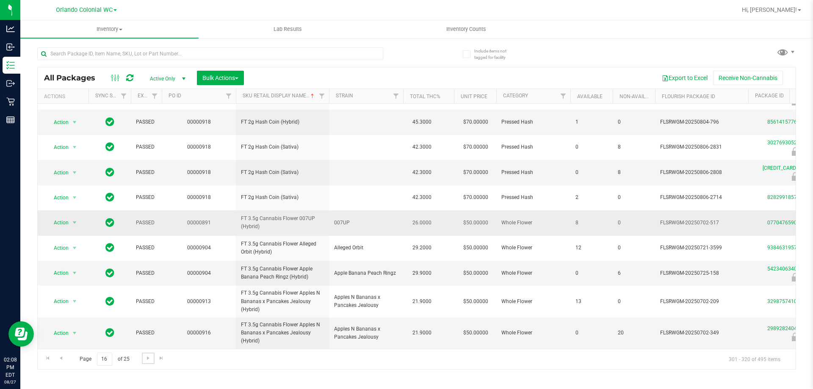
scroll to position [277, 0]
click at [146, 361] on span "Go to the next page" at bounding box center [148, 358] width 7 height 7
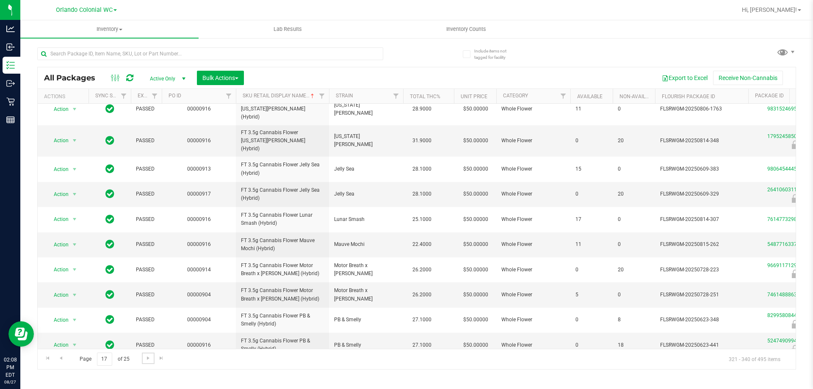
scroll to position [264, 0]
click at [149, 357] on span "Go to the next page" at bounding box center [148, 358] width 7 height 7
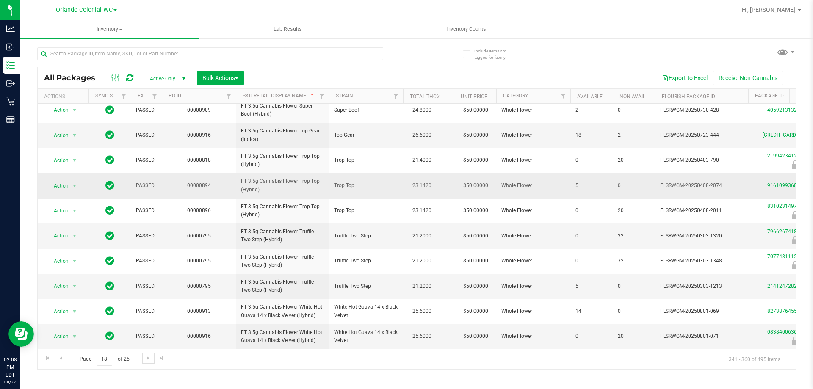
scroll to position [264, 0]
click at [145, 357] on span "Go to the next page" at bounding box center [148, 358] width 7 height 7
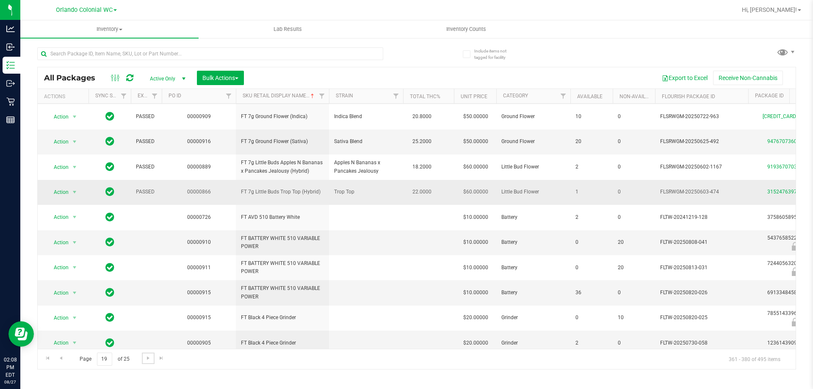
scroll to position [270, 0]
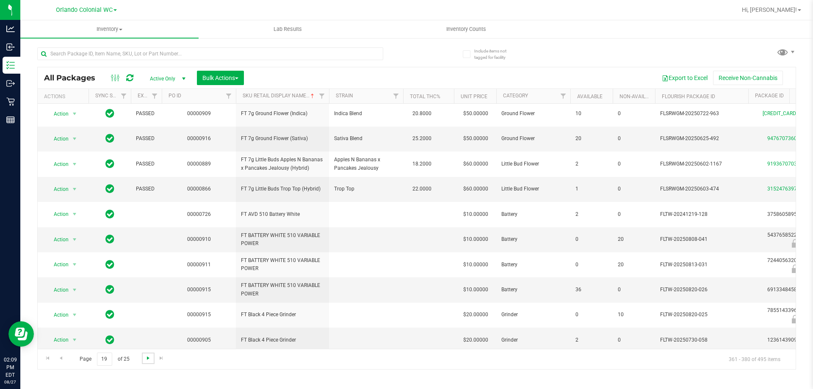
click at [149, 358] on span "Go to the next page" at bounding box center [148, 358] width 7 height 7
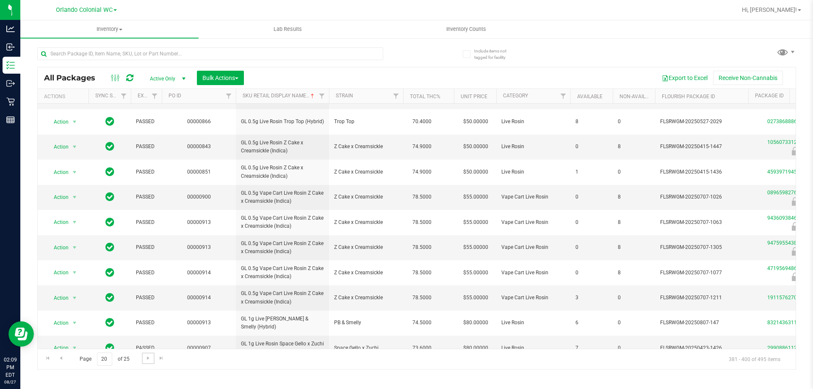
scroll to position [264, 0]
click at [145, 361] on span "Go to the next page" at bounding box center [148, 358] width 7 height 7
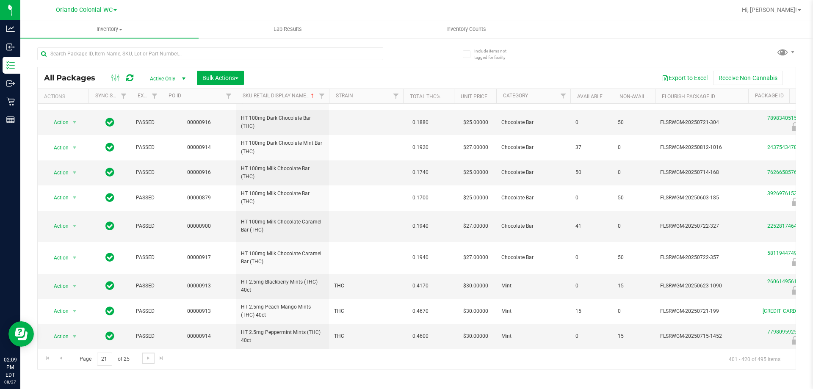
scroll to position [335, 0]
click at [285, 278] on span "HT 2.5mg Blackberry Mints (THC) 40ct" at bounding box center [282, 286] width 83 height 16
copy tr "HT 2.5mg Blackberry Mints (THC) 40ct"
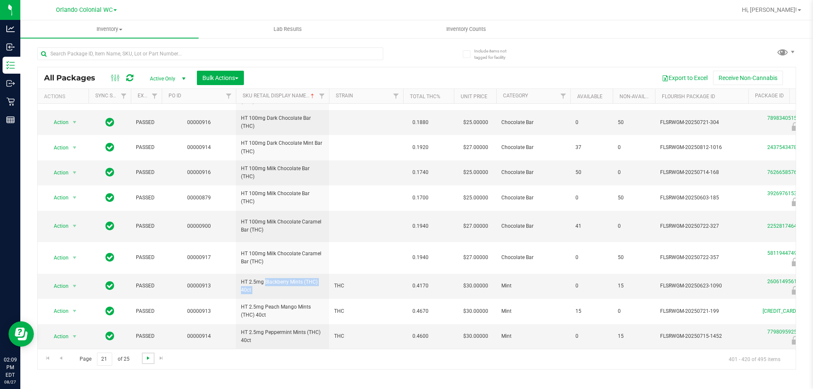
click at [148, 359] on span "Go to the next page" at bounding box center [148, 358] width 7 height 7
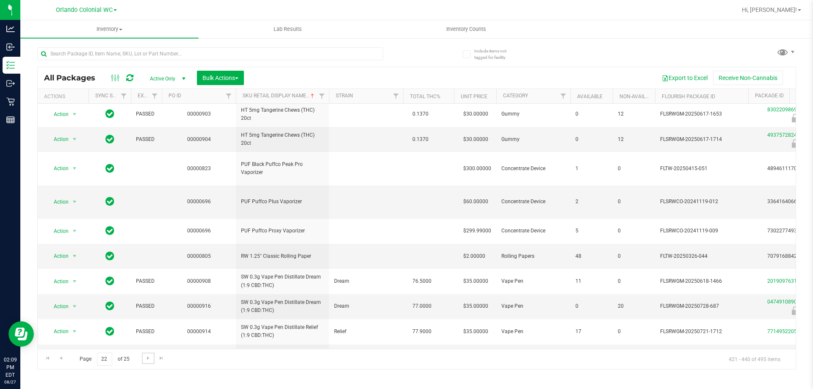
scroll to position [299, 0]
click at [148, 358] on span "Go to the next page" at bounding box center [148, 358] width 7 height 7
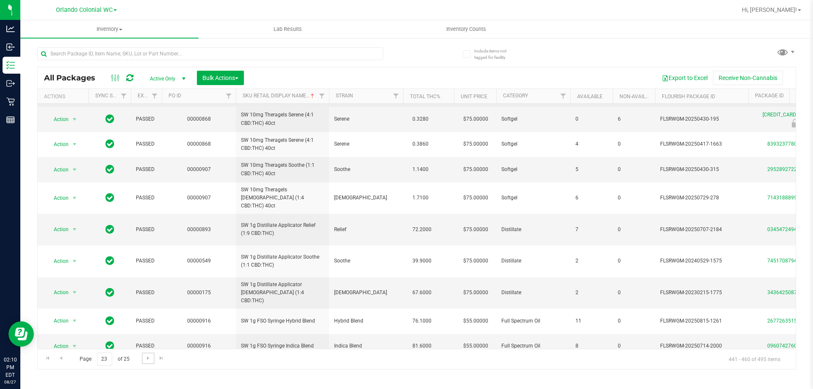
scroll to position [283, 0]
